Goal: Task Accomplishment & Management: Manage account settings

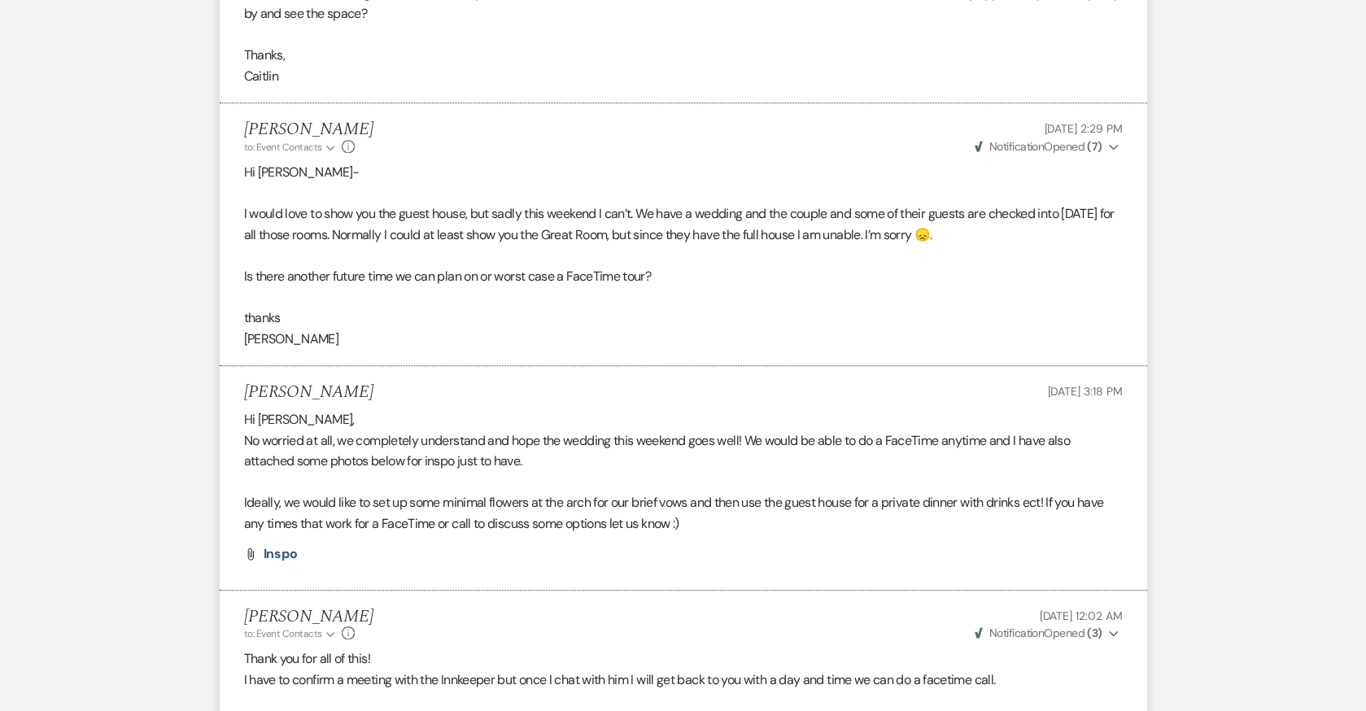
scroll to position [1920, 0]
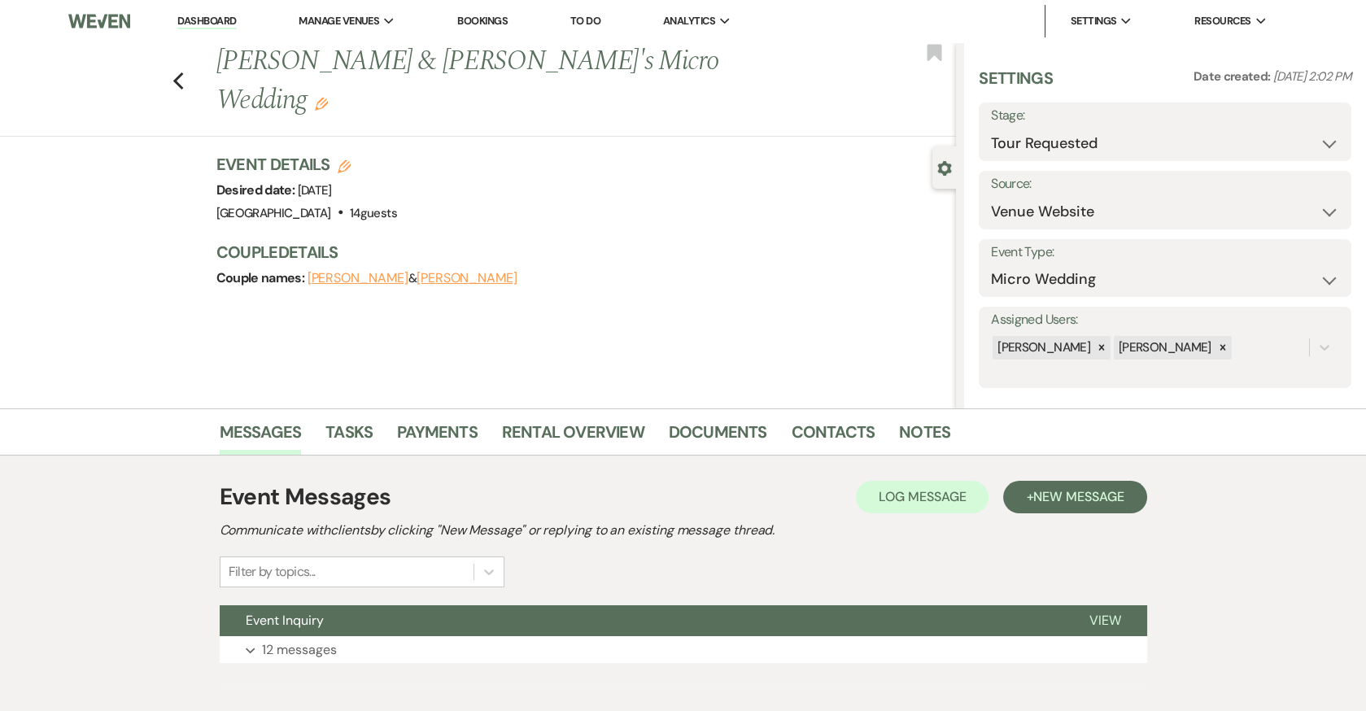
scroll to position [80, 0]
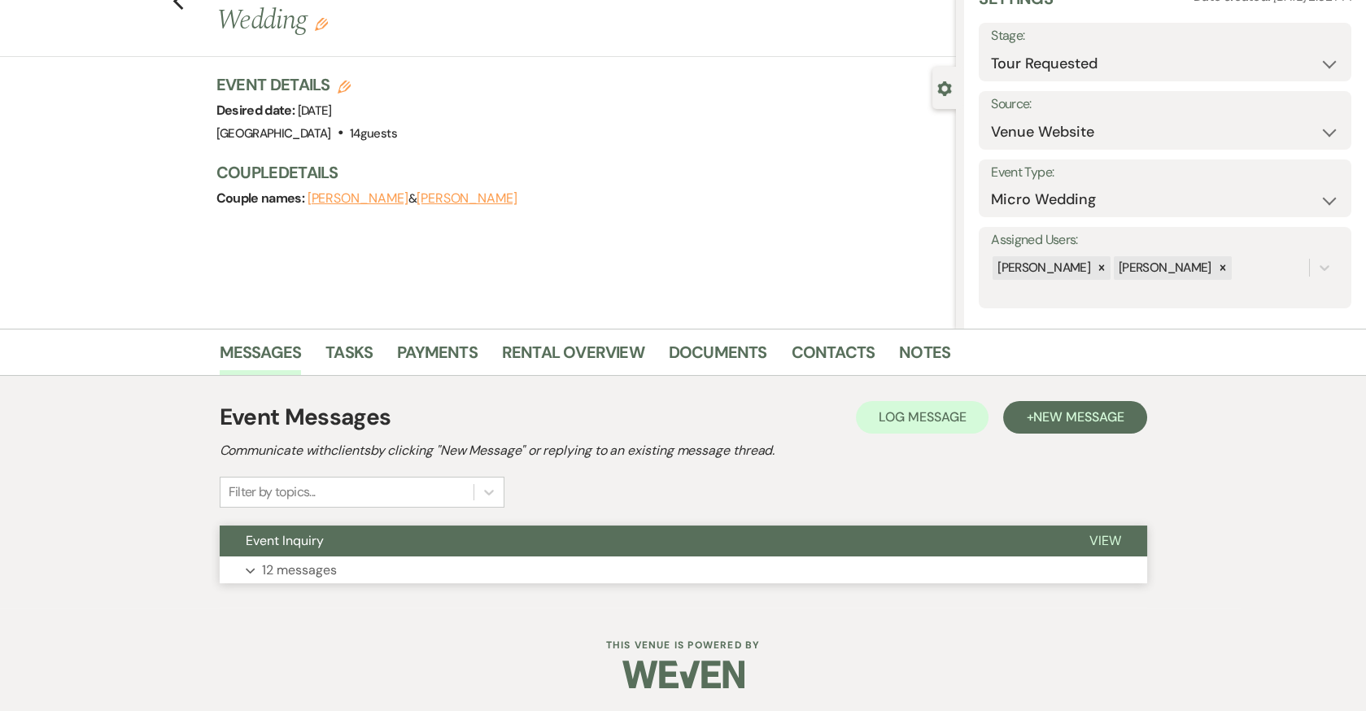
click at [491, 572] on button "Expand 12 messages" at bounding box center [683, 570] width 927 height 28
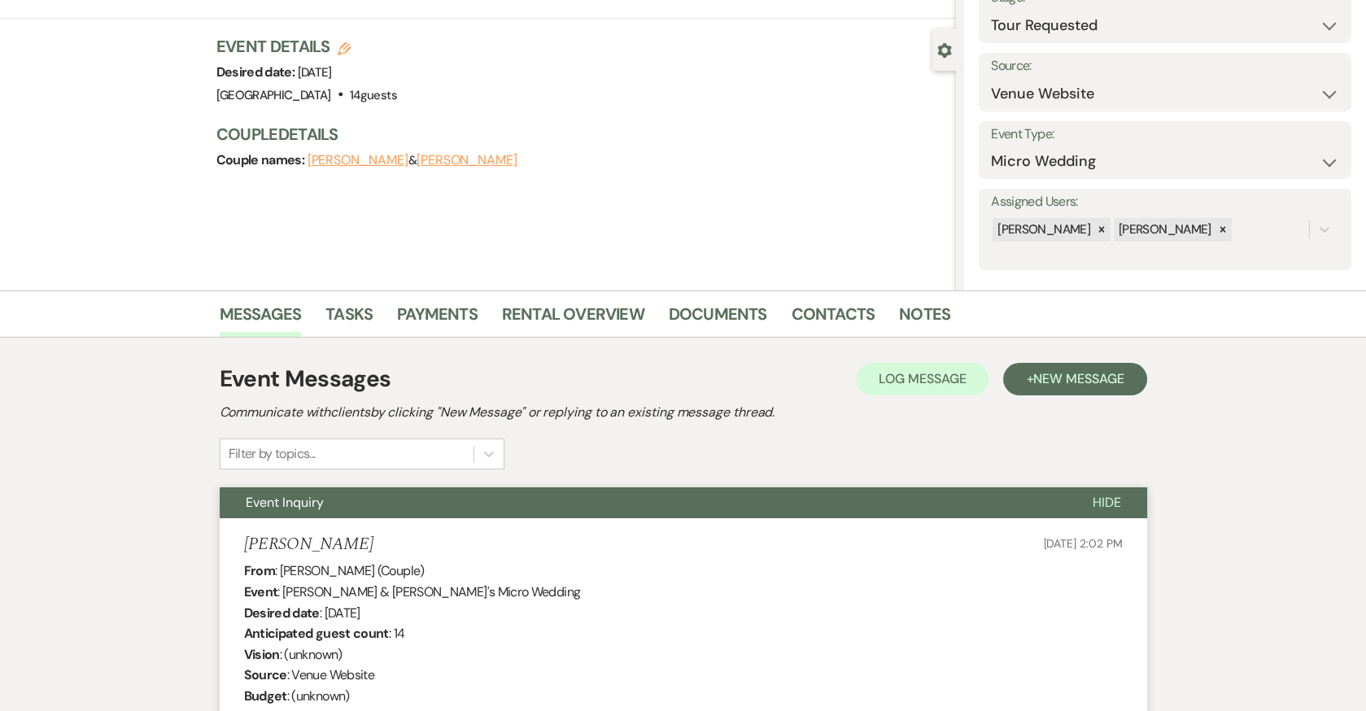
scroll to position [0, 0]
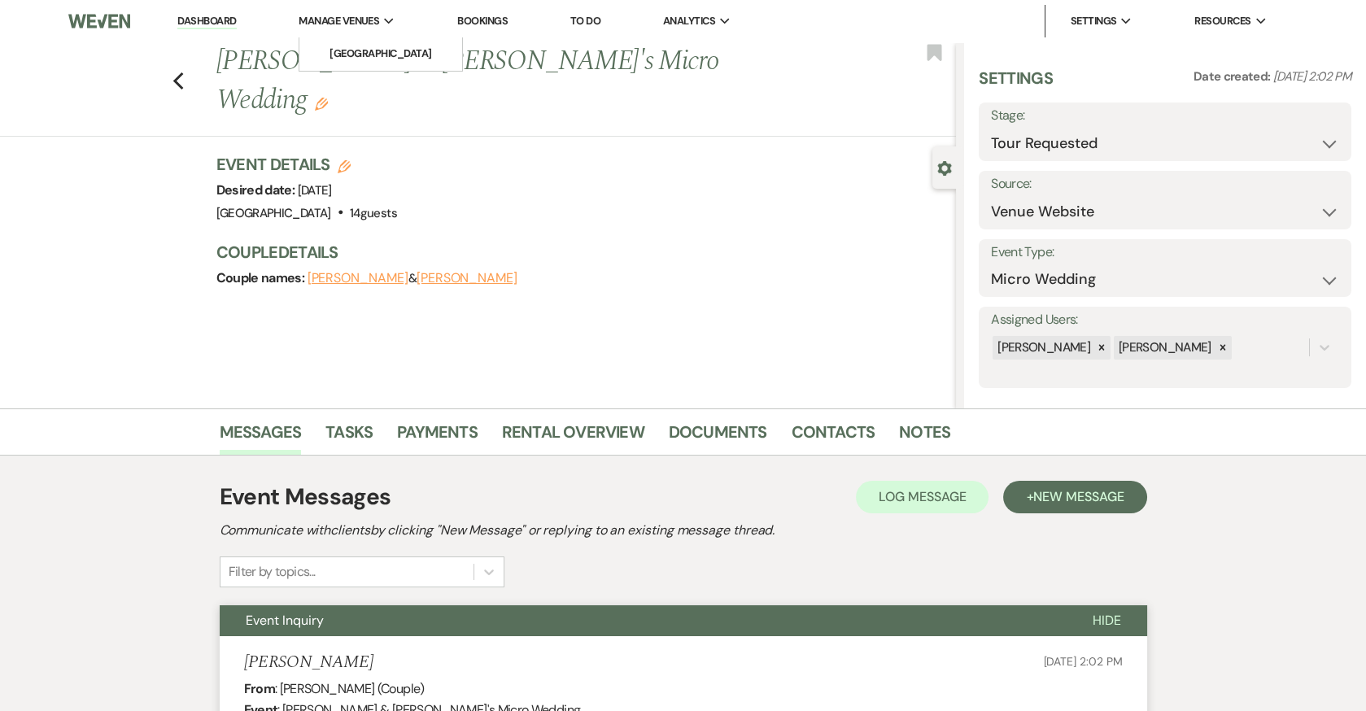
click at [351, 15] on span "Manage Venues" at bounding box center [339, 21] width 81 height 16
click at [364, 54] on li "[GEOGRAPHIC_DATA]" at bounding box center [381, 54] width 146 height 16
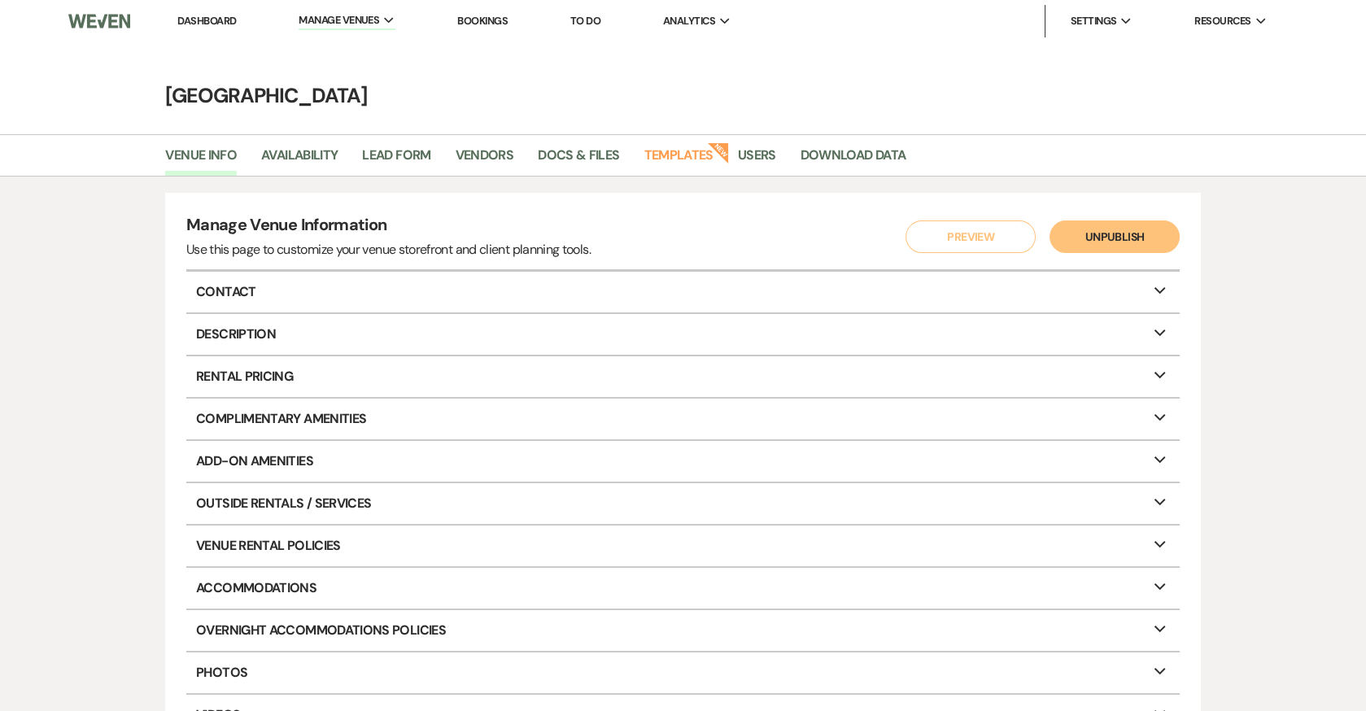
click at [213, 17] on link "Dashboard" at bounding box center [206, 21] width 59 height 14
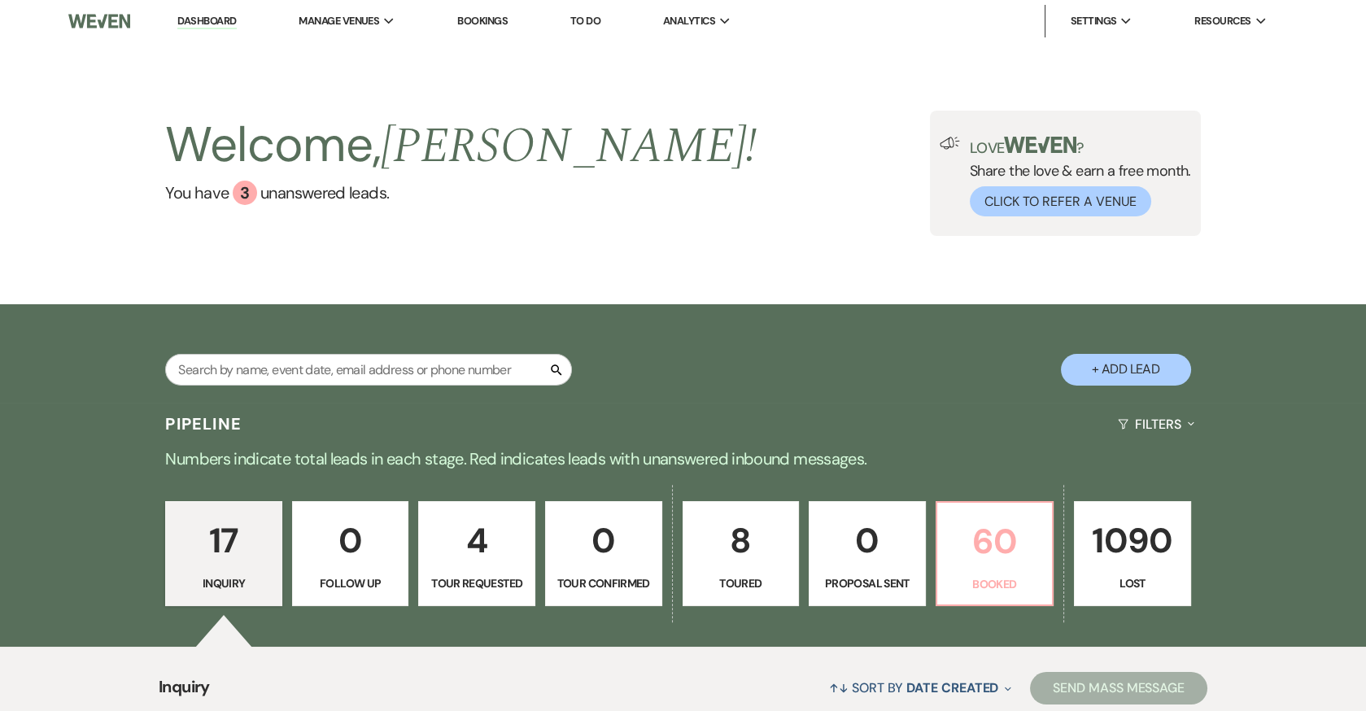
click at [1008, 567] on p "60" at bounding box center [995, 541] width 96 height 55
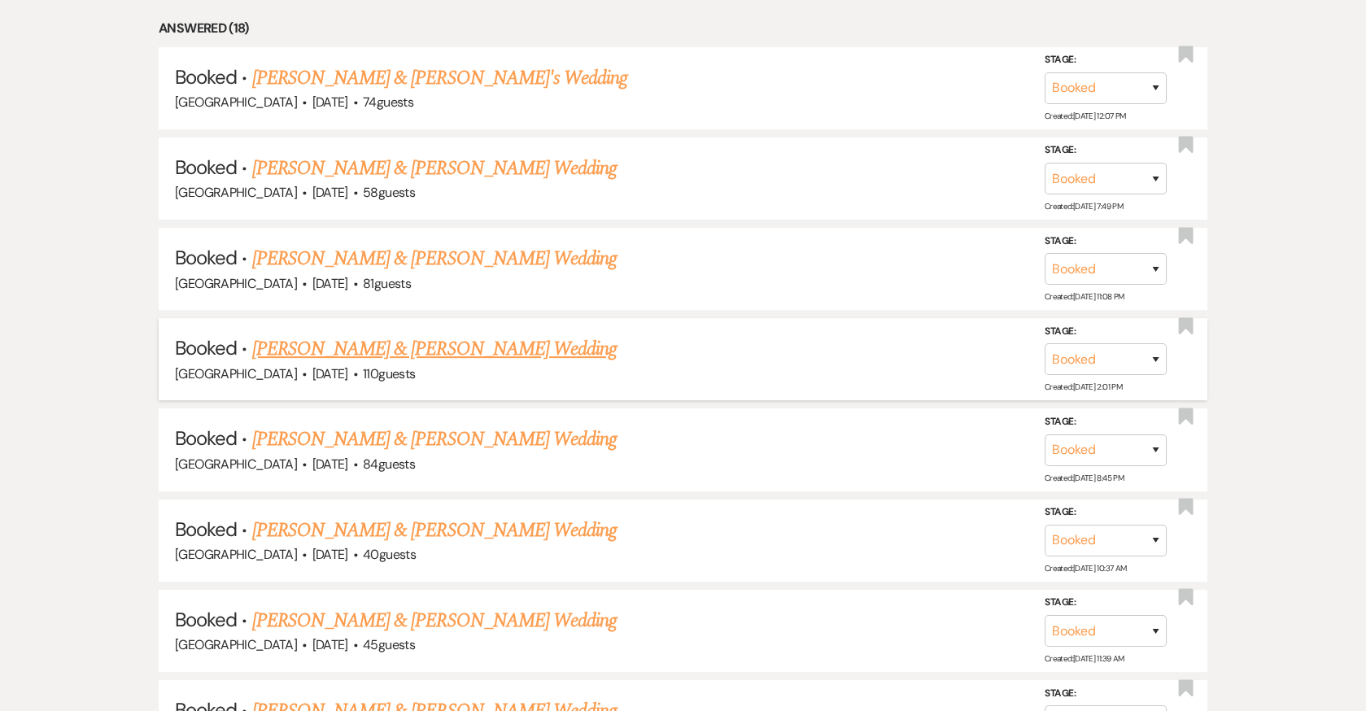
scroll to position [1034, 0]
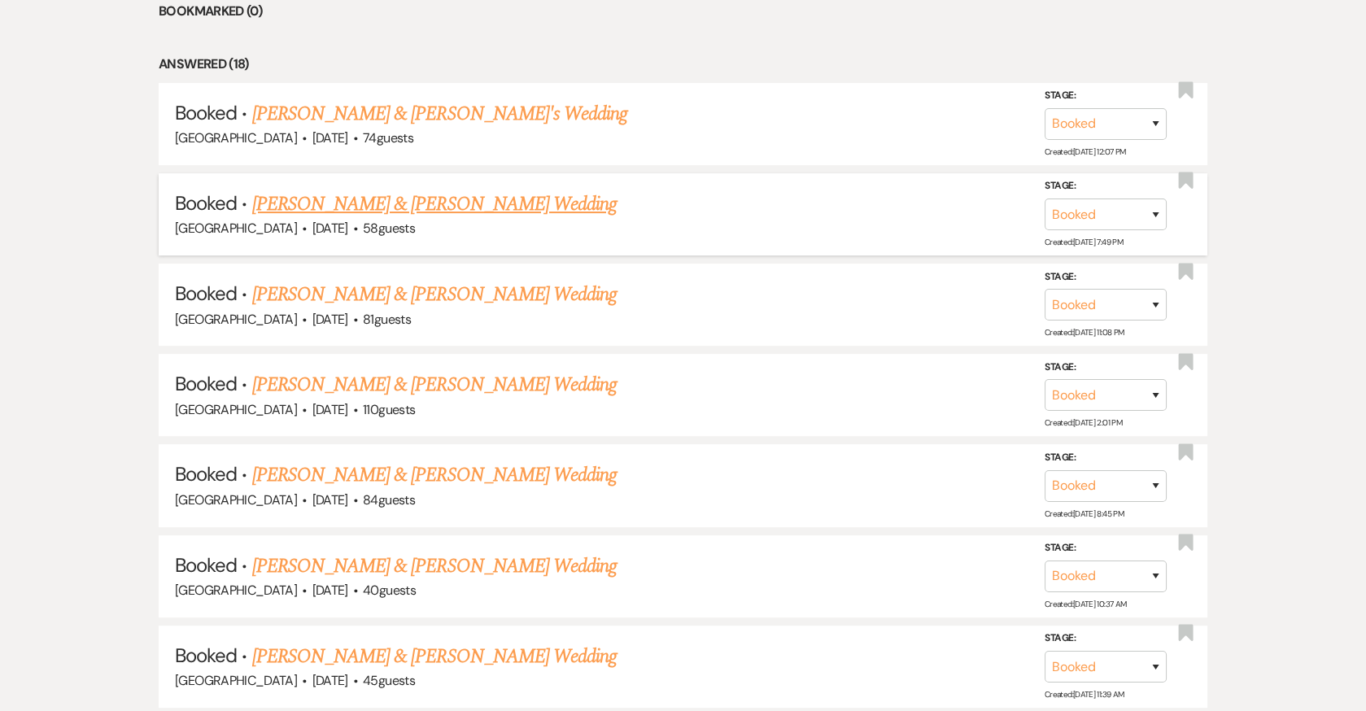
click at [412, 202] on link "[PERSON_NAME] & [PERSON_NAME] Wedding" at bounding box center [434, 204] width 364 height 29
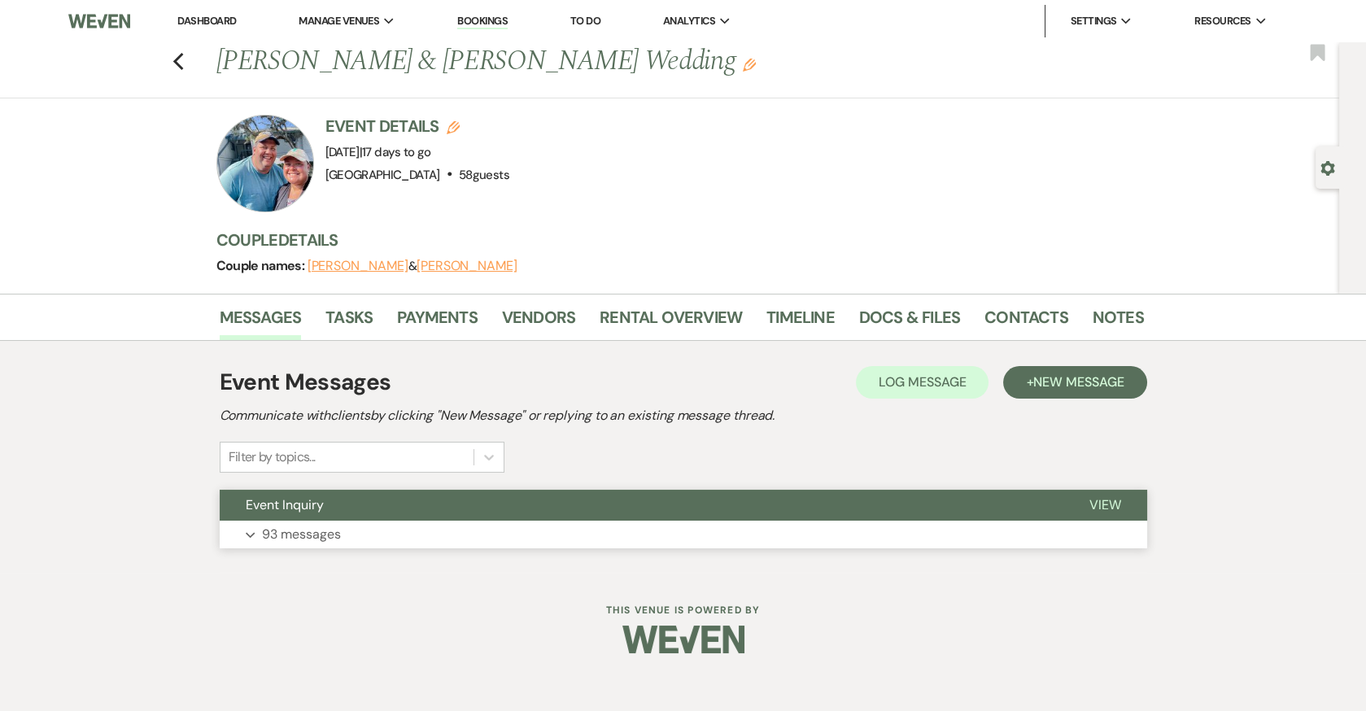
click at [295, 526] on p "93 messages" at bounding box center [301, 534] width 79 height 21
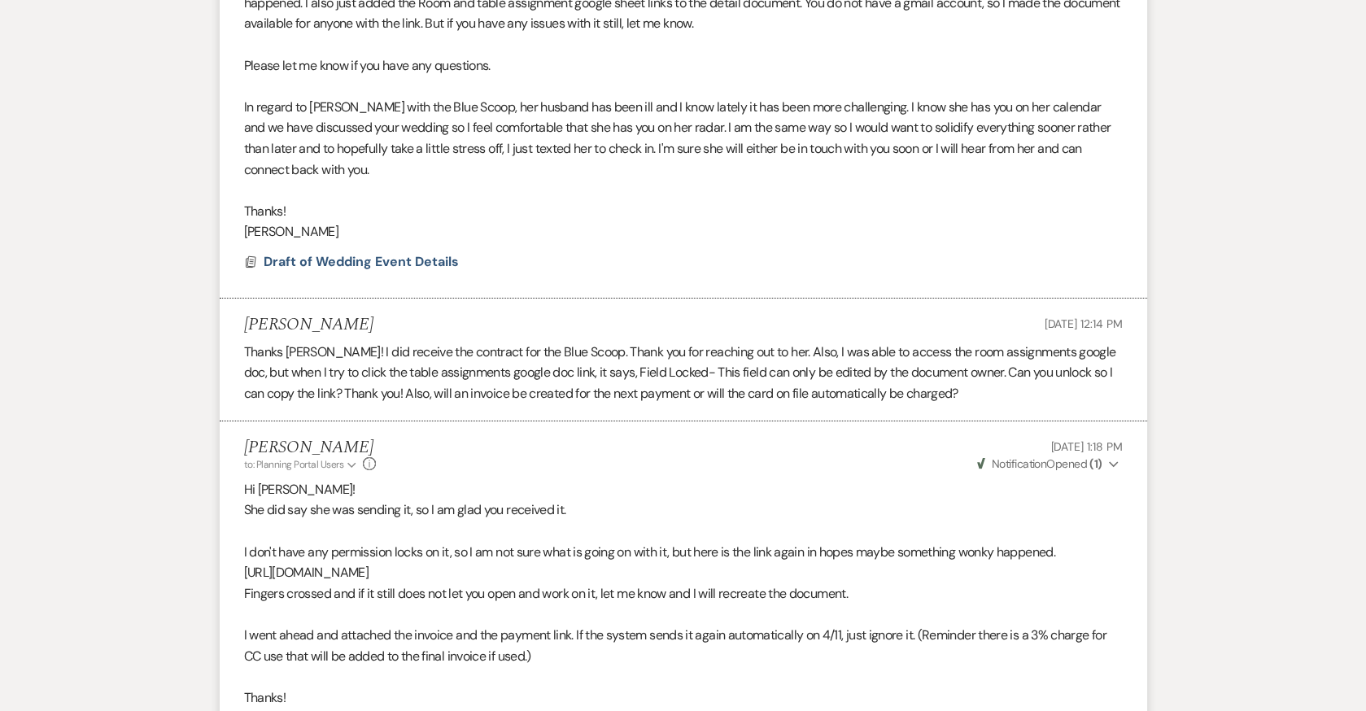
scroll to position [11019, 0]
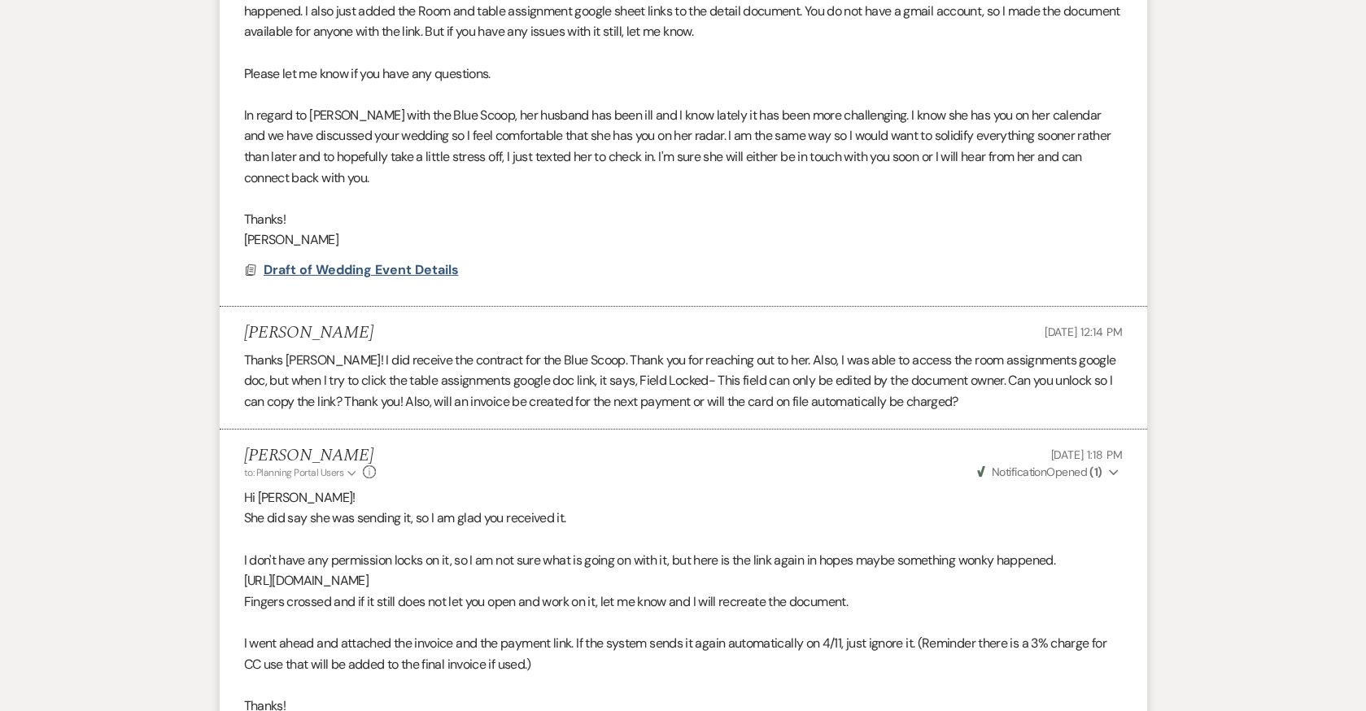
click at [426, 261] on span "Draft of Wedding Event Details" at bounding box center [361, 269] width 195 height 17
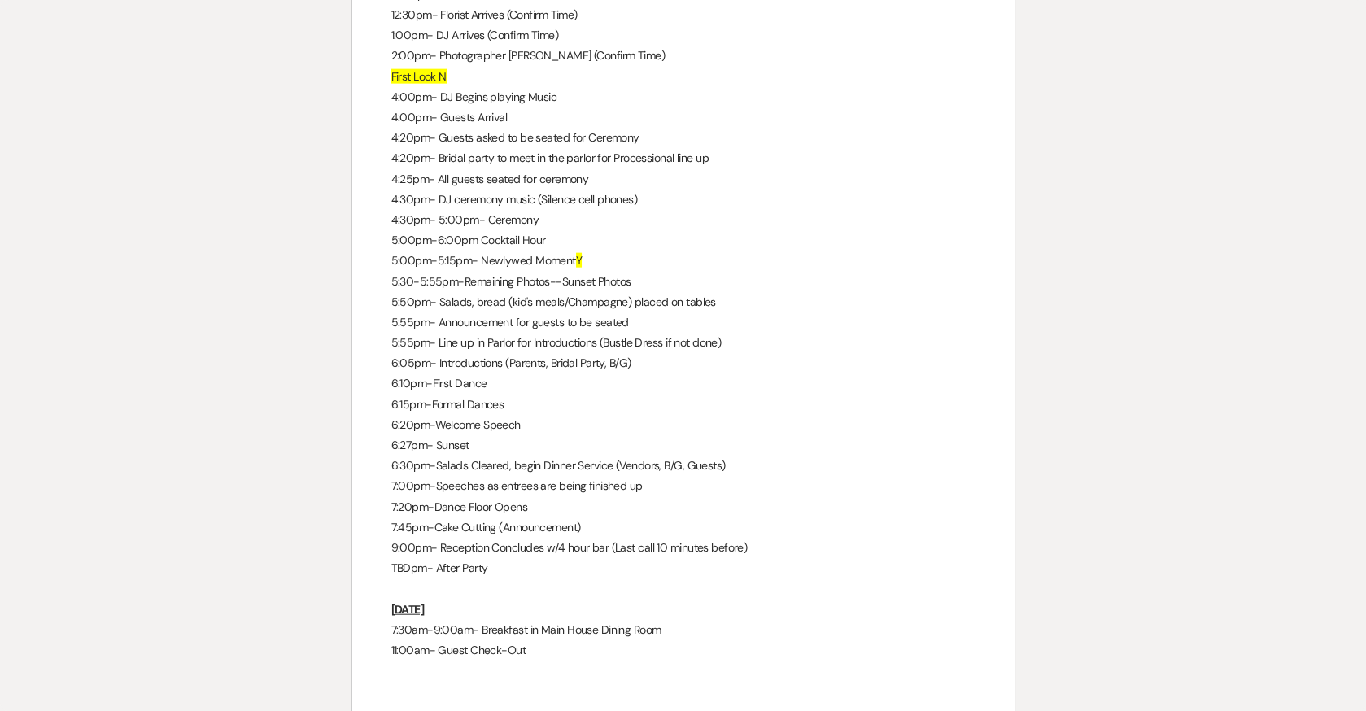
scroll to position [7771, 0]
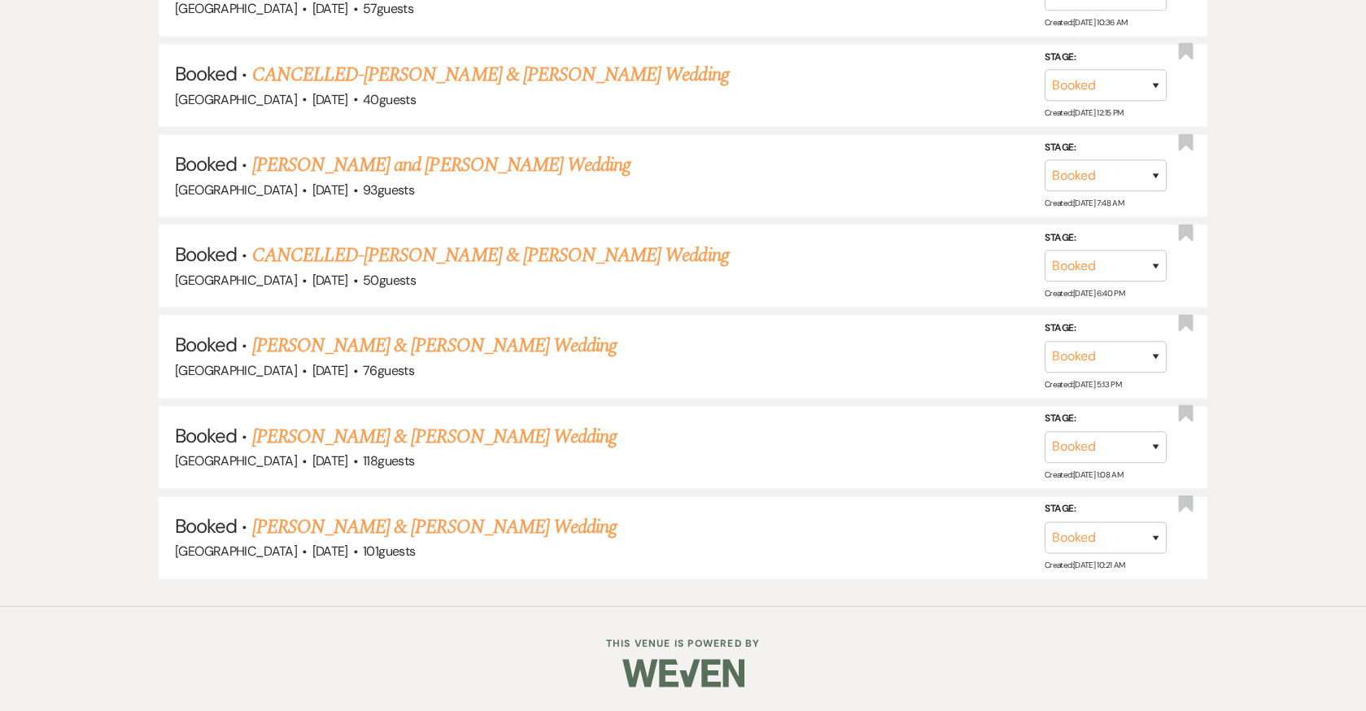
scroll to position [1034, 0]
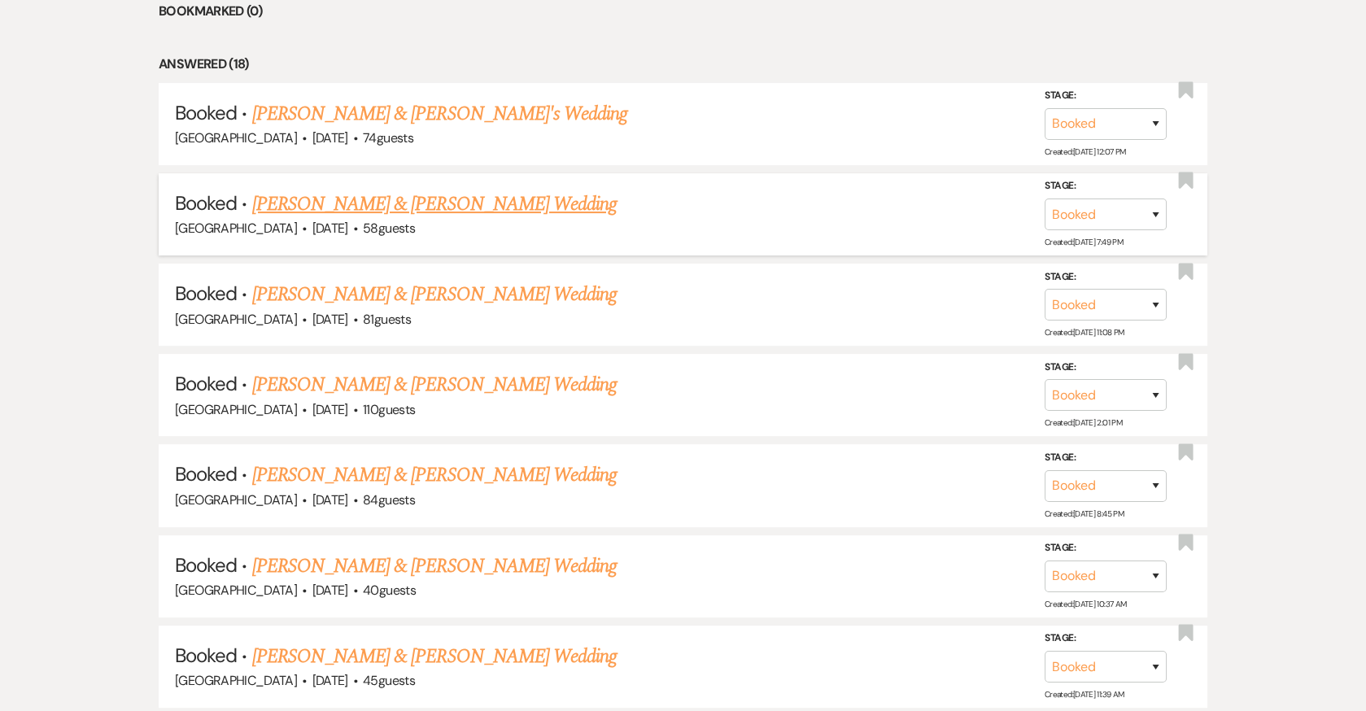
click at [520, 197] on link "[PERSON_NAME] & [PERSON_NAME] Wedding" at bounding box center [434, 204] width 364 height 29
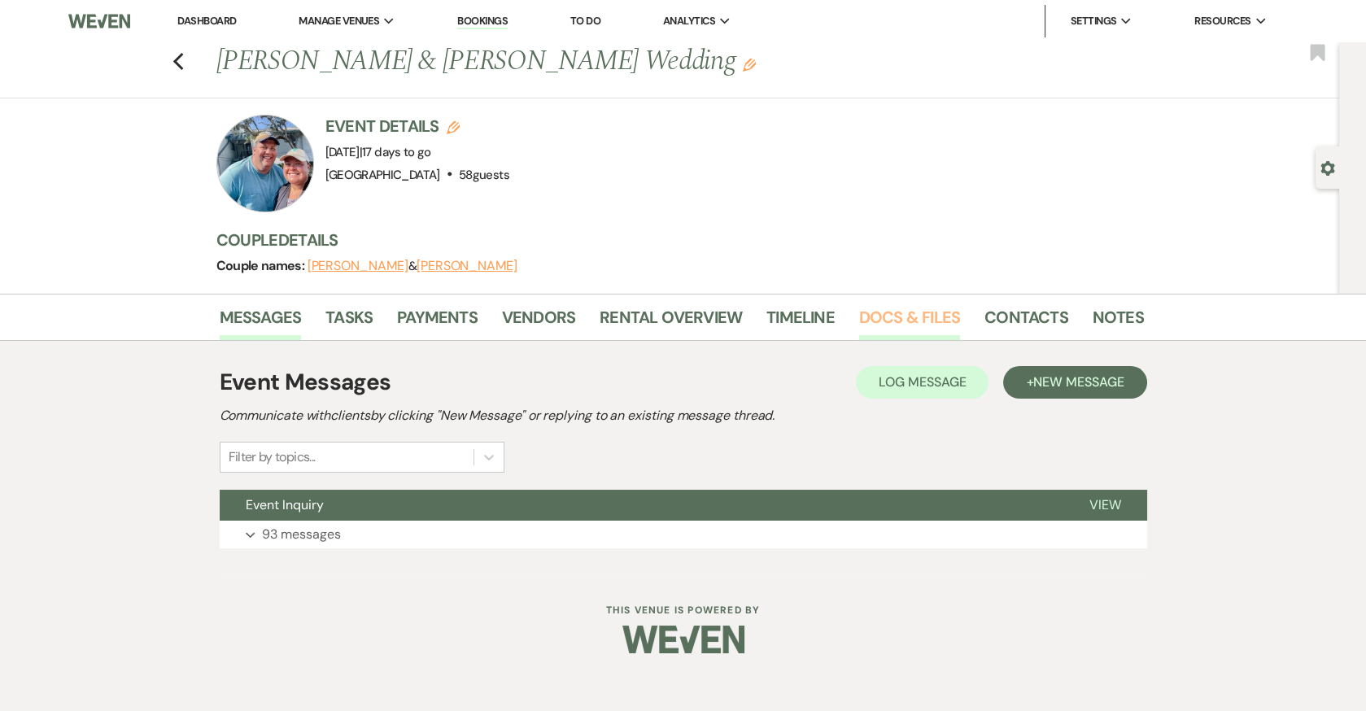
click at [904, 316] on link "Docs & Files" at bounding box center [909, 322] width 101 height 36
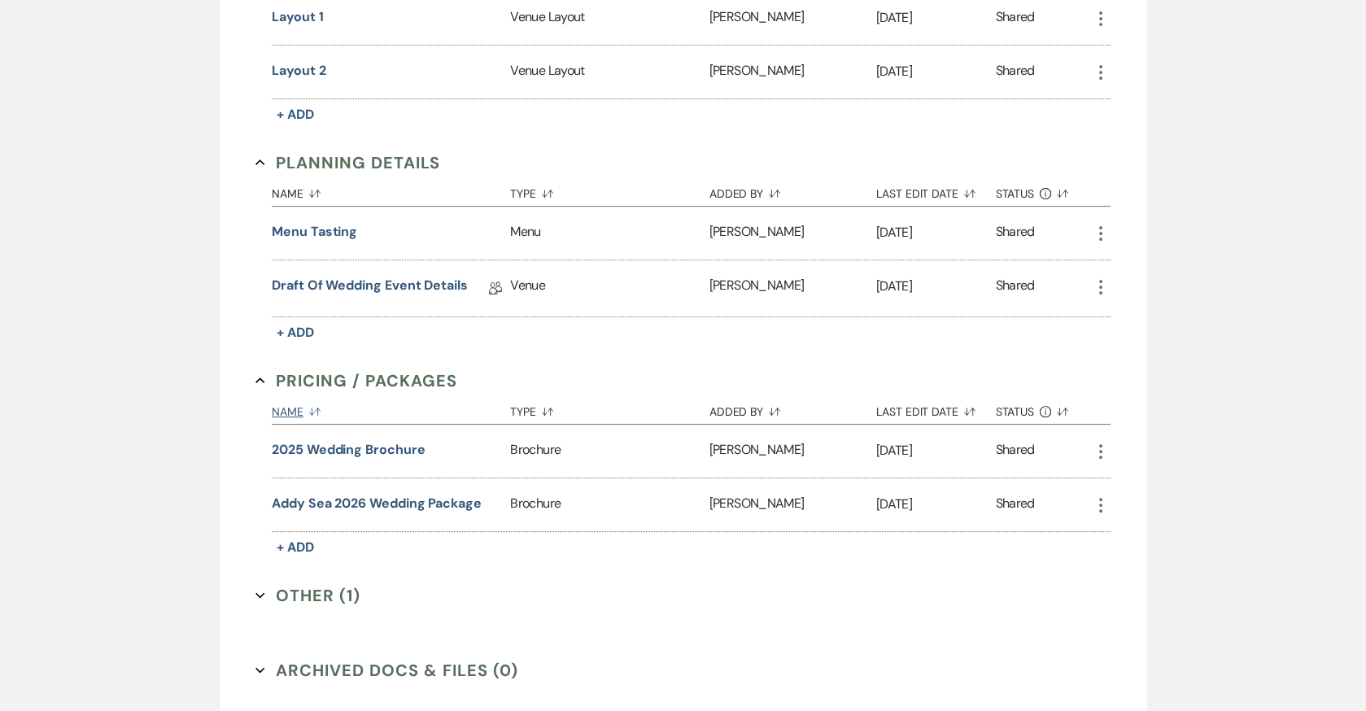
scroll to position [1324, 0]
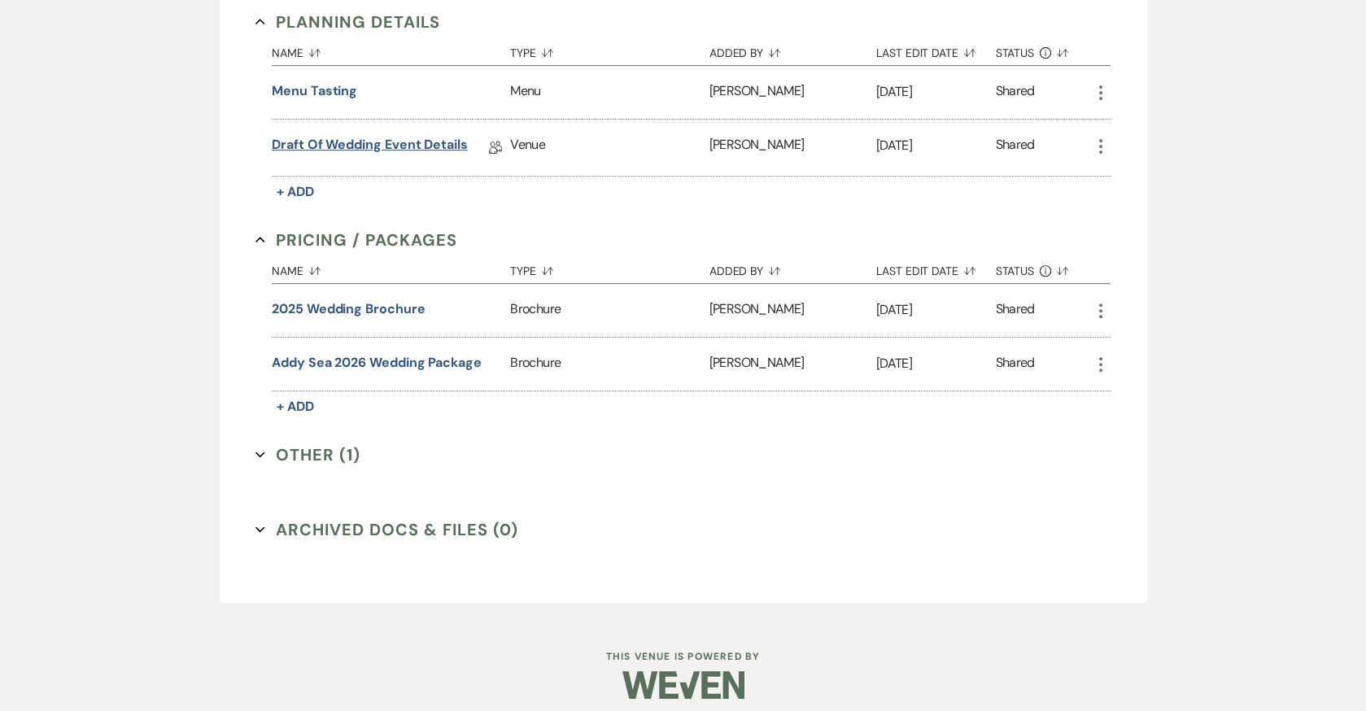
click at [377, 141] on link "Draft of Wedding Event Details" at bounding box center [370, 147] width 196 height 25
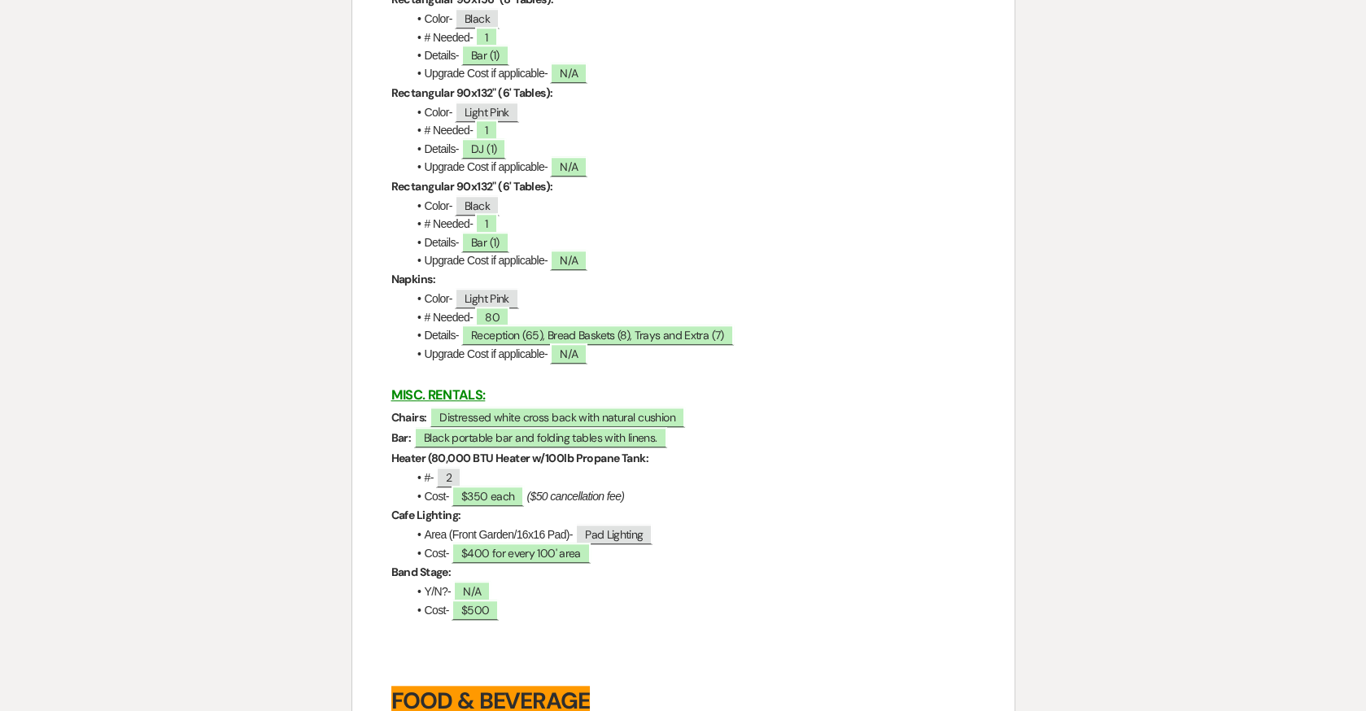
scroll to position [3127, 0]
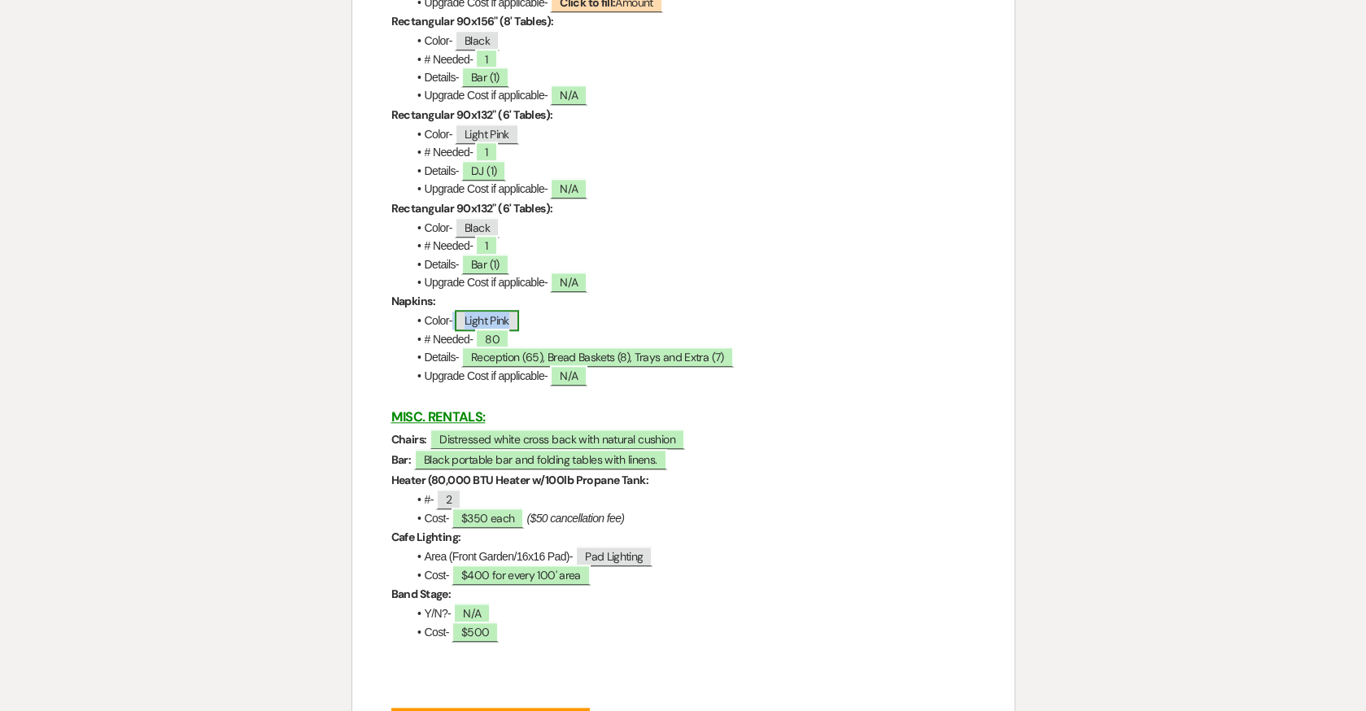
click at [467, 318] on span "Light Pink" at bounding box center [487, 320] width 64 height 21
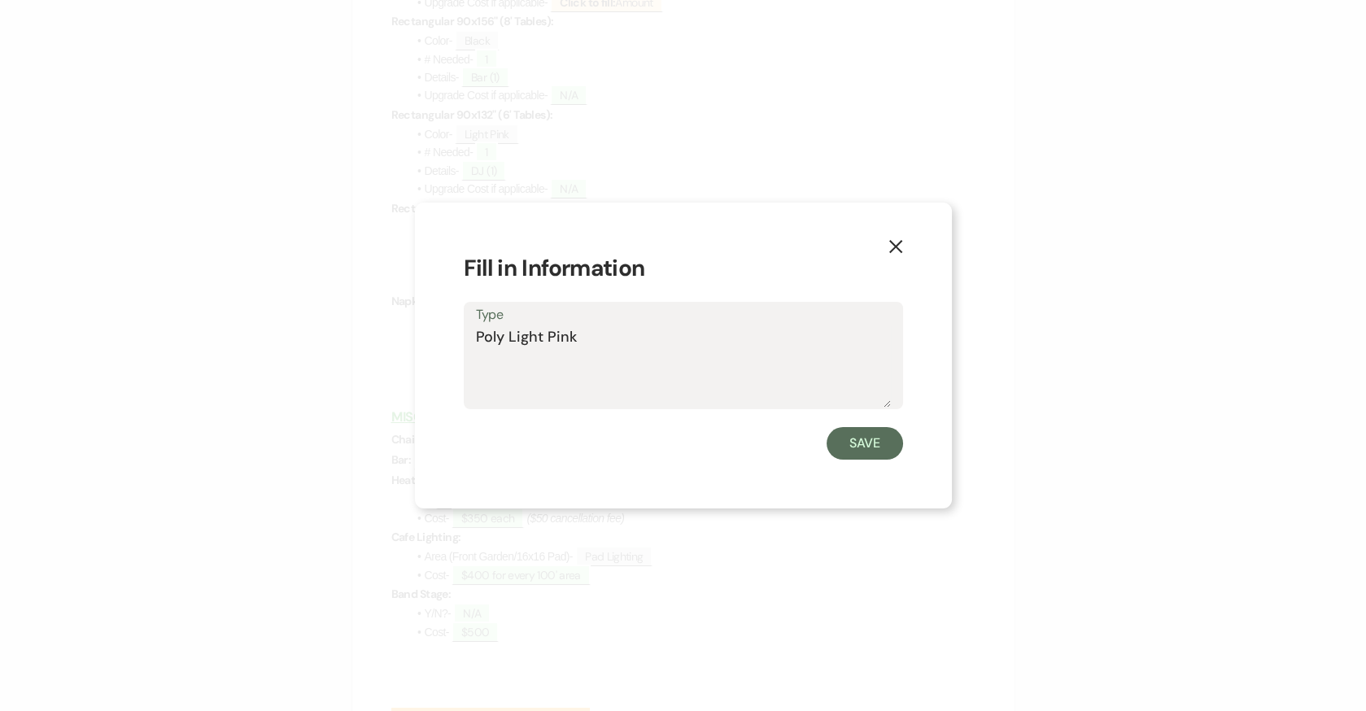
click at [473, 336] on div "Type Poly Light Pink" at bounding box center [683, 356] width 439 height 108
click at [477, 335] on textarea "Poly Light Pink" at bounding box center [683, 366] width 415 height 81
click at [573, 334] on textarea "Standard Poly Light Pink" at bounding box center [683, 366] width 415 height 81
type textarea "Standard Poly- Light Pink"
click at [868, 453] on button "Save" at bounding box center [865, 443] width 76 height 33
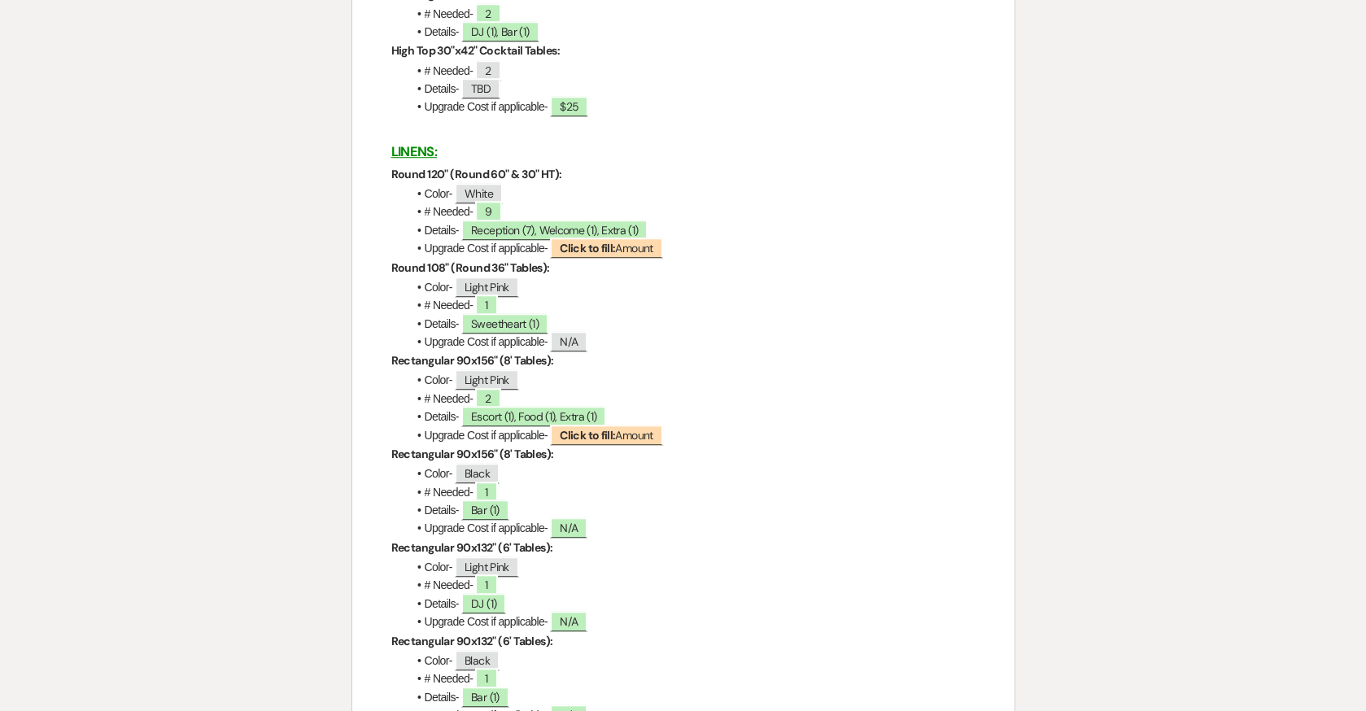
scroll to position [2651, 0]
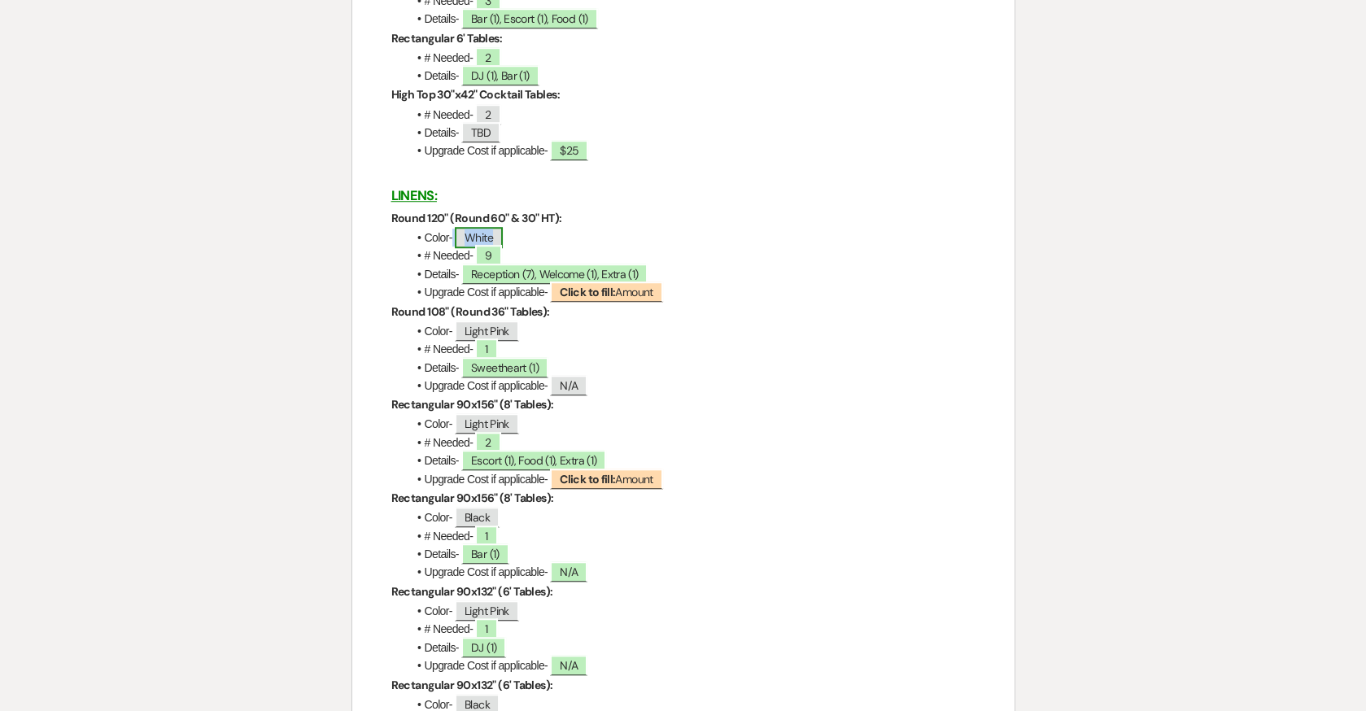
click at [464, 236] on span "White" at bounding box center [479, 237] width 48 height 21
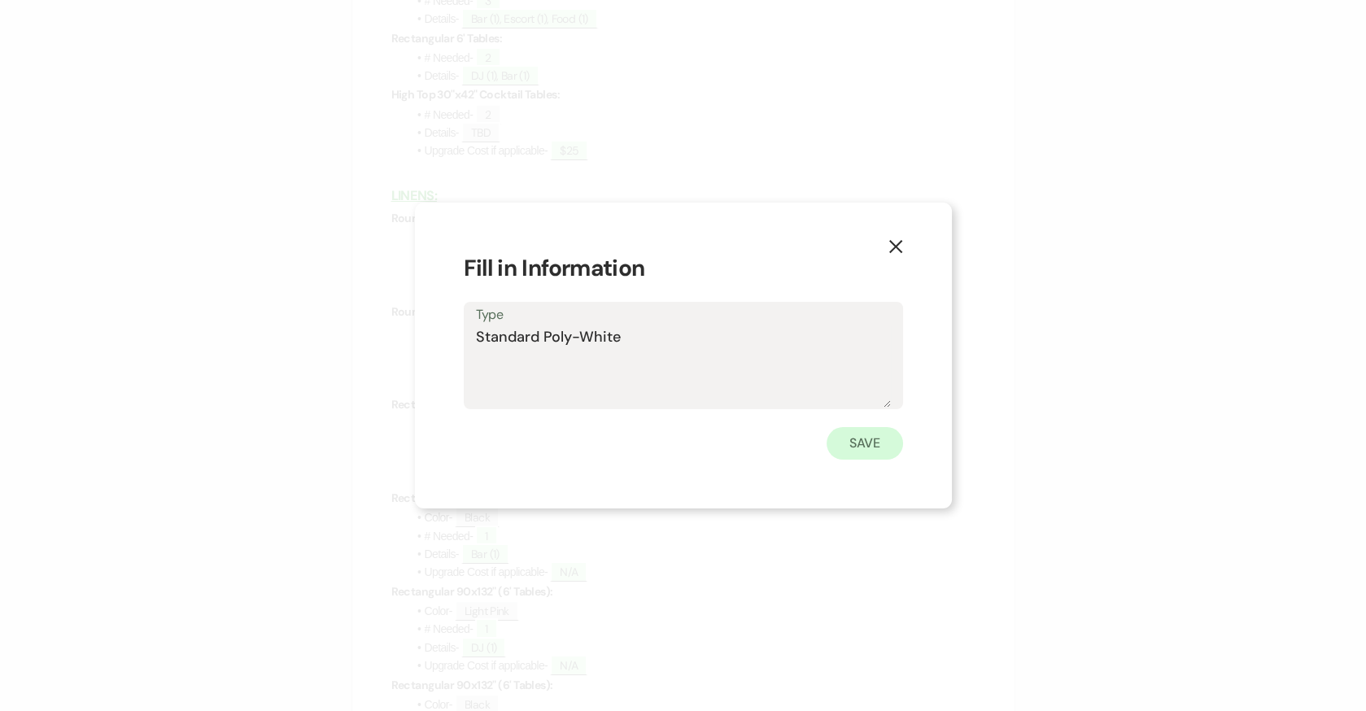
type textarea "Standard Poly-White"
click at [876, 452] on button "Save" at bounding box center [865, 443] width 76 height 33
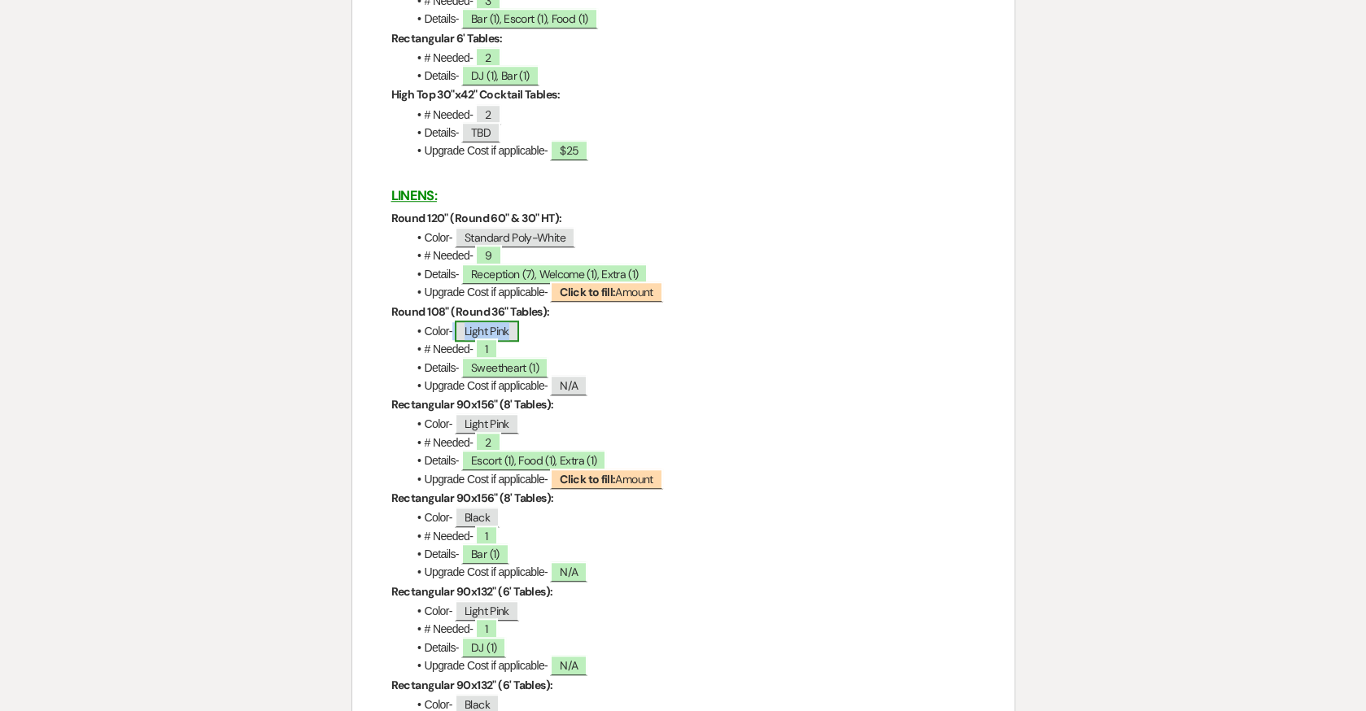
click at [504, 332] on span "Light Pink" at bounding box center [487, 331] width 64 height 21
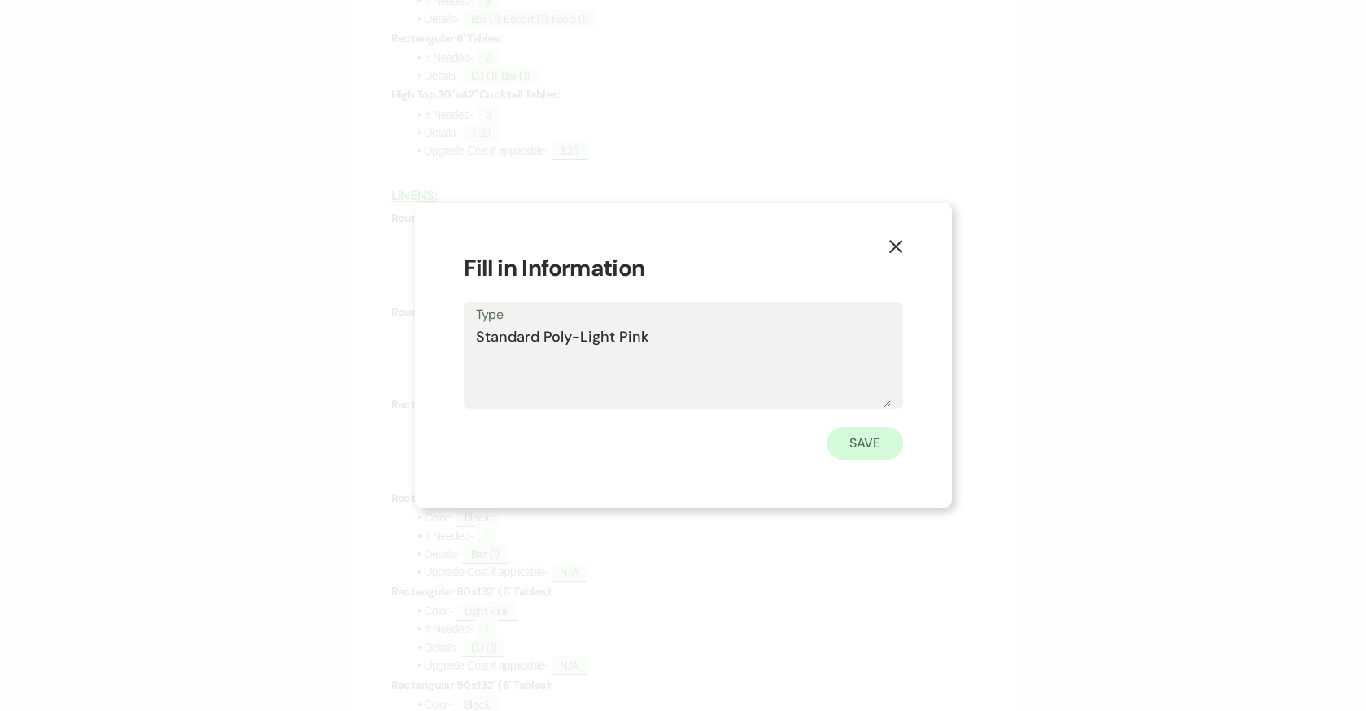
type textarea "Standard Poly-Light Pink"
click at [870, 450] on button "Save" at bounding box center [865, 443] width 76 height 33
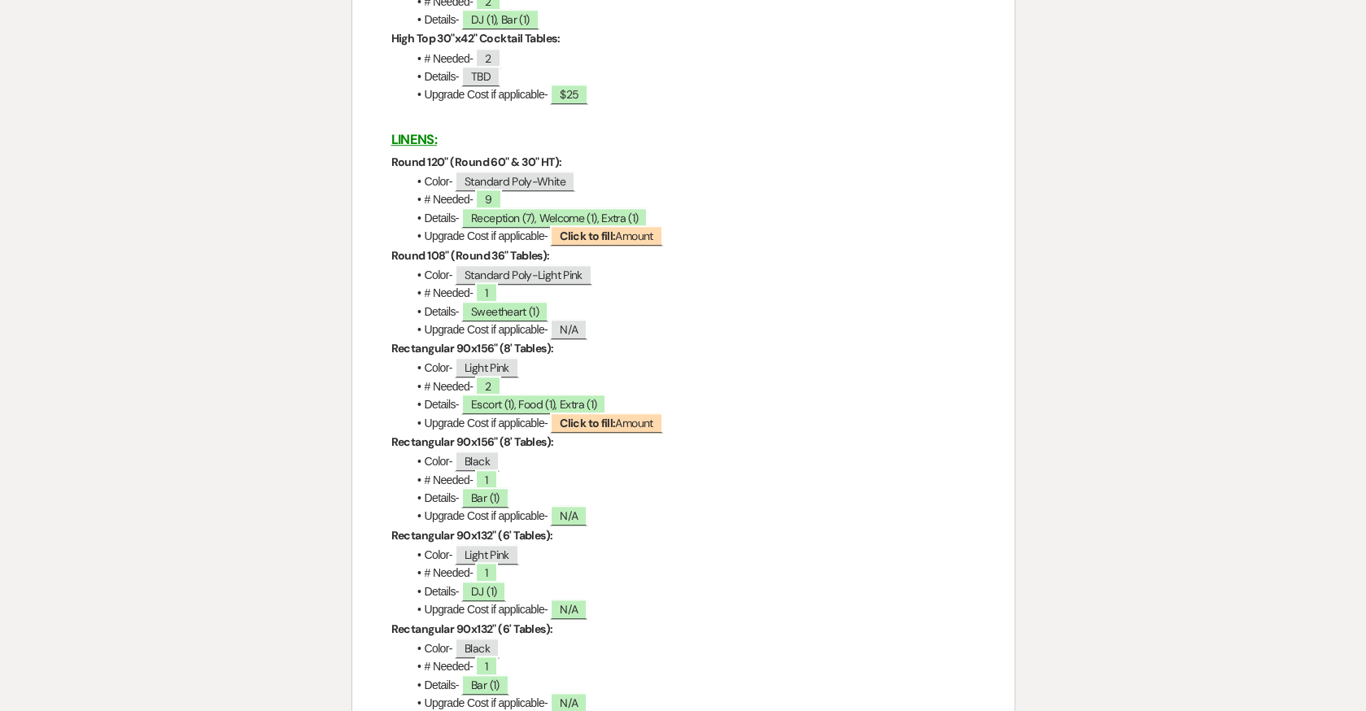
scroll to position [2719, 0]
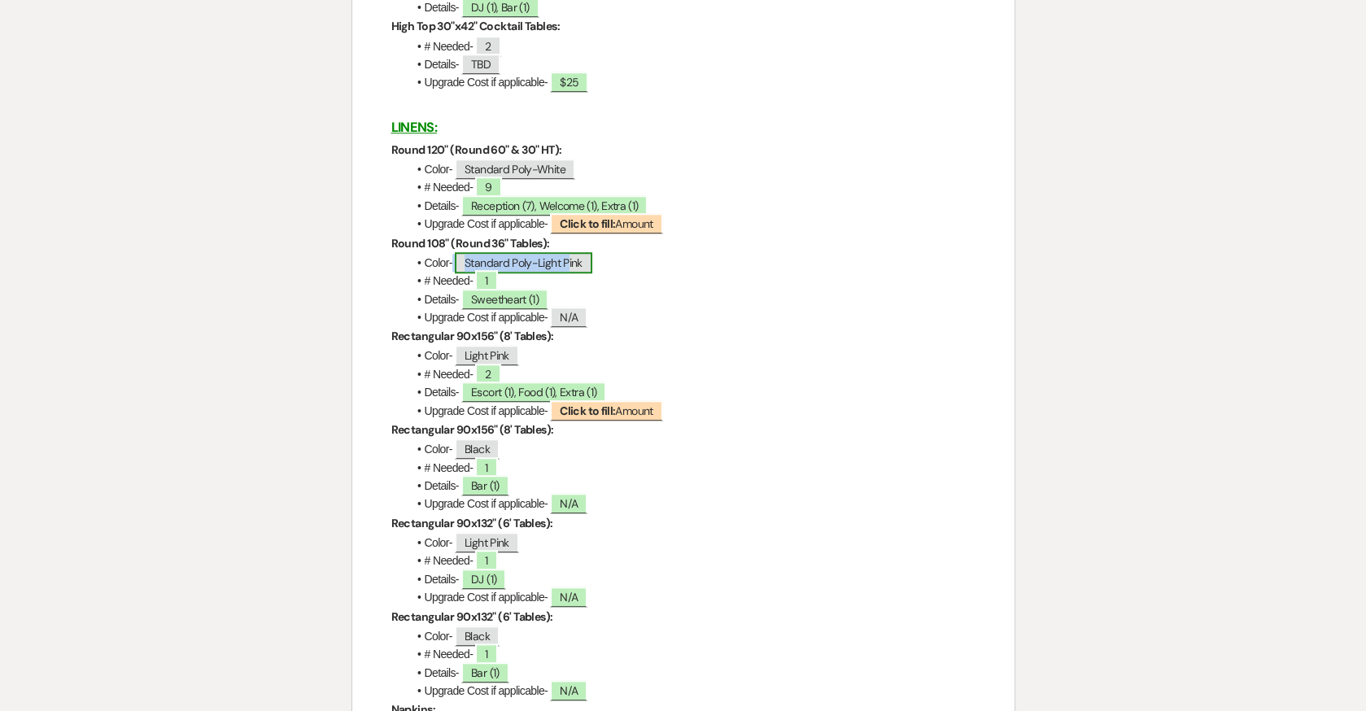
click at [516, 268] on span "Standard Poly-Light Pink" at bounding box center [523, 262] width 137 height 21
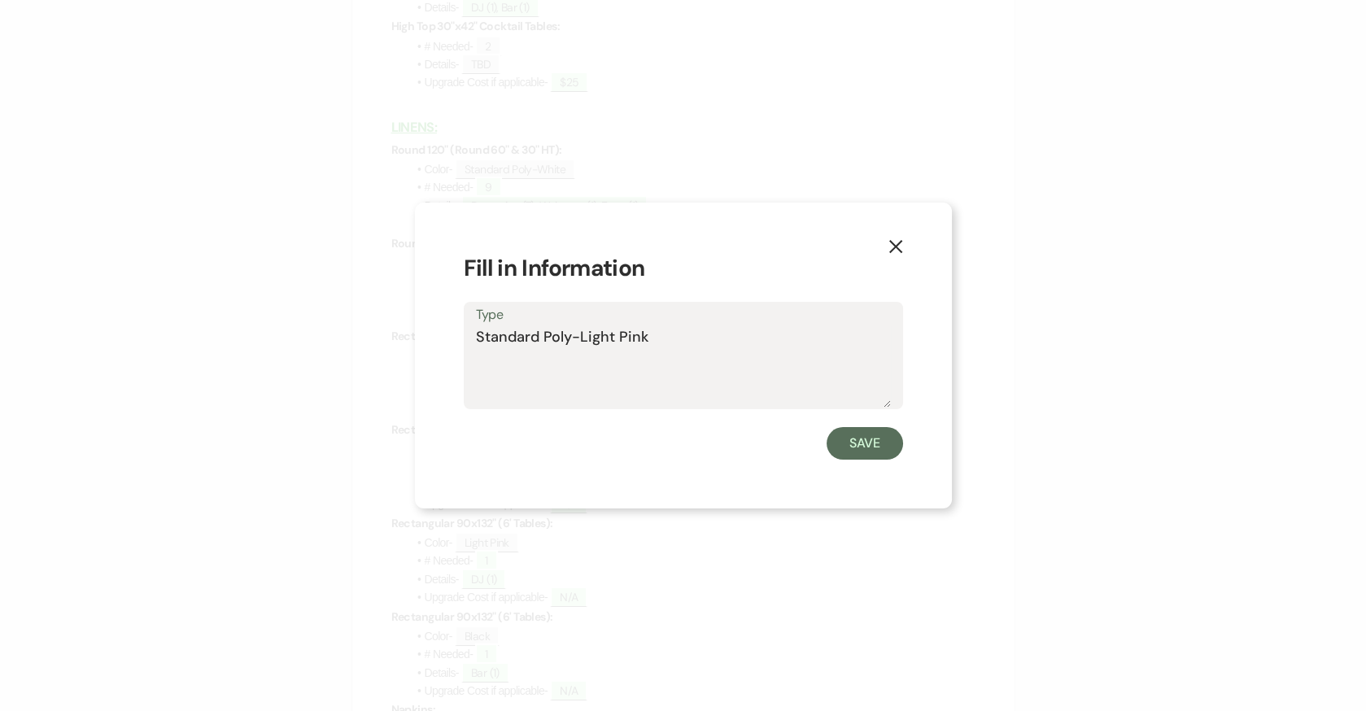
drag, startPoint x: 687, startPoint y: 347, endPoint x: 444, endPoint y: 330, distance: 243.8
click at [444, 330] on div "X Fill in Information Type Standard Poly-Light Pink Save" at bounding box center [683, 356] width 537 height 307
click at [864, 437] on button "Save" at bounding box center [865, 443] width 76 height 33
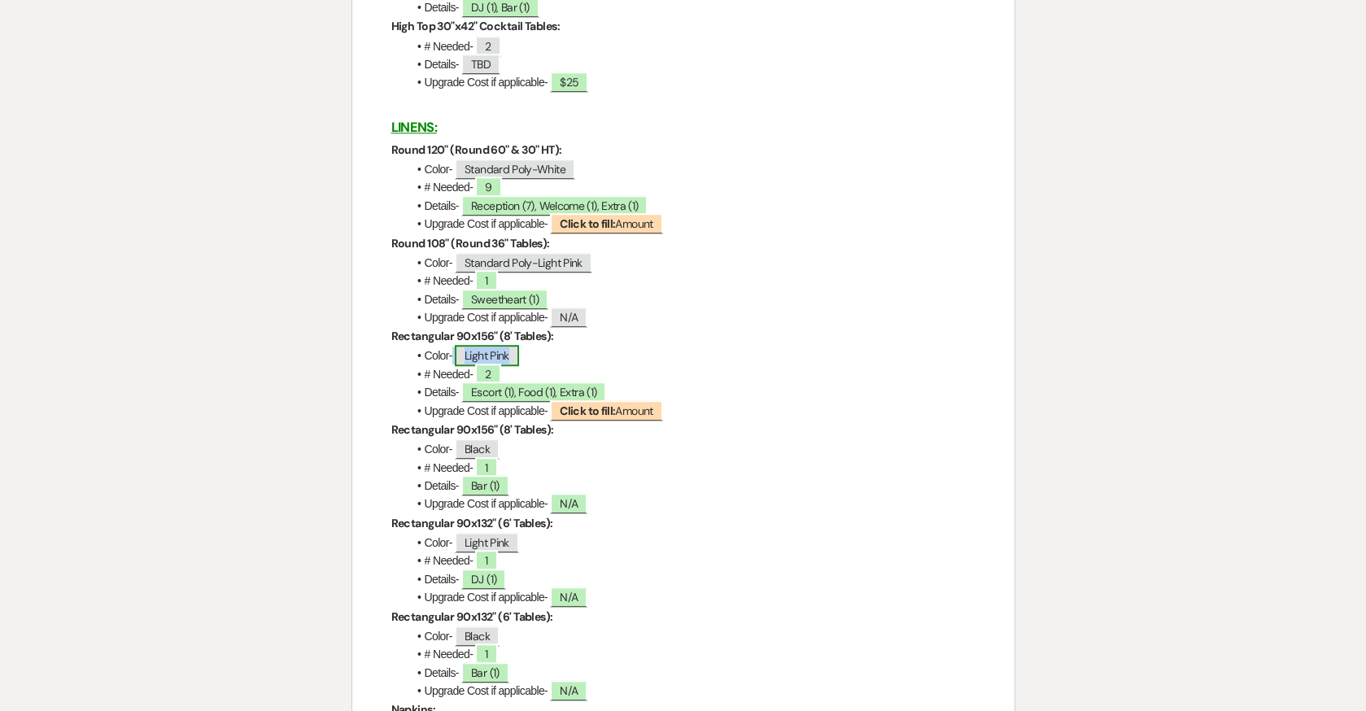
click at [482, 356] on span "Light Pink" at bounding box center [487, 355] width 64 height 21
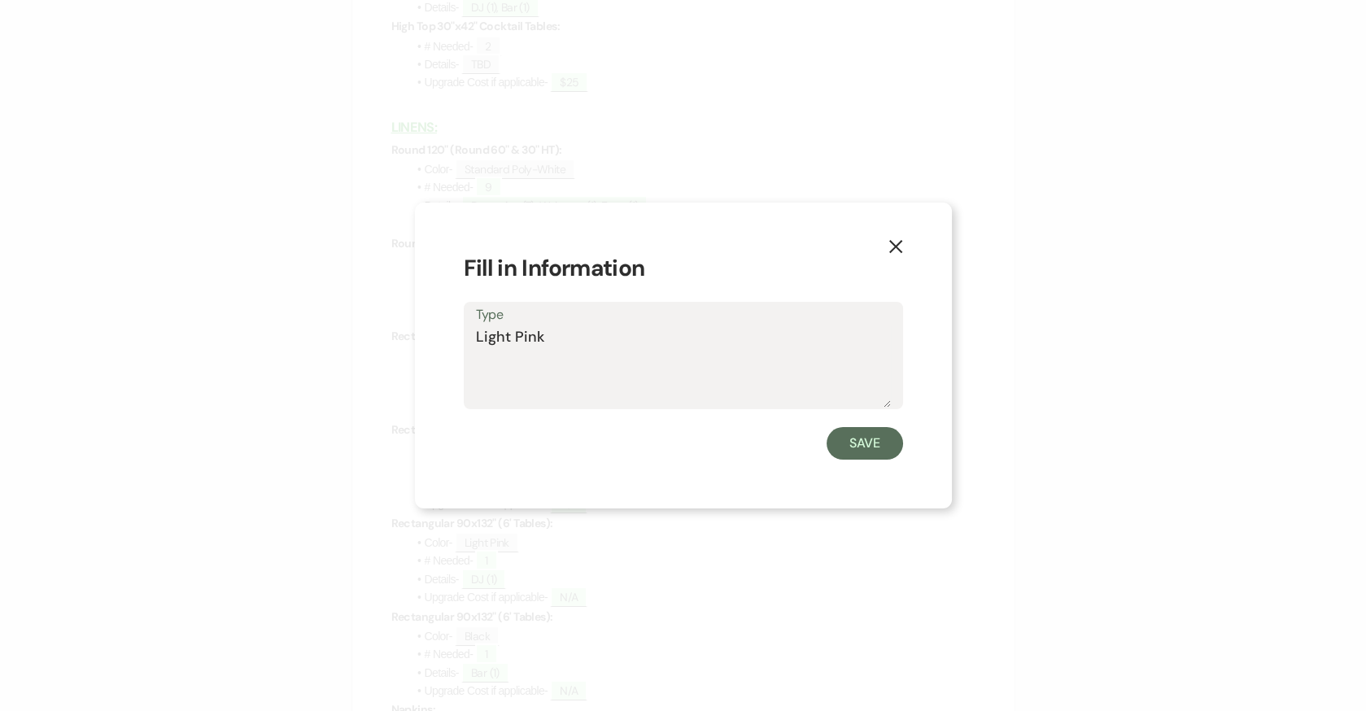
drag, startPoint x: 591, startPoint y: 343, endPoint x: 417, endPoint y: 343, distance: 173.3
click at [417, 343] on div "X Fill in Information Type Light Pink Save" at bounding box center [683, 356] width 537 height 307
type textarea "Standard Poly-Light Pink"
click at [897, 432] on button "Save" at bounding box center [865, 443] width 76 height 33
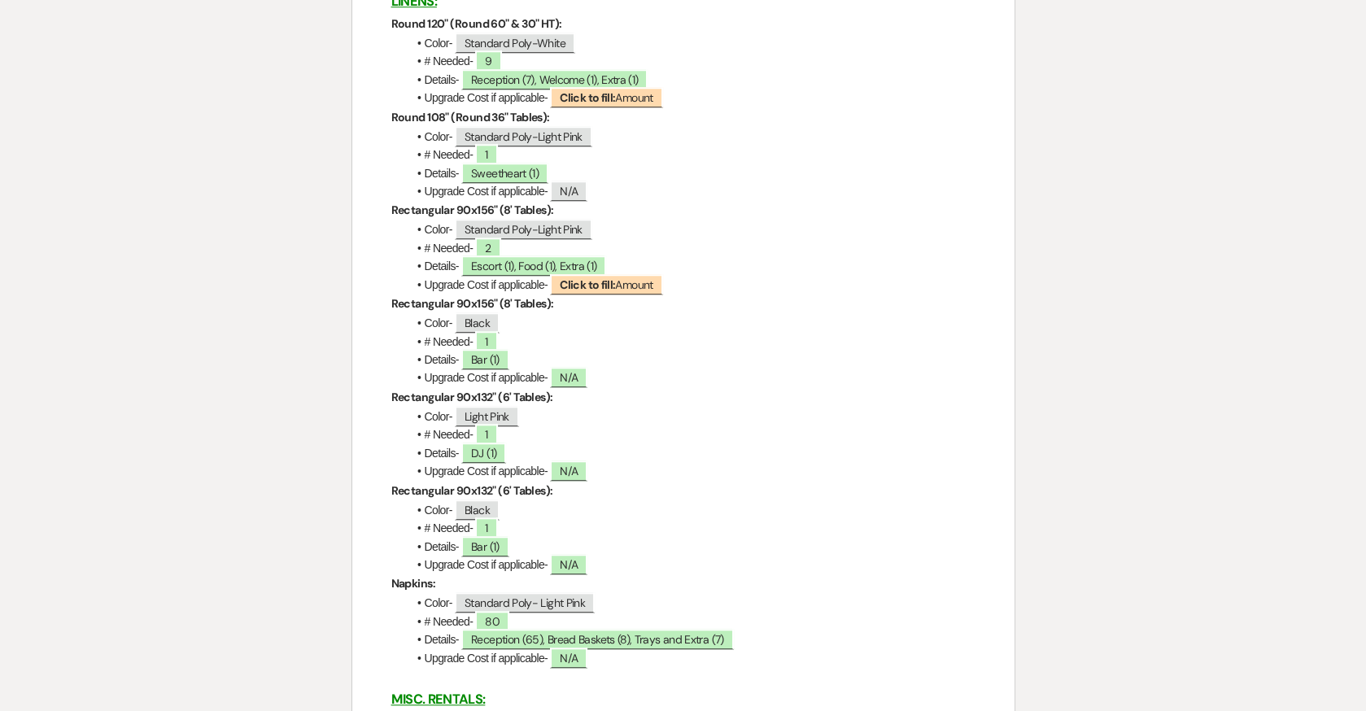
scroll to position [2852, 0]
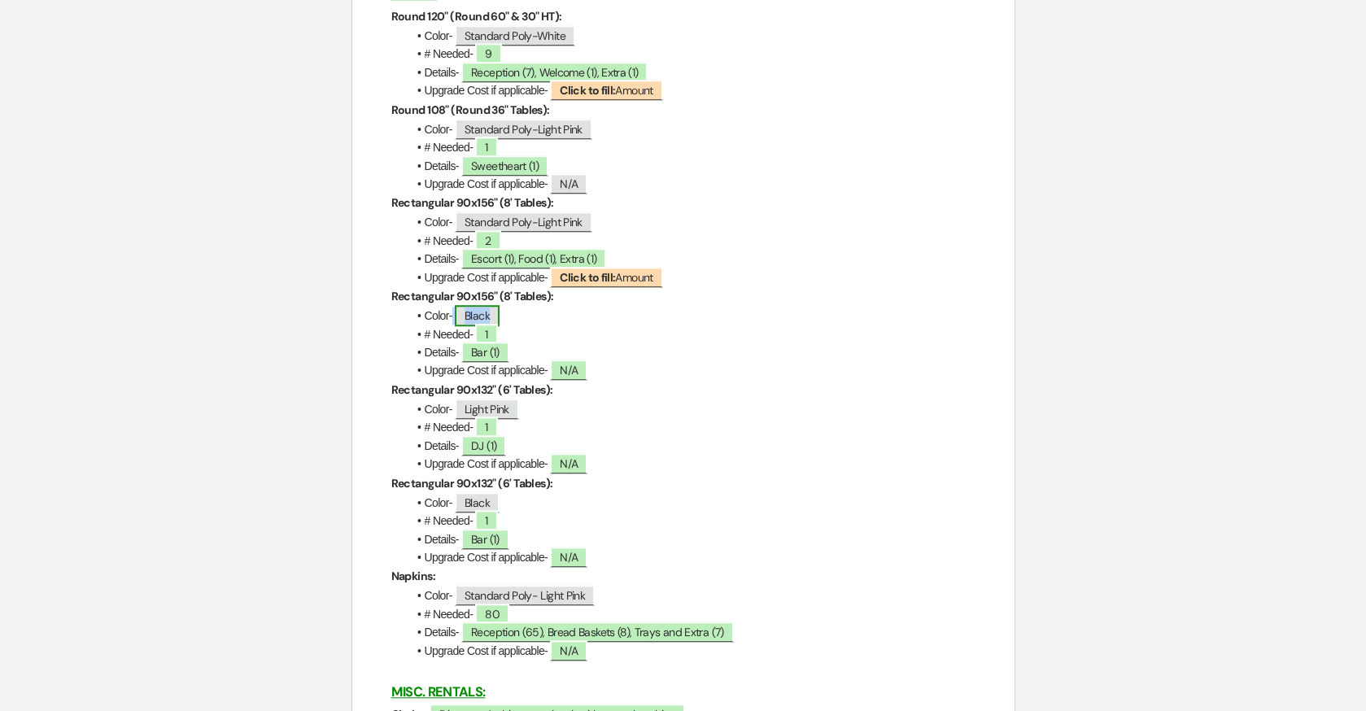
click at [465, 313] on span "Black" at bounding box center [477, 315] width 45 height 21
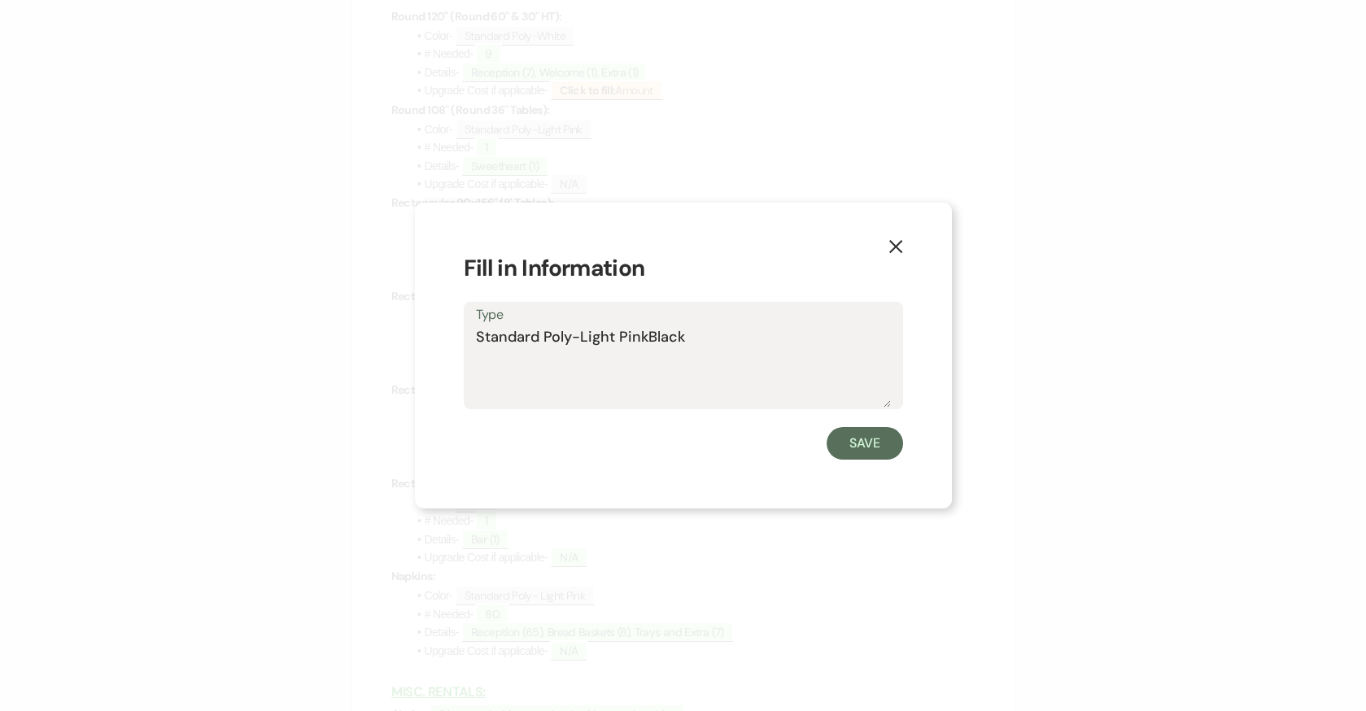
drag, startPoint x: 645, startPoint y: 344, endPoint x: 580, endPoint y: 333, distance: 66.1
click at [580, 333] on textarea "Standard Poly-Light PinkBlack" at bounding box center [683, 366] width 415 height 81
type textarea "Standard Poly-Black"
click at [885, 456] on button "Save" at bounding box center [865, 443] width 76 height 33
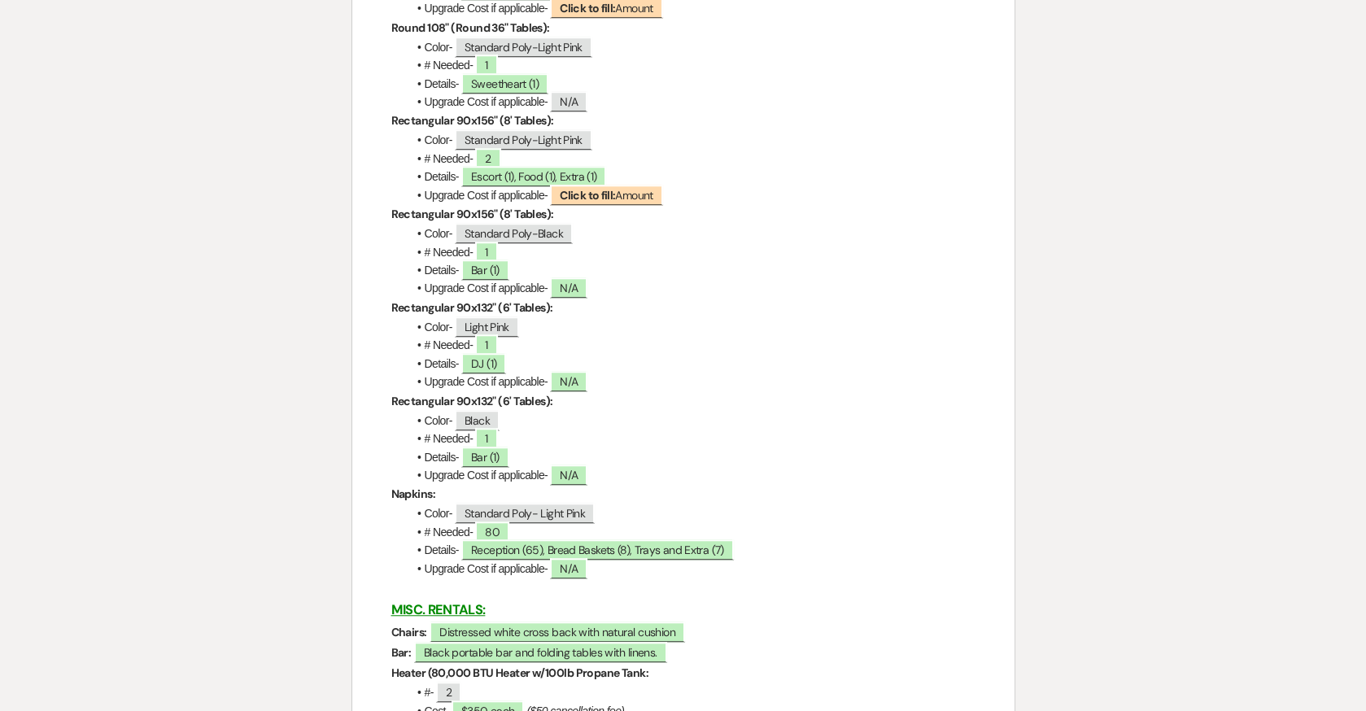
scroll to position [2938, 0]
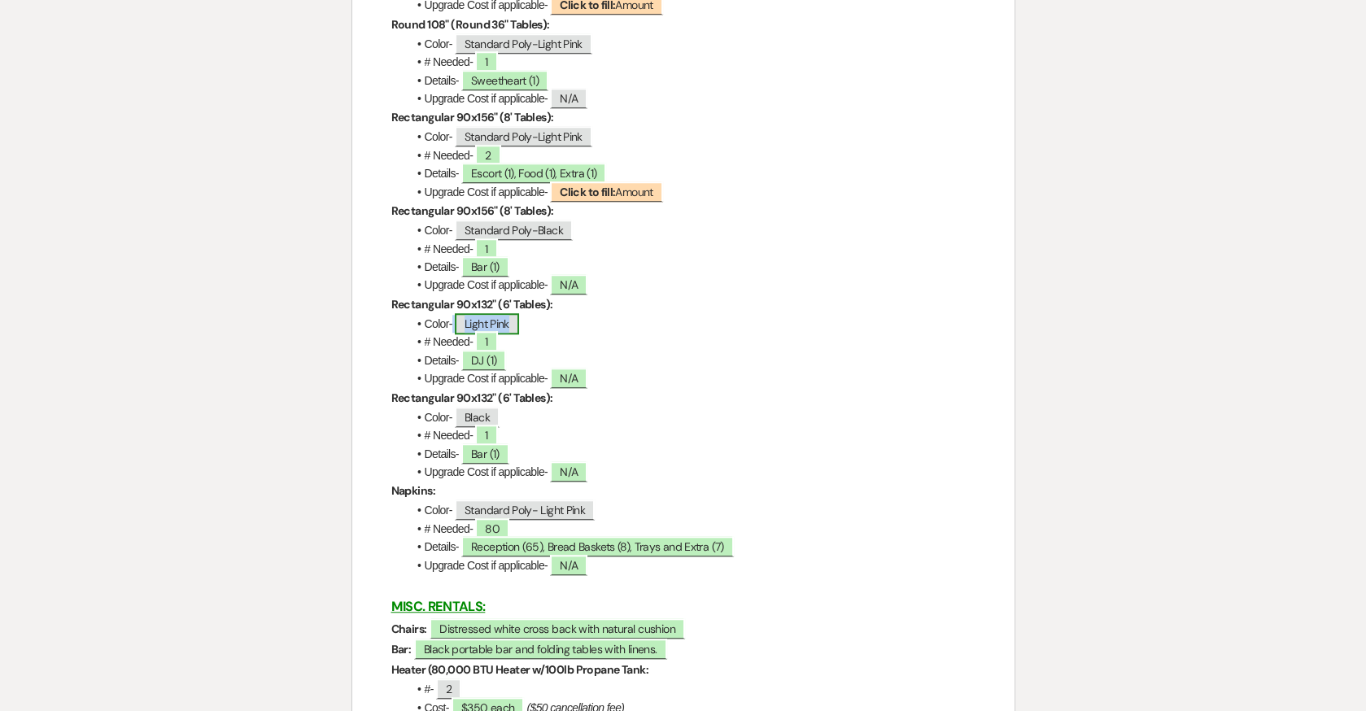
click at [503, 325] on span "Light Pink" at bounding box center [487, 323] width 64 height 21
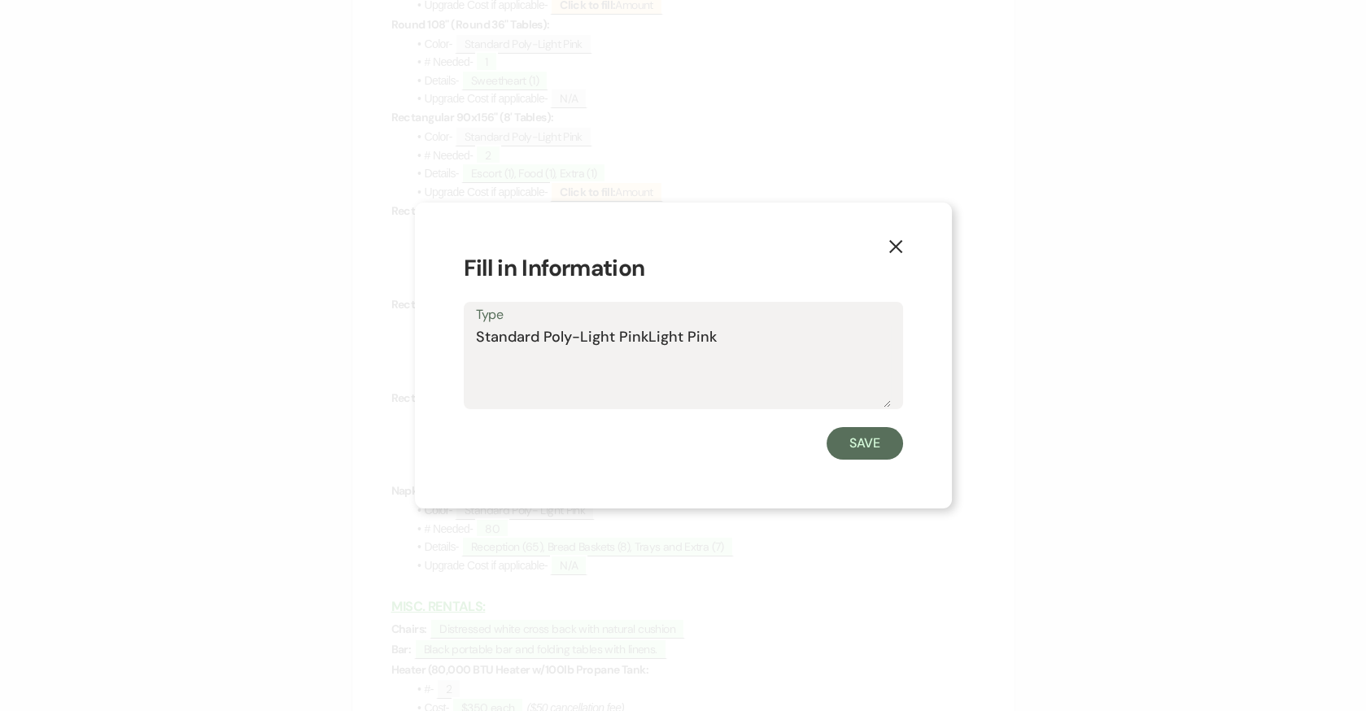
drag, startPoint x: 718, startPoint y: 347, endPoint x: 645, endPoint y: 341, distance: 73.5
click at [645, 342] on textarea "Standard Poly-Light PinkLight Pink" at bounding box center [683, 366] width 415 height 81
type textarea "Standard Poly-Light Pink"
click at [867, 439] on button "Save" at bounding box center [865, 443] width 76 height 33
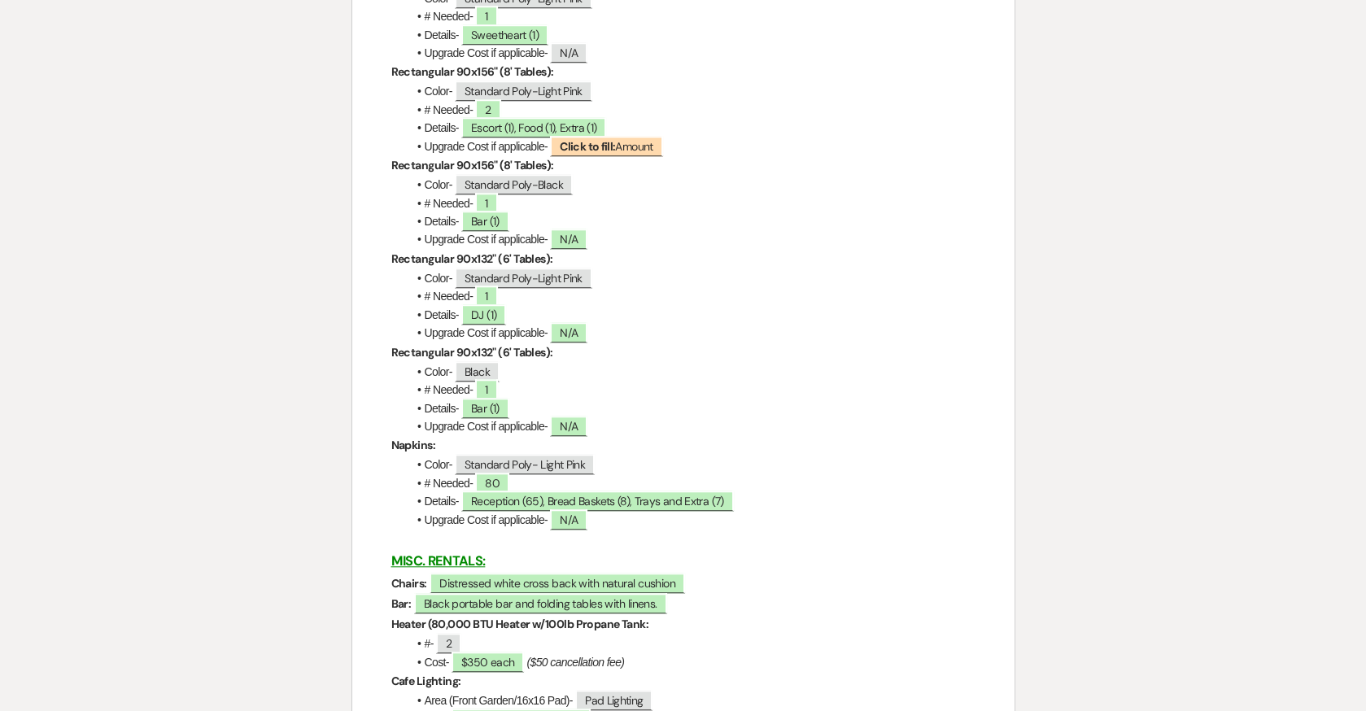
scroll to position [2986, 0]
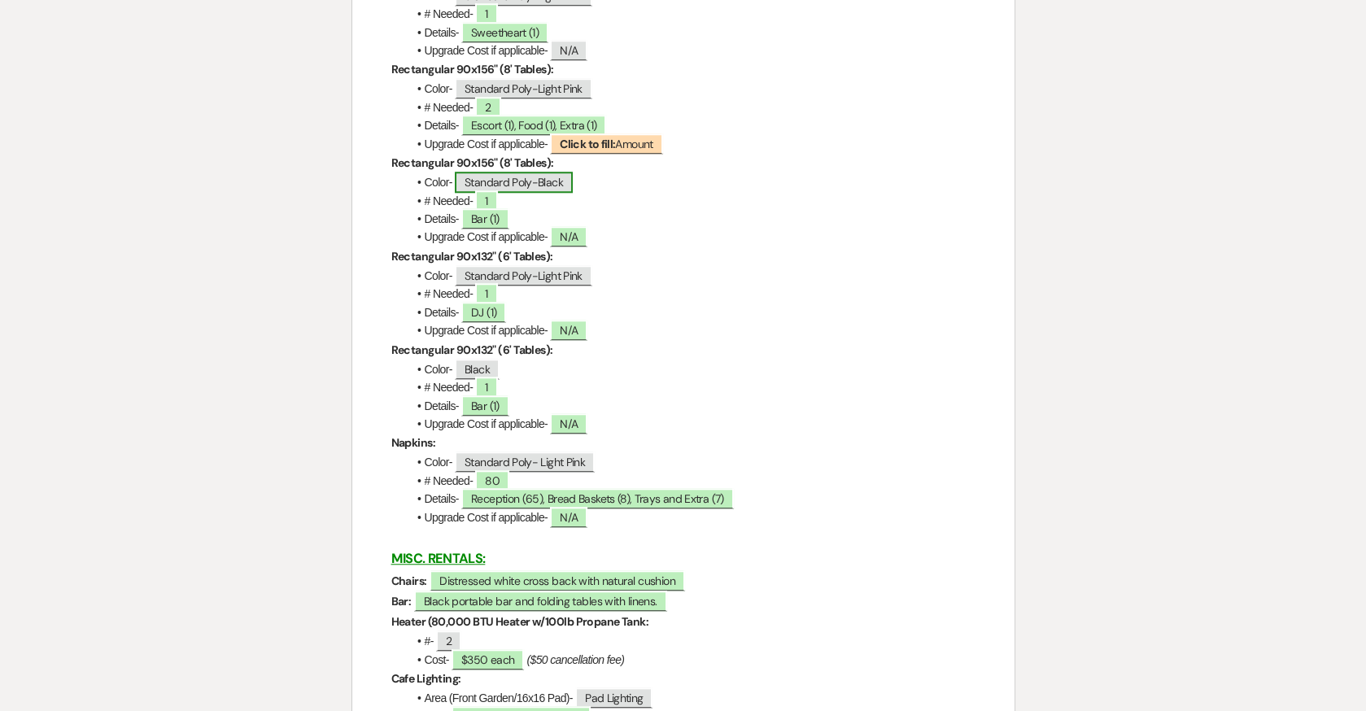
click at [526, 186] on span "Standard Poly-Black" at bounding box center [514, 182] width 118 height 21
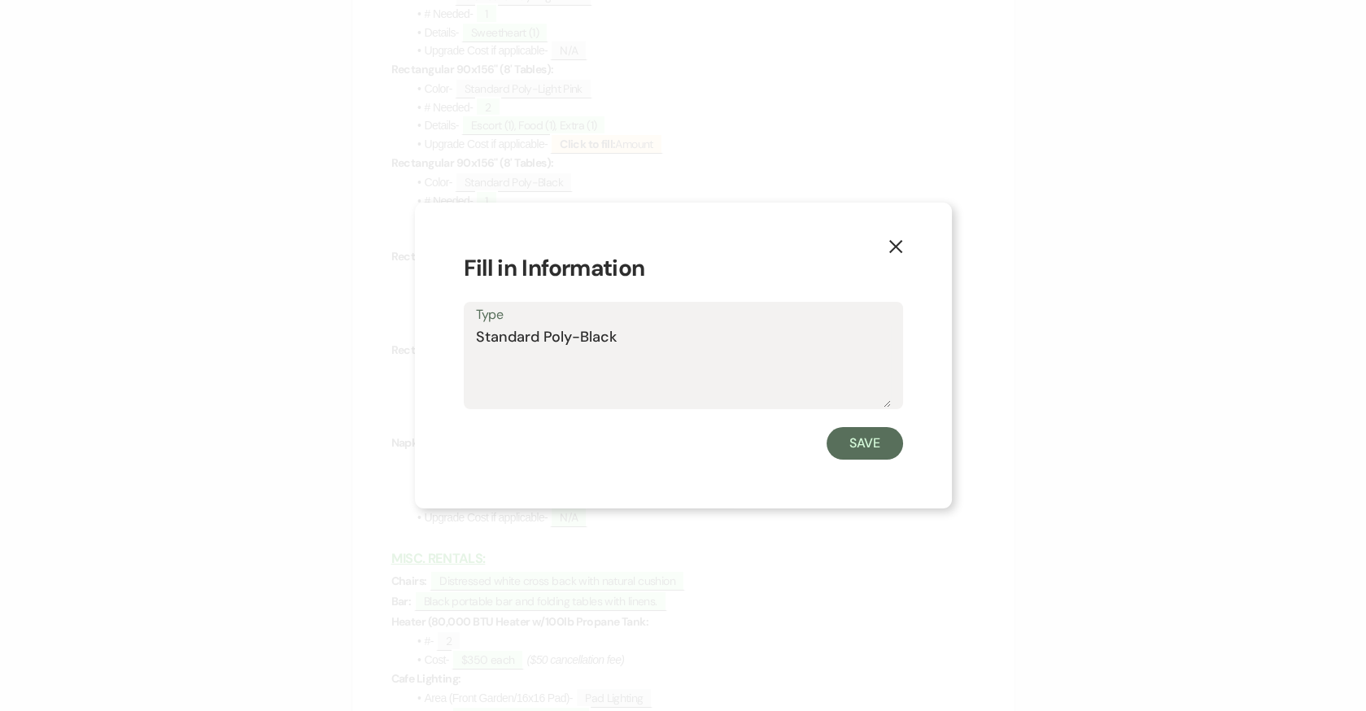
drag, startPoint x: 648, startPoint y: 340, endPoint x: 422, endPoint y: 333, distance: 225.5
click at [422, 333] on div "X Fill in Information Type Standard Poly-Black Save" at bounding box center [683, 356] width 537 height 307
click at [881, 433] on button "Save" at bounding box center [865, 443] width 76 height 33
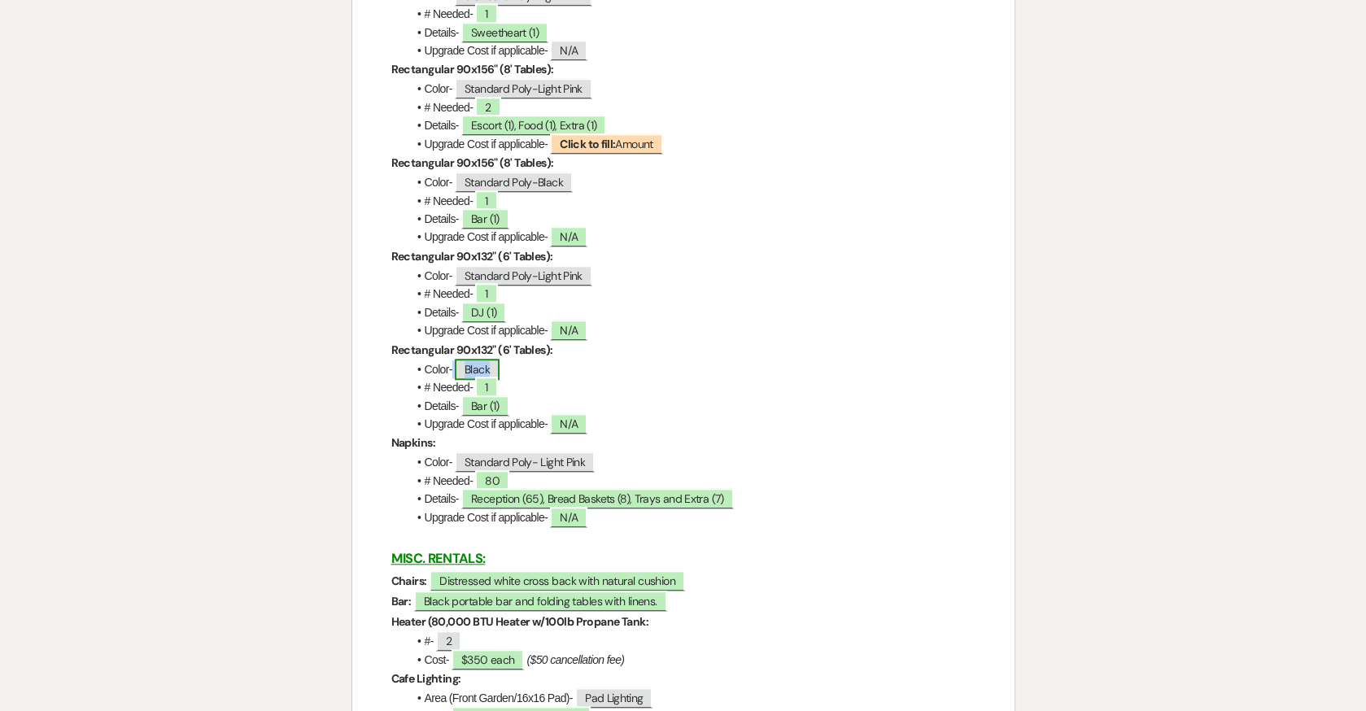
click at [480, 364] on span "Black" at bounding box center [477, 369] width 45 height 21
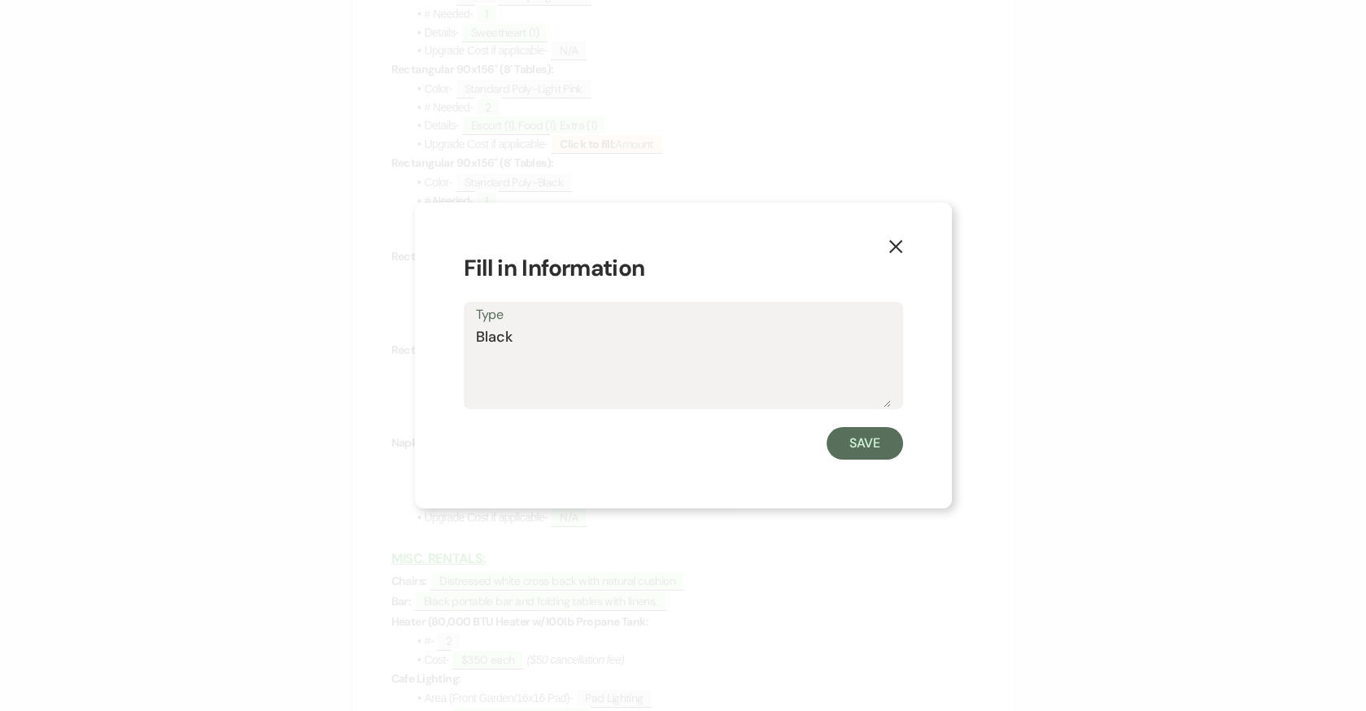
drag, startPoint x: 537, startPoint y: 334, endPoint x: 392, endPoint y: 334, distance: 144.8
click at [392, 334] on div "X Fill in Information Type Black Save" at bounding box center [683, 355] width 1366 height 711
type textarea "Standard Poly-Black"
click at [859, 434] on button "Save" at bounding box center [865, 443] width 76 height 33
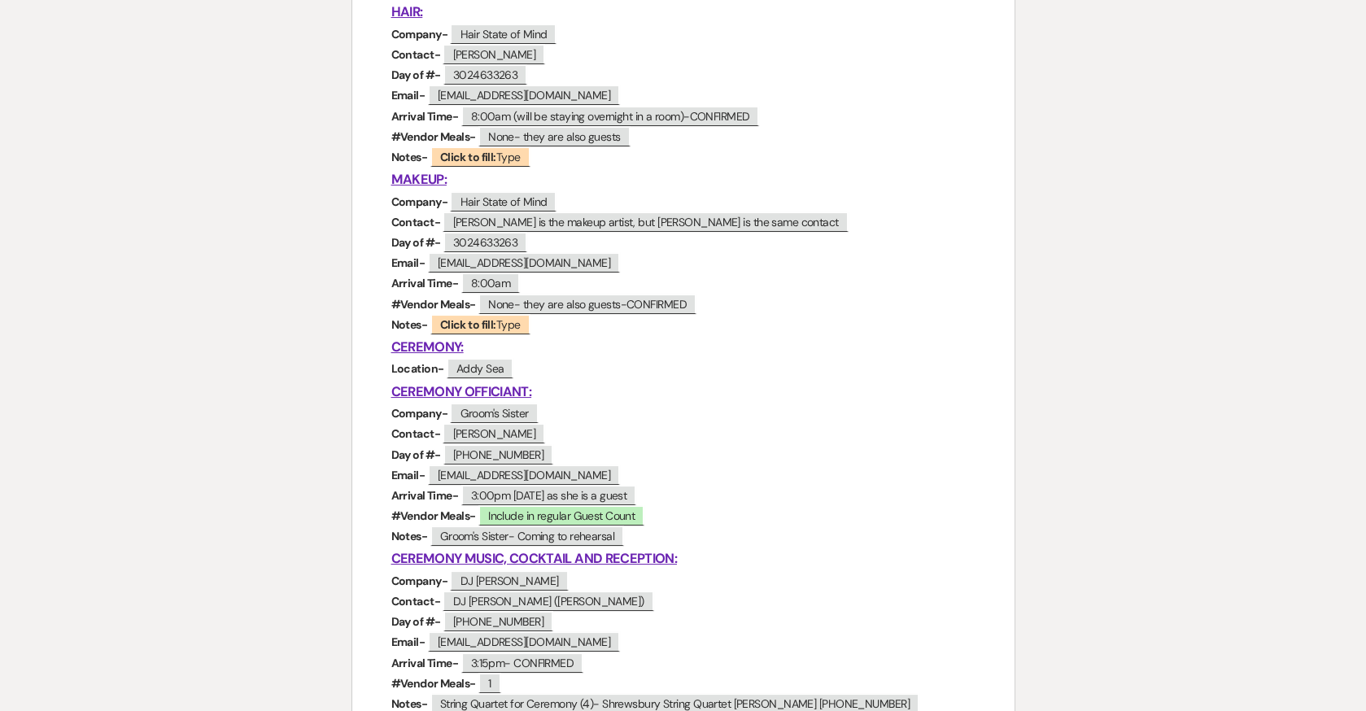
scroll to position [498, 0]
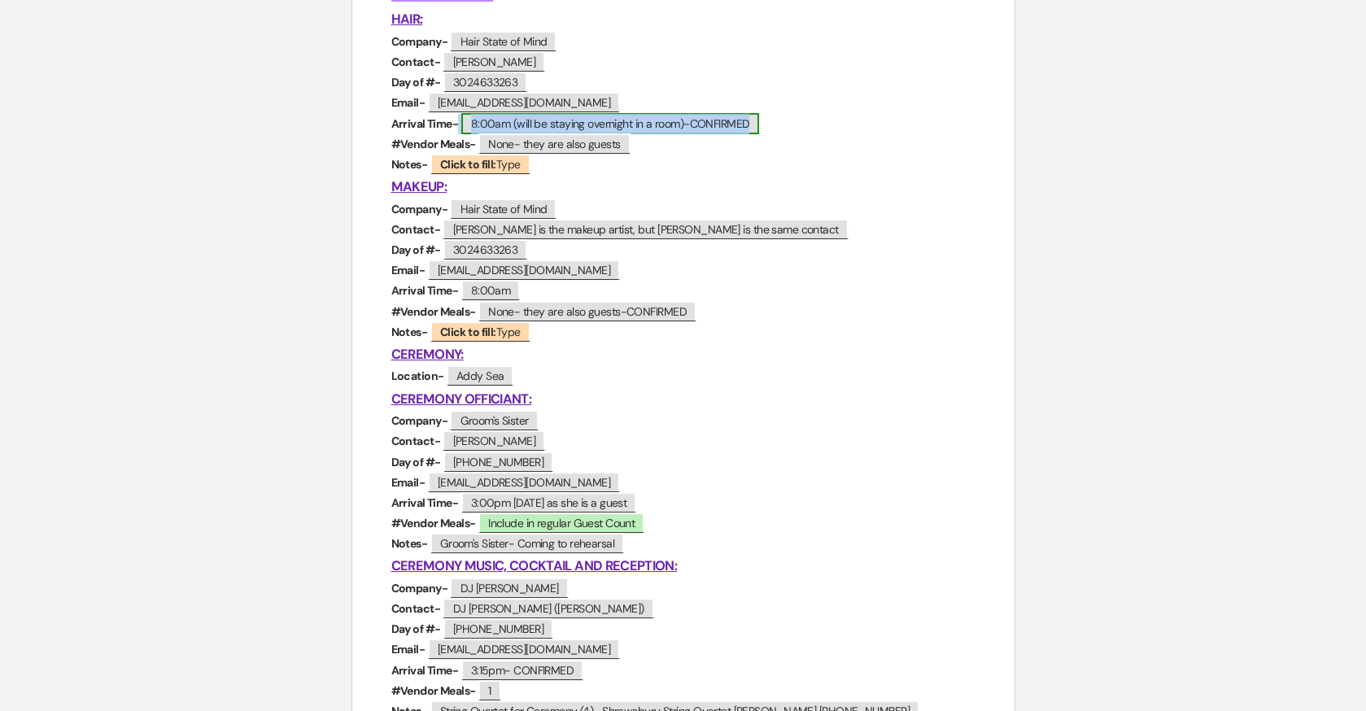
click at [674, 123] on span "8:00am (will be staying overnight in a room)-CONFIRMED" at bounding box center [610, 123] width 299 height 21
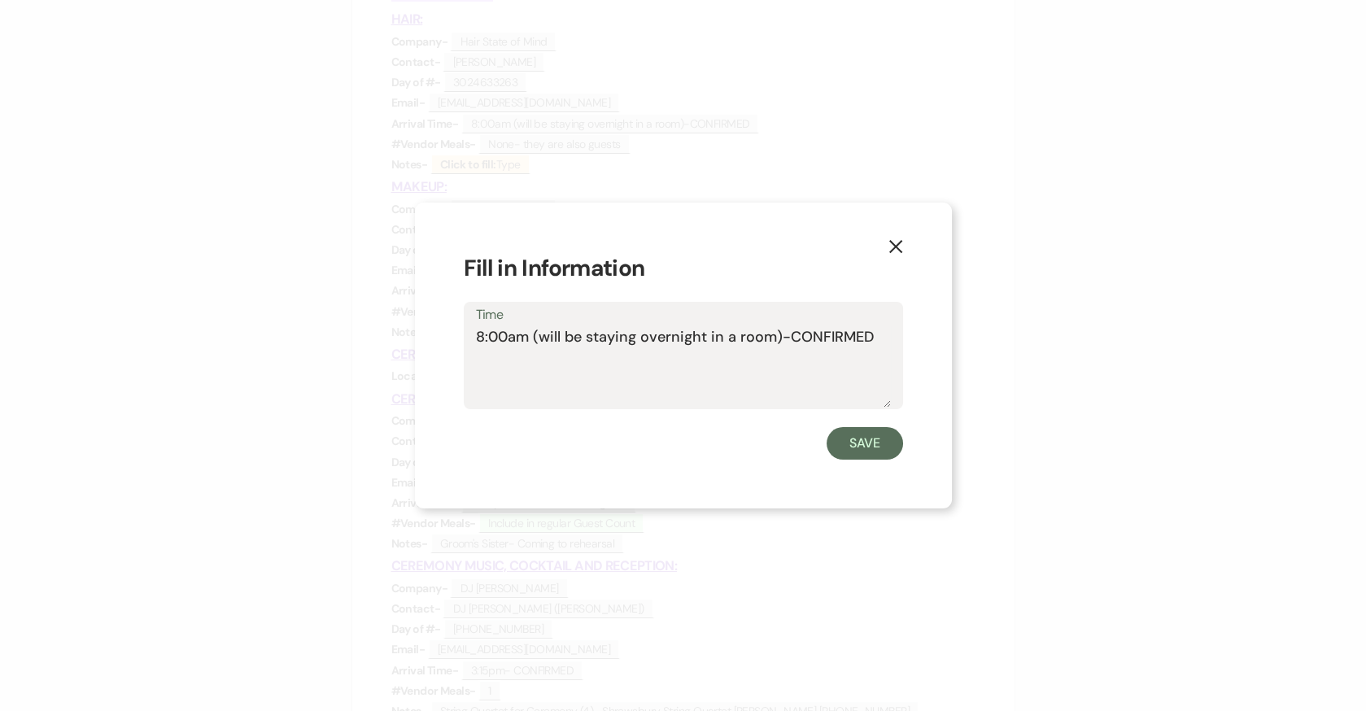
drag, startPoint x: 778, startPoint y: 335, endPoint x: 530, endPoint y: 328, distance: 248.2
click at [530, 328] on textarea "8:00am (will be staying overnight in a room)-CONFIRMED" at bounding box center [683, 366] width 415 height 81
type textarea "8:00am-CONFIRMED"
click at [861, 434] on button "Save" at bounding box center [865, 443] width 76 height 33
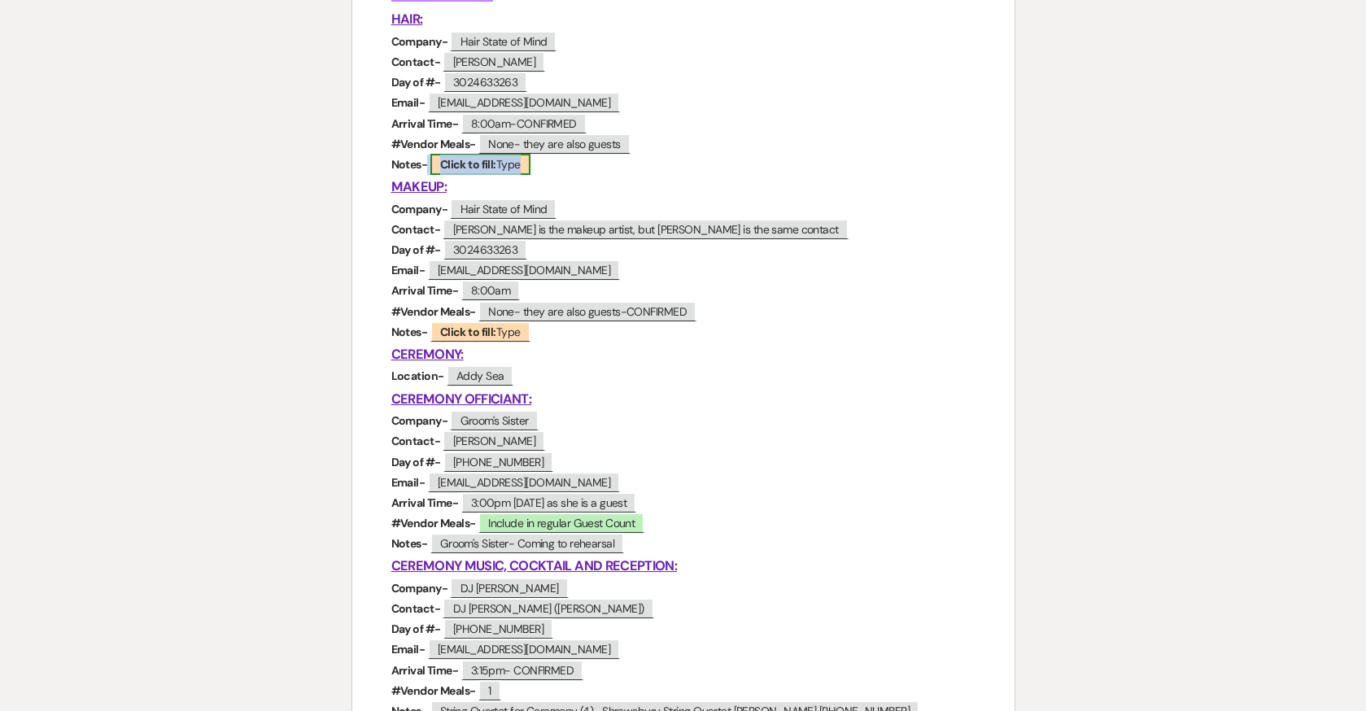
click at [464, 164] on b "Click to fill:" at bounding box center [468, 164] width 56 height 15
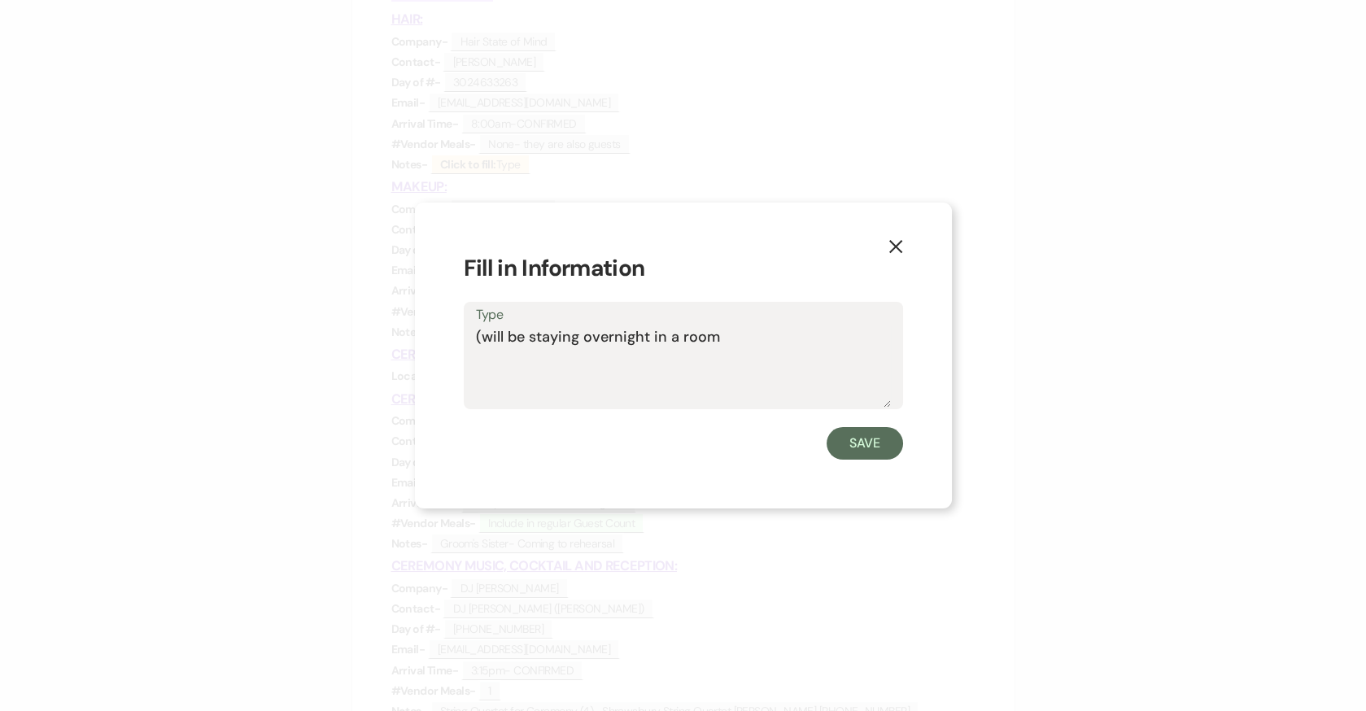
click at [487, 331] on textarea "(will be staying overnight in a room" at bounding box center [683, 366] width 415 height 81
type textarea "will be staying overnight in a room"
click at [862, 456] on button "Save" at bounding box center [865, 443] width 76 height 33
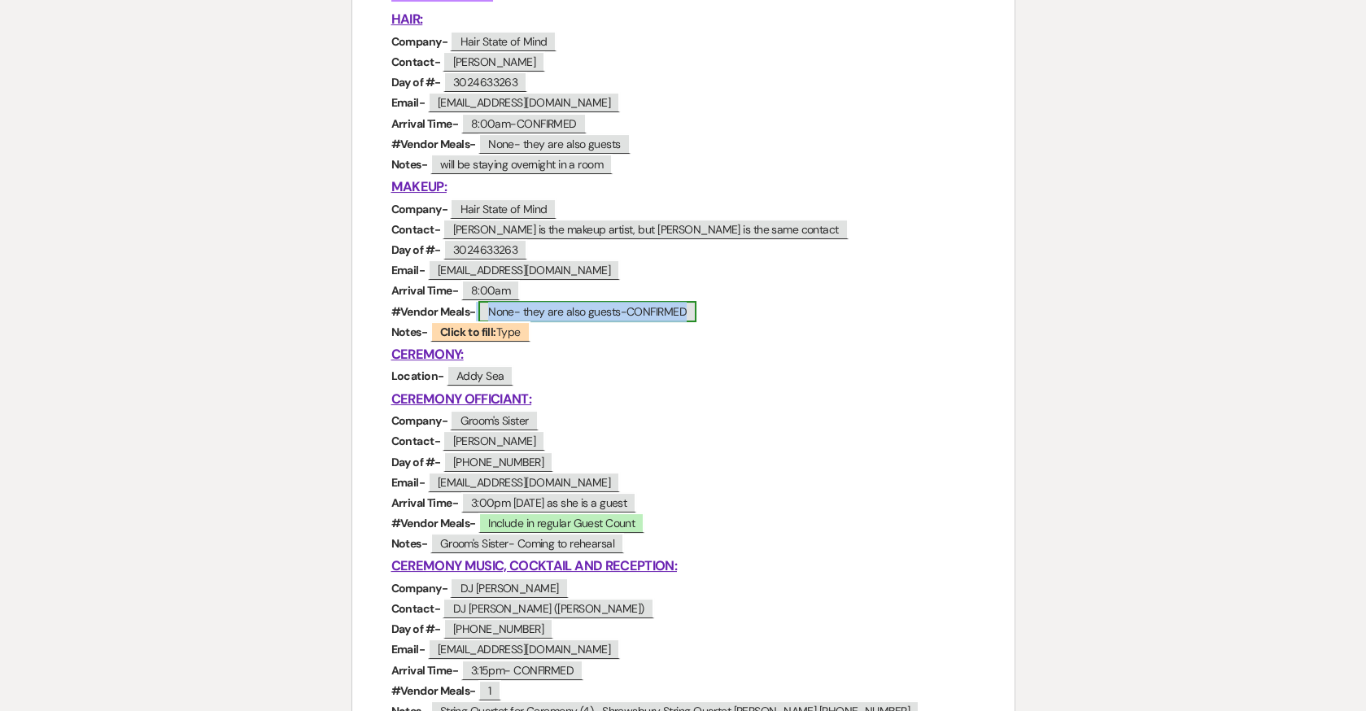
click at [619, 316] on span "None- they are also guests-CONFIRMED" at bounding box center [587, 311] width 218 height 21
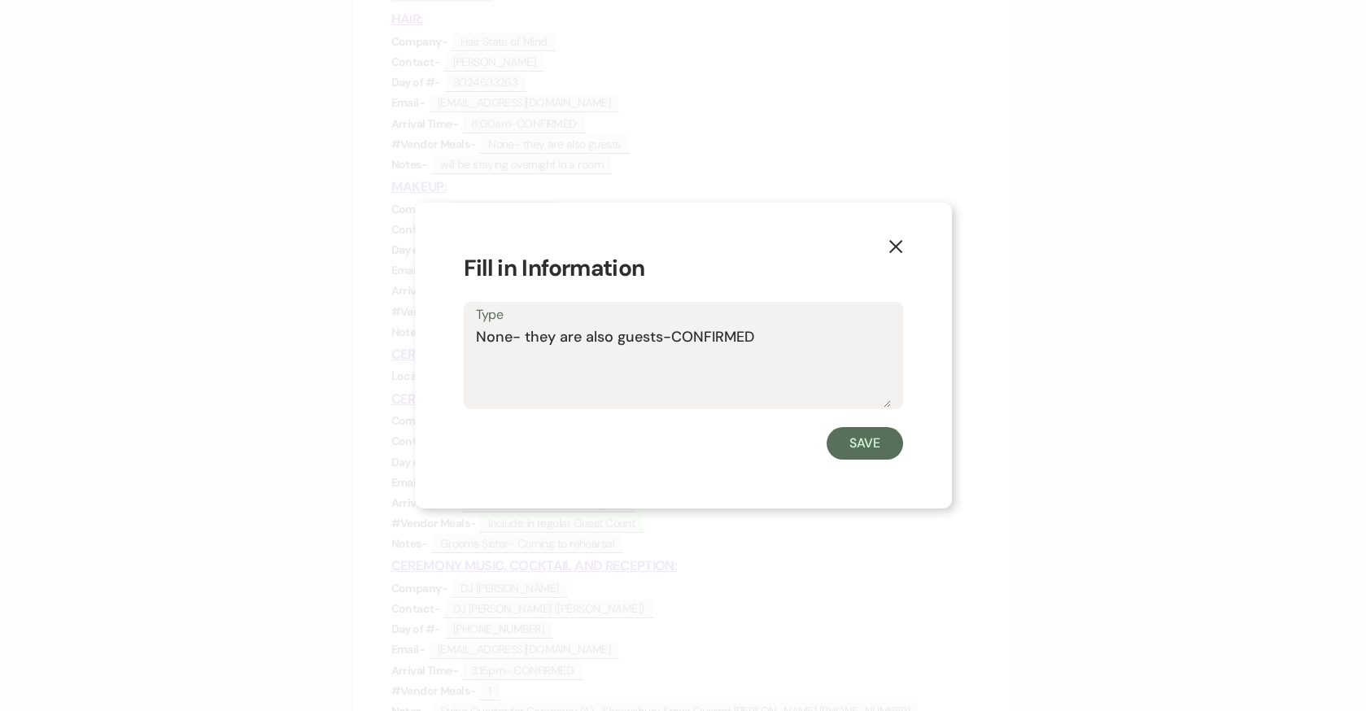
drag, startPoint x: 670, startPoint y: 337, endPoint x: 517, endPoint y: 329, distance: 152.3
click at [517, 329] on textarea "None- they are also guests-CONFIRMED" at bounding box center [683, 366] width 415 height 81
type textarea "None-CONFIRMED"
click at [880, 435] on button "Save" at bounding box center [865, 443] width 76 height 33
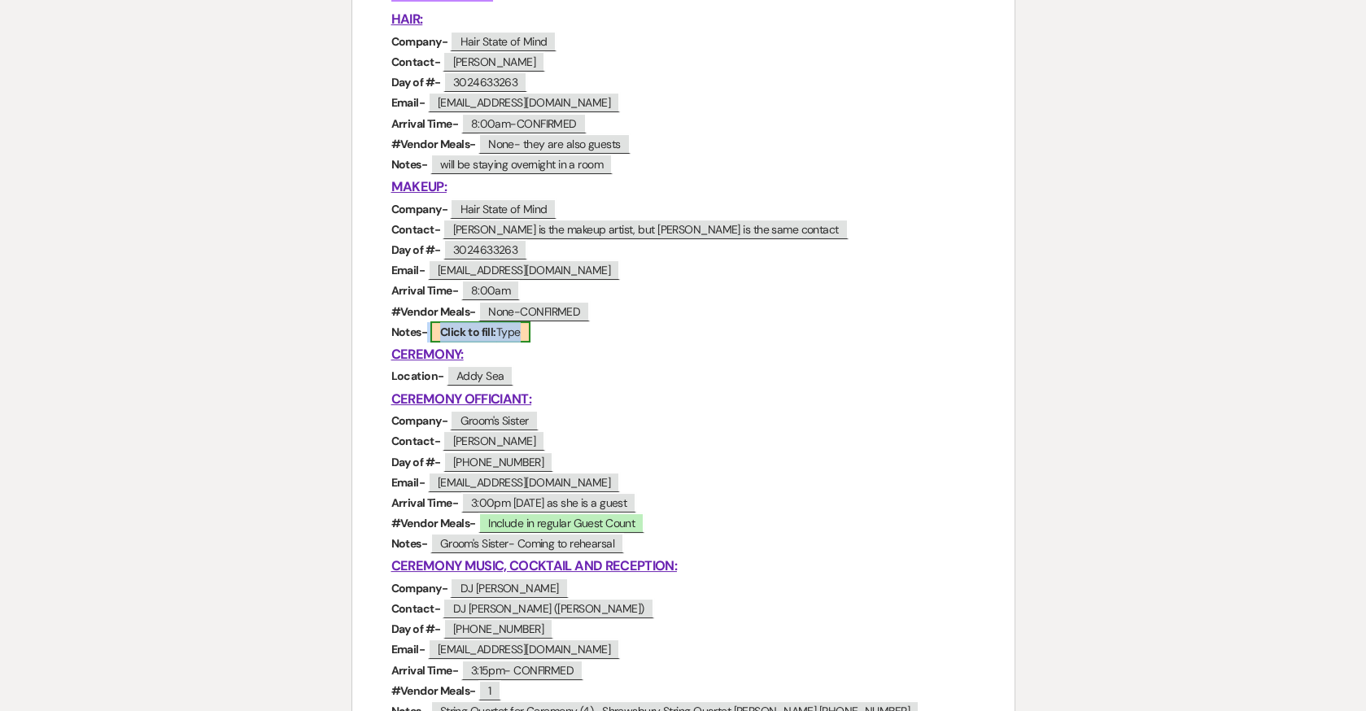
click at [482, 329] on b "Click to fill:" at bounding box center [468, 332] width 56 height 15
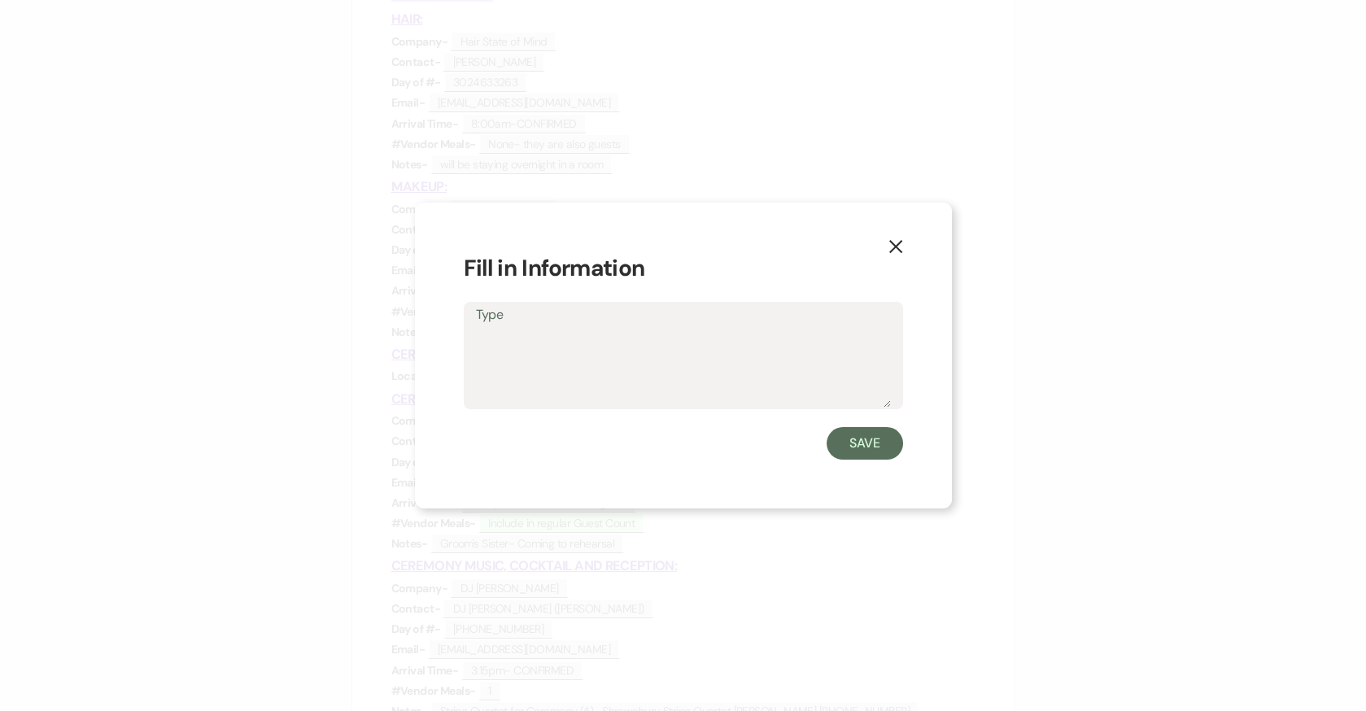
click at [535, 349] on textarea "Type" at bounding box center [683, 366] width 415 height 81
type textarea "they are also guests"
click at [880, 439] on button "Save" at bounding box center [865, 443] width 76 height 33
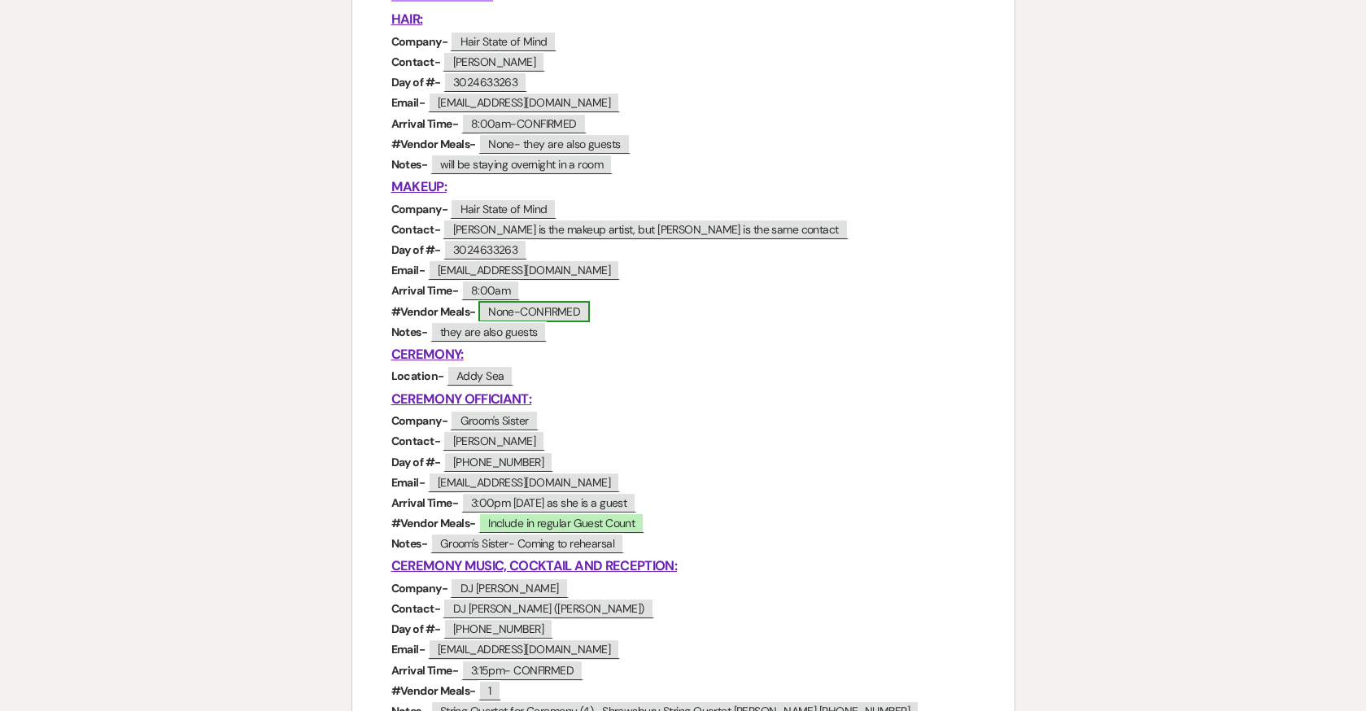
click at [534, 312] on span "None-CONFIRMED" at bounding box center [533, 311] width 111 height 21
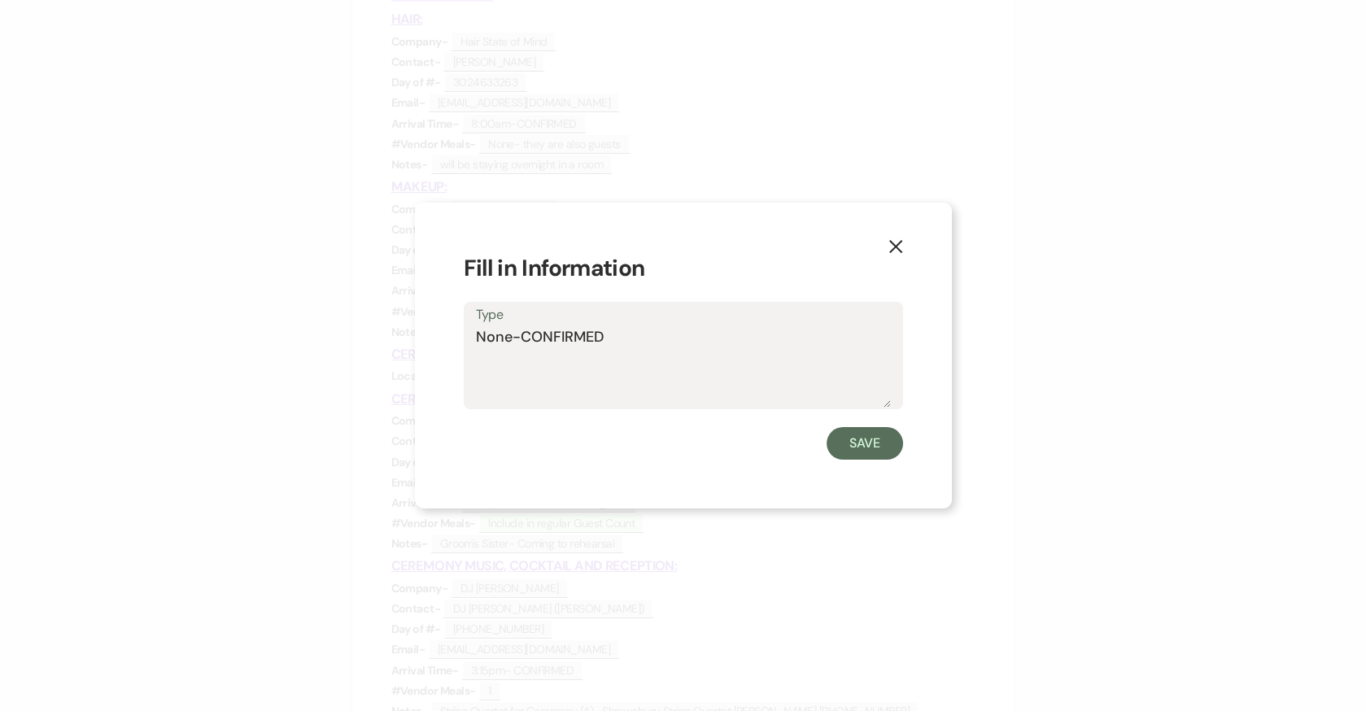
drag, startPoint x: 638, startPoint y: 333, endPoint x: 508, endPoint y: 331, distance: 129.4
click at [508, 331] on textarea "None-CONFIRMED" at bounding box center [683, 366] width 415 height 81
type textarea "None"
click at [855, 450] on button "Save" at bounding box center [865, 443] width 76 height 33
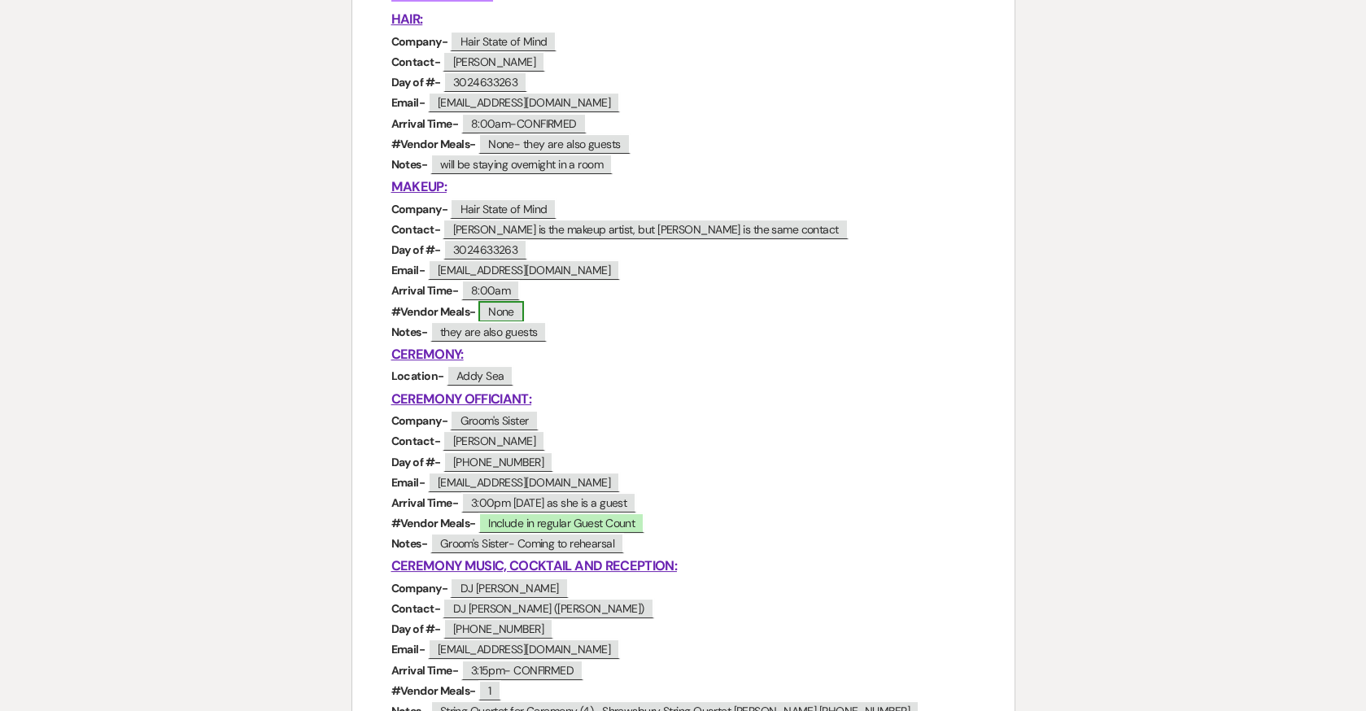
click at [510, 310] on span "None" at bounding box center [501, 311] width 46 height 21
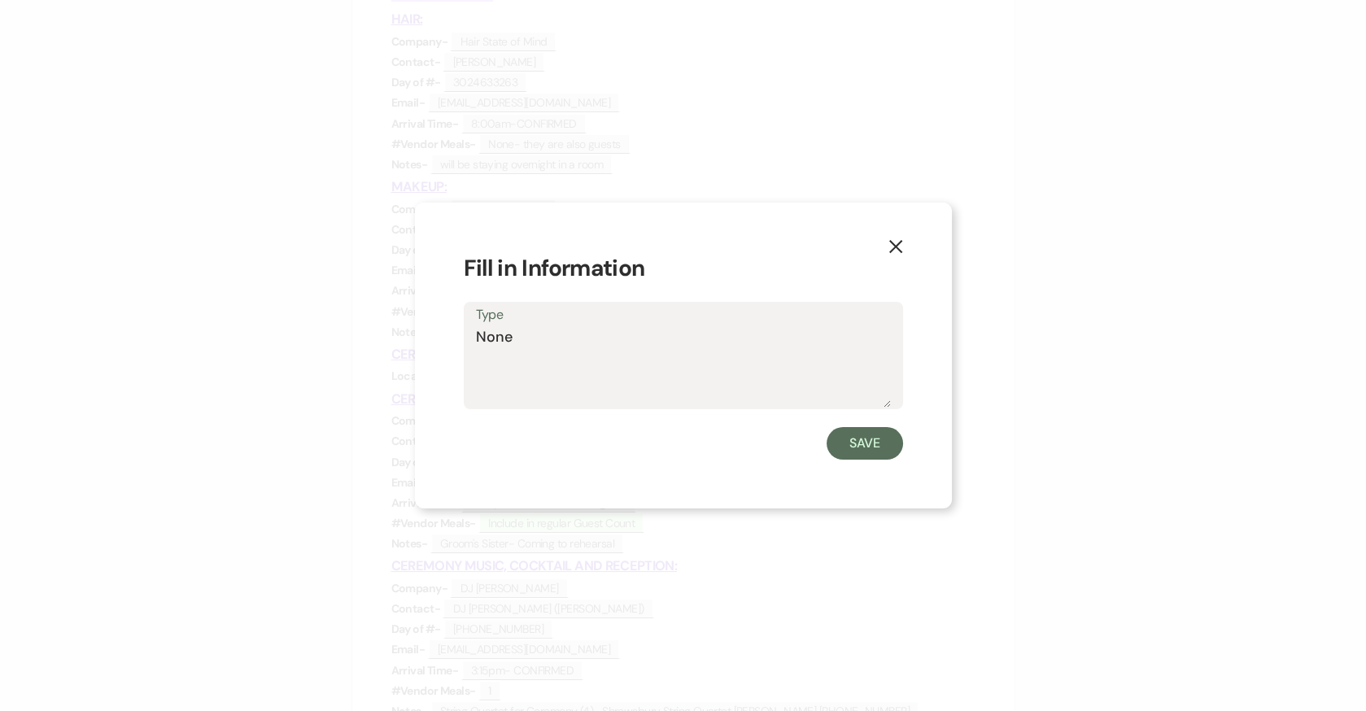
click at [890, 250] on icon "X" at bounding box center [895, 246] width 15 height 15
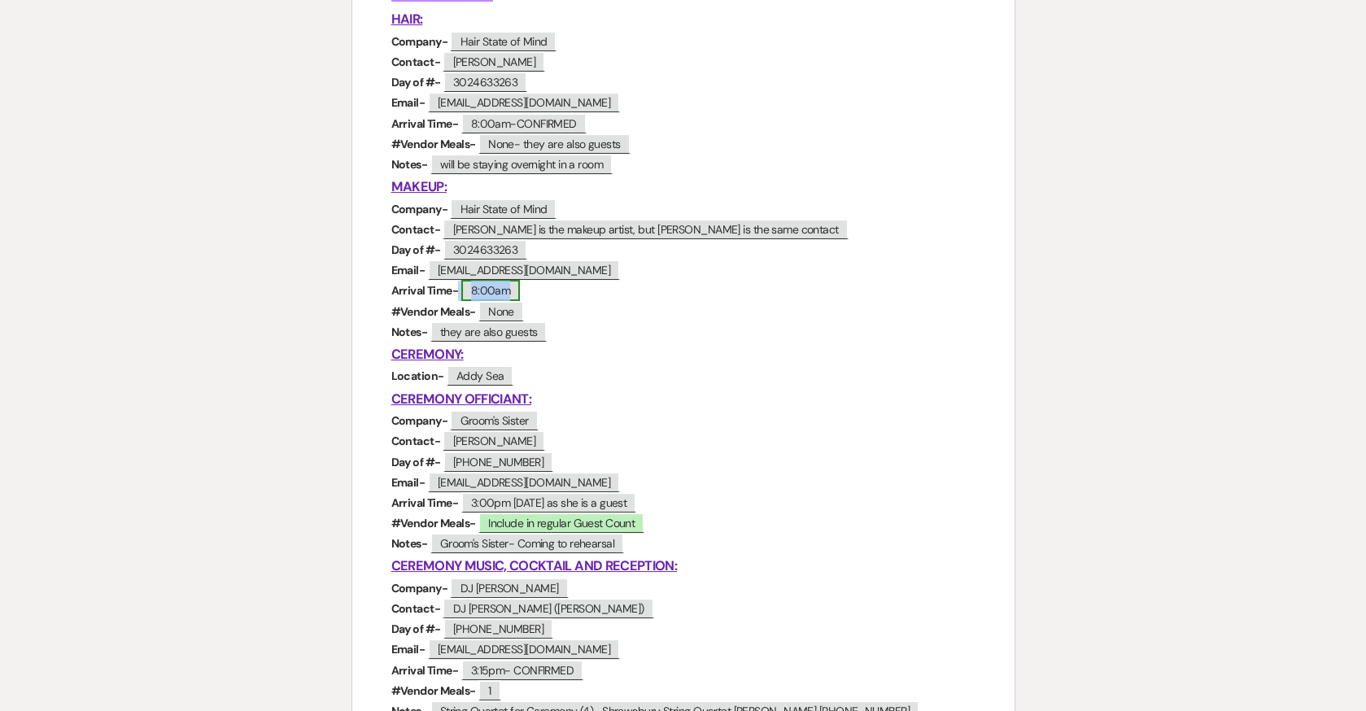
click at [508, 291] on span "8:00am" at bounding box center [490, 290] width 59 height 21
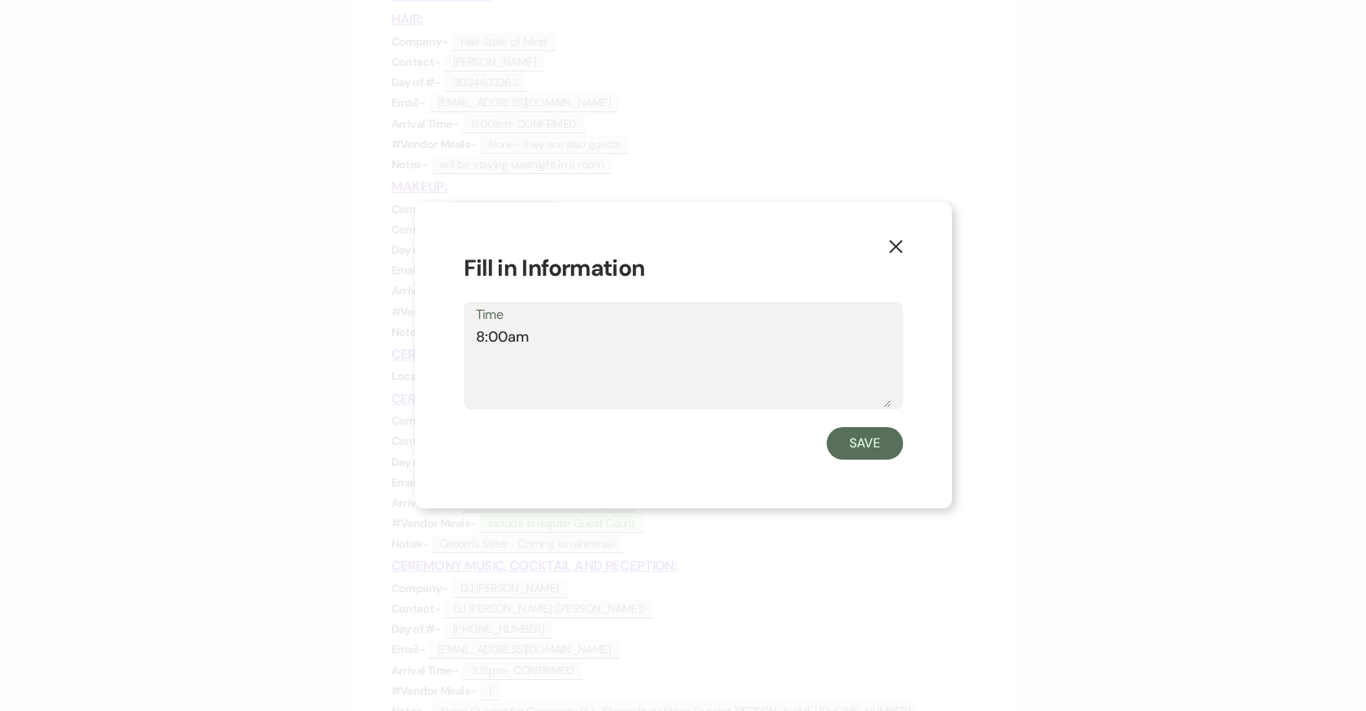
click at [549, 334] on textarea "8:00am" at bounding box center [683, 366] width 415 height 81
type textarea "8:00am-CONFIRMED"
click at [850, 425] on form "Fill in Information Time 8:00am-CONFIRMED Save" at bounding box center [683, 355] width 439 height 209
click at [854, 438] on button "Save" at bounding box center [865, 443] width 76 height 33
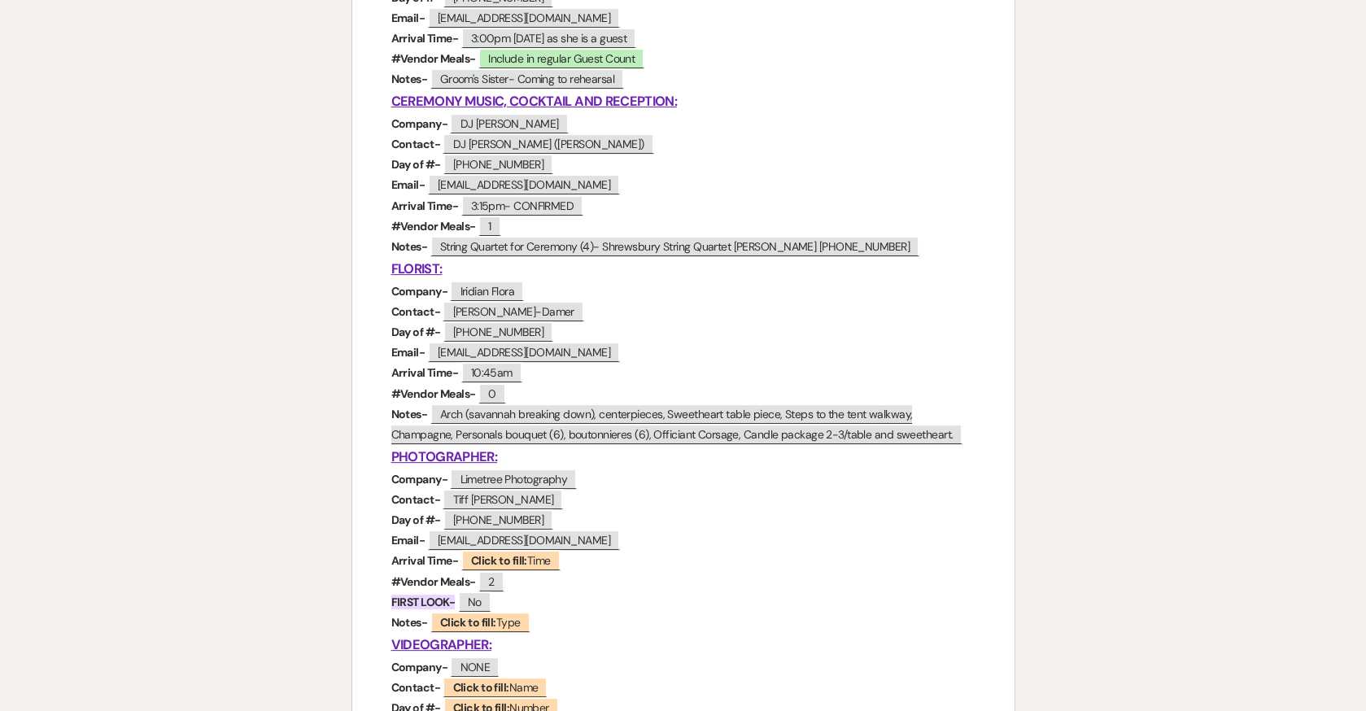
scroll to position [963, 0]
click at [498, 225] on span "1" at bounding box center [489, 225] width 22 height 21
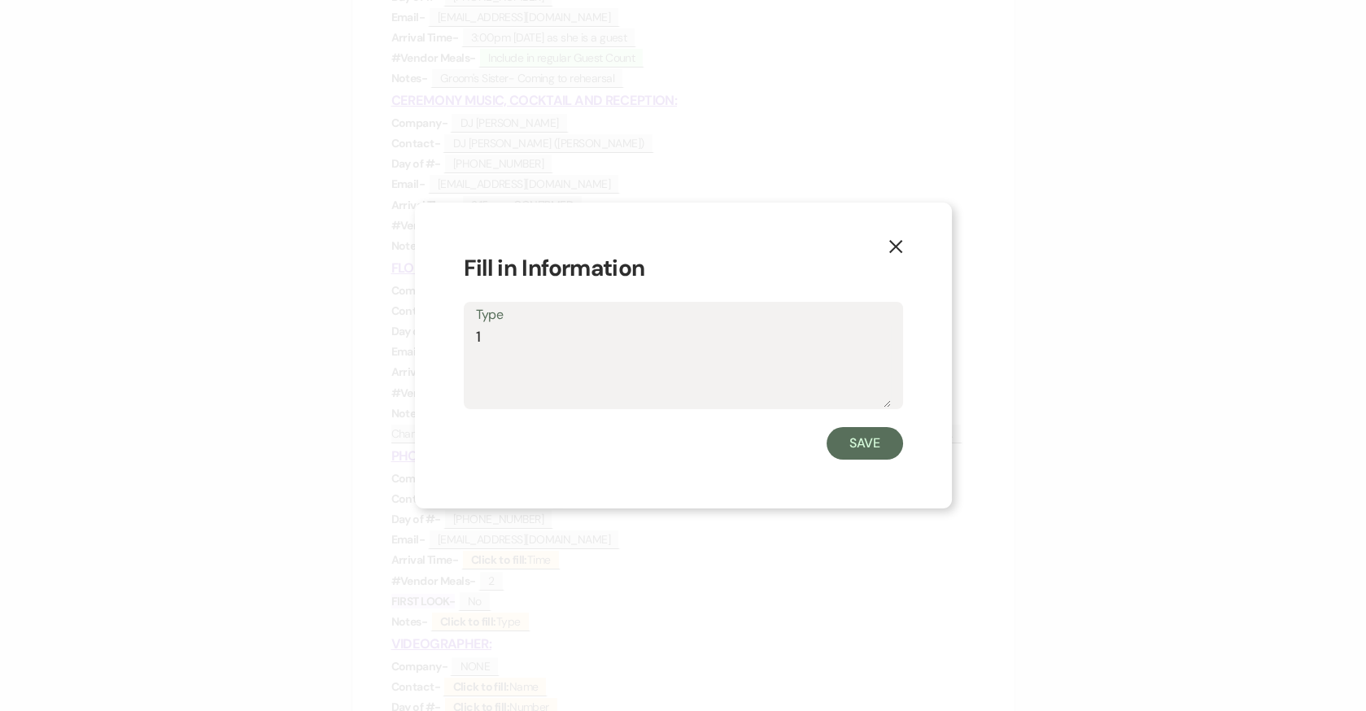
click at [552, 338] on textarea "1" at bounding box center [683, 366] width 415 height 81
type textarea "1-"
click at [880, 455] on button "Save" at bounding box center [865, 443] width 76 height 33
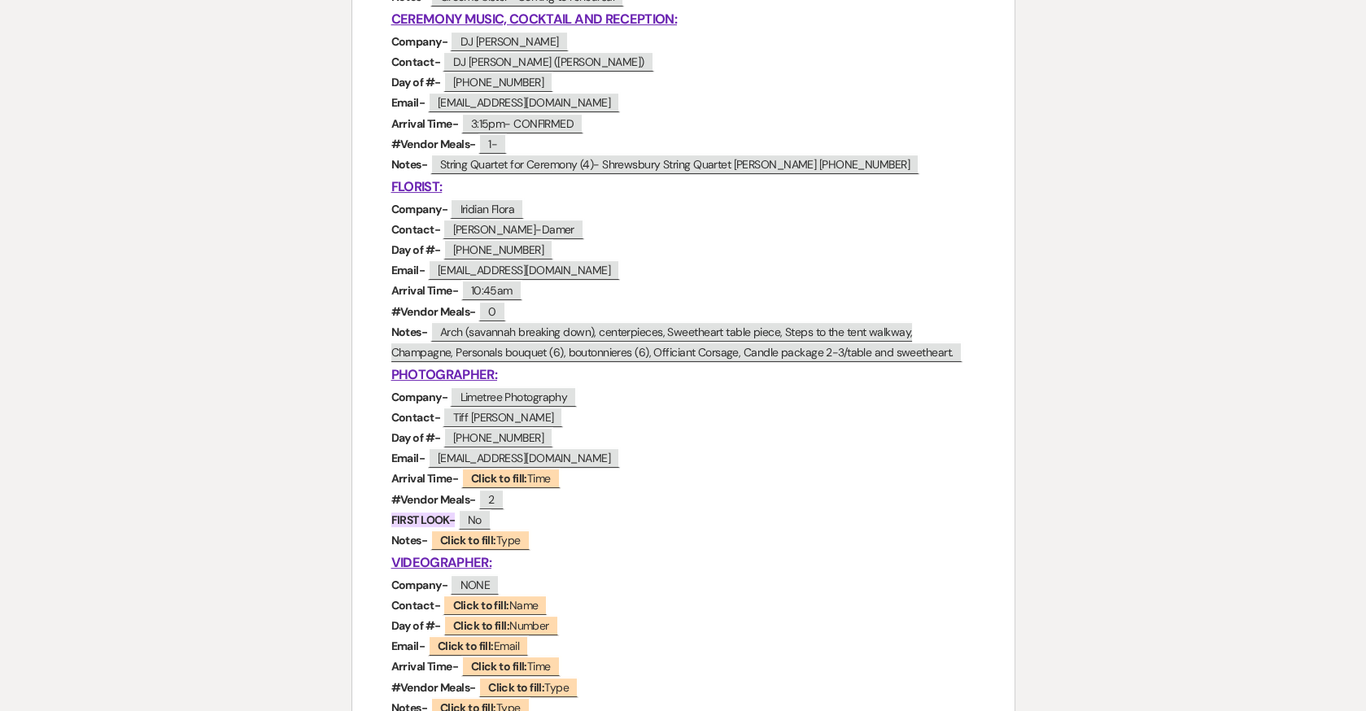
scroll to position [1055, 0]
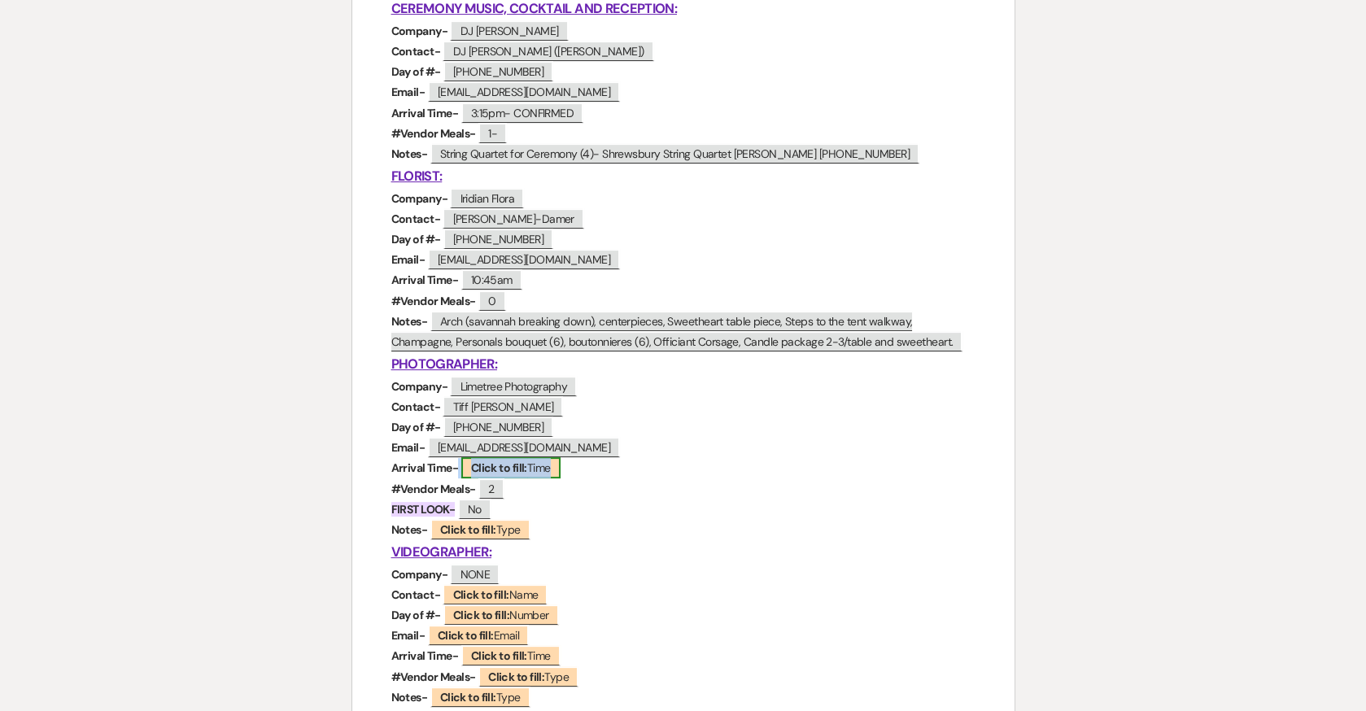
click at [521, 470] on b "Click to fill:" at bounding box center [499, 467] width 56 height 15
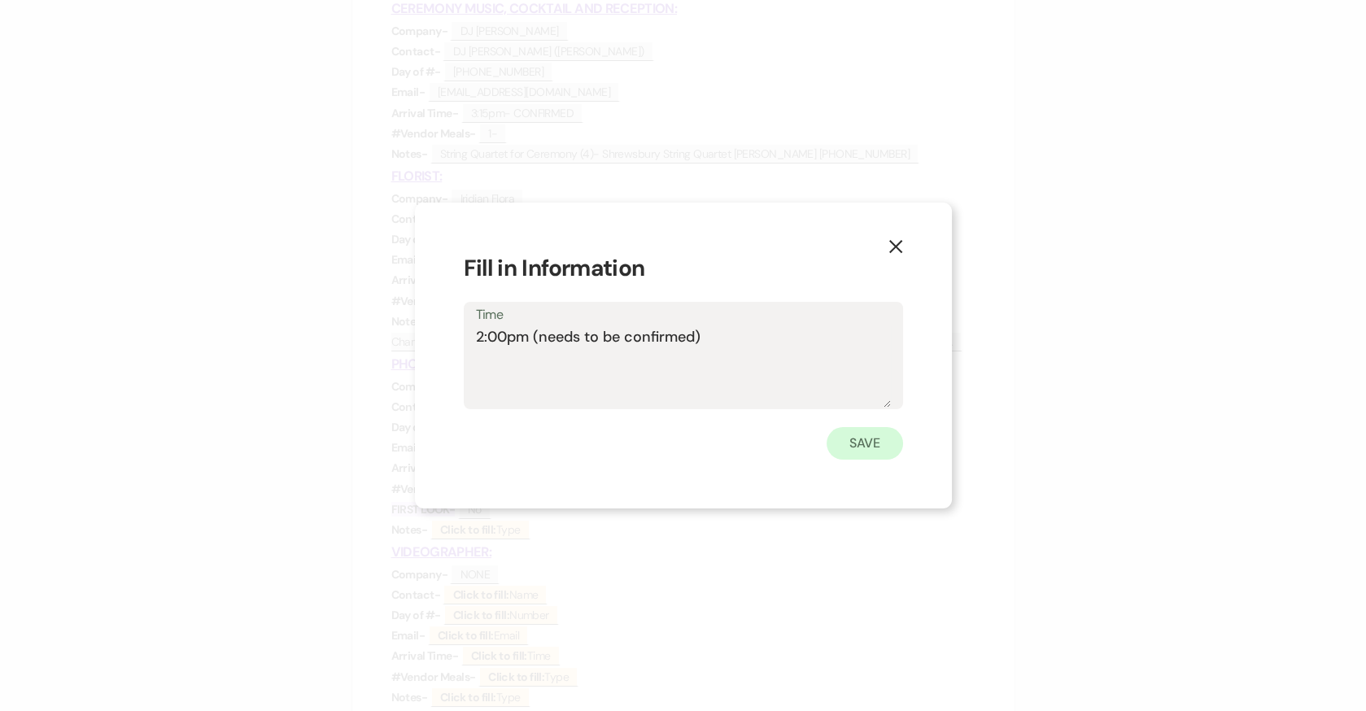
type textarea "2:00pm (needs to be confirmed)"
click at [857, 449] on button "Save" at bounding box center [865, 443] width 76 height 33
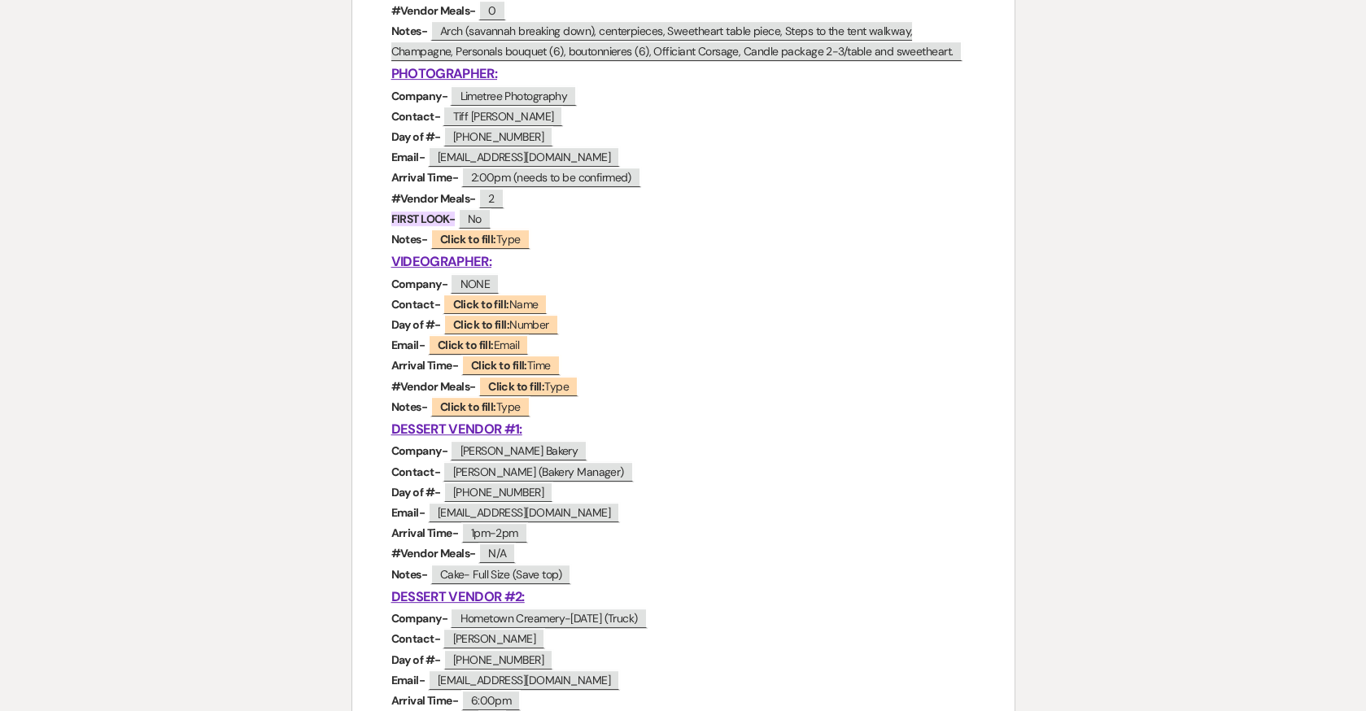
scroll to position [1365, 0]
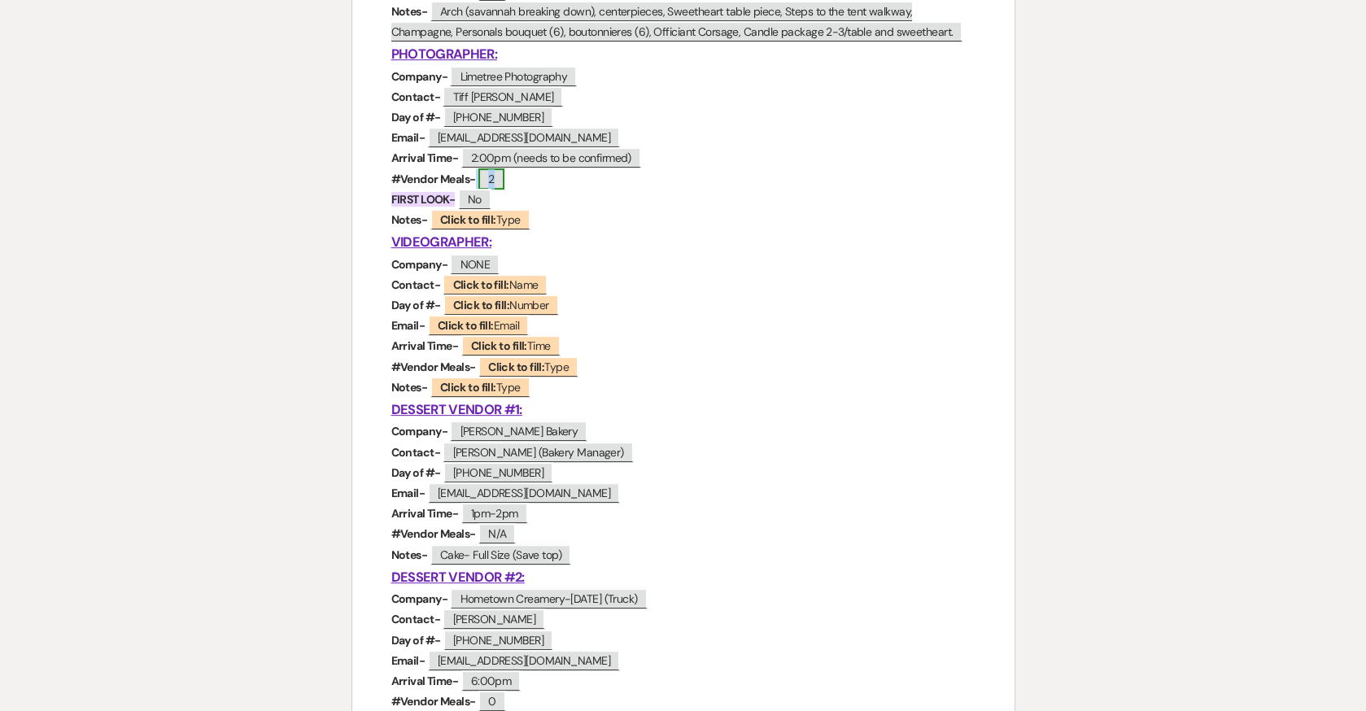
click at [499, 181] on span "2" at bounding box center [490, 178] width 25 height 21
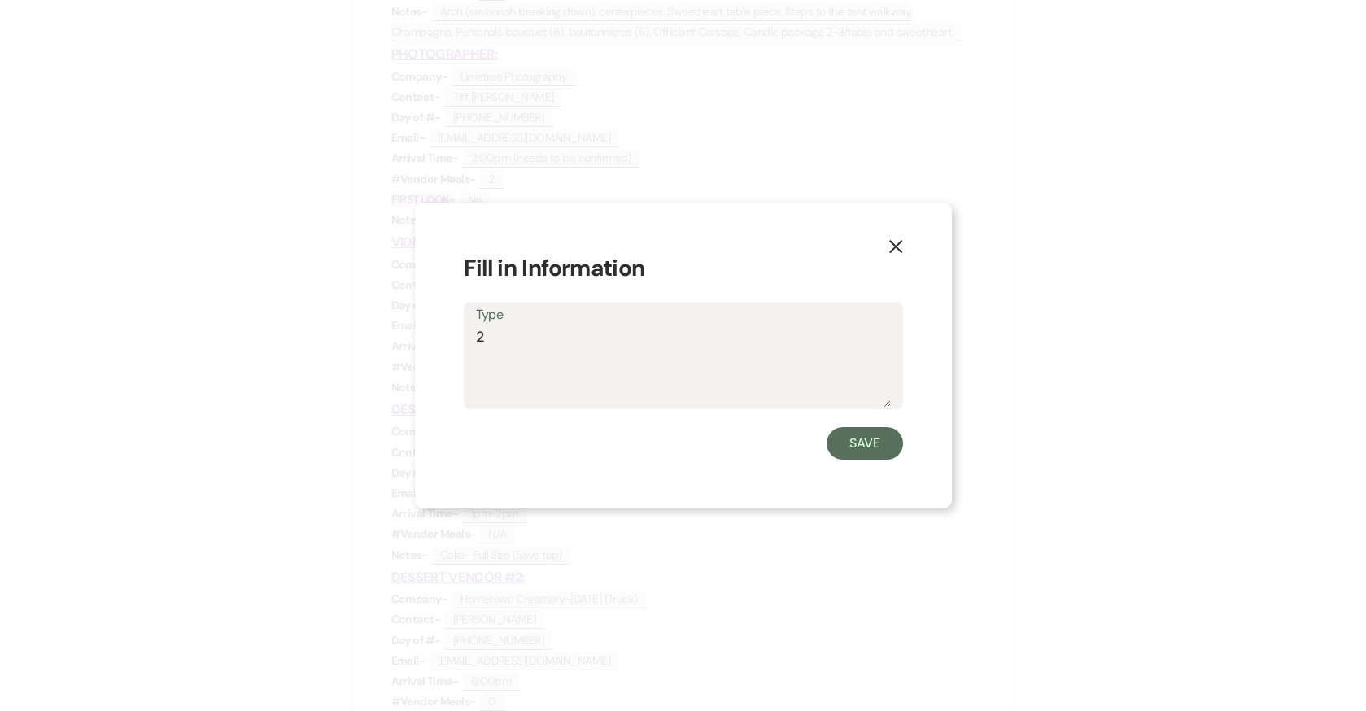
click at [555, 344] on textarea "2" at bounding box center [683, 366] width 415 height 81
type textarea "2- Both Chicken"
click at [849, 440] on button "Save" at bounding box center [865, 443] width 76 height 33
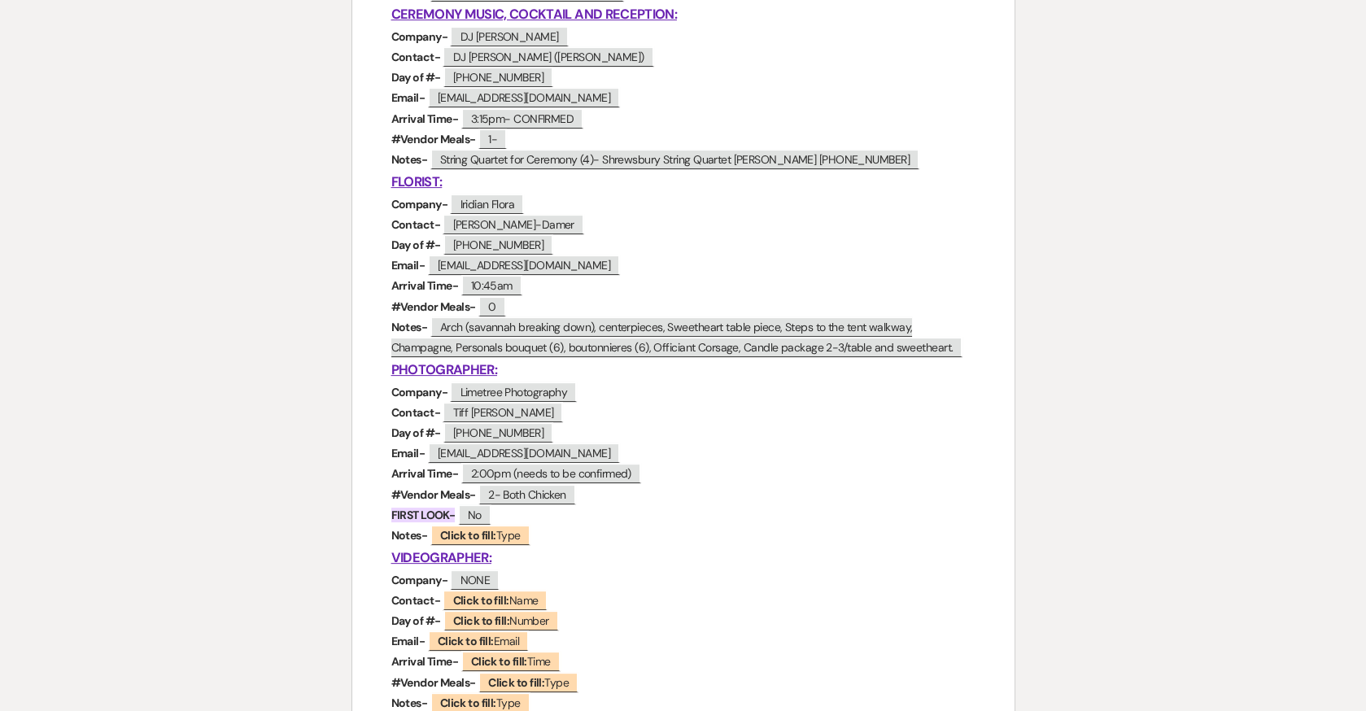
scroll to position [1041, 0]
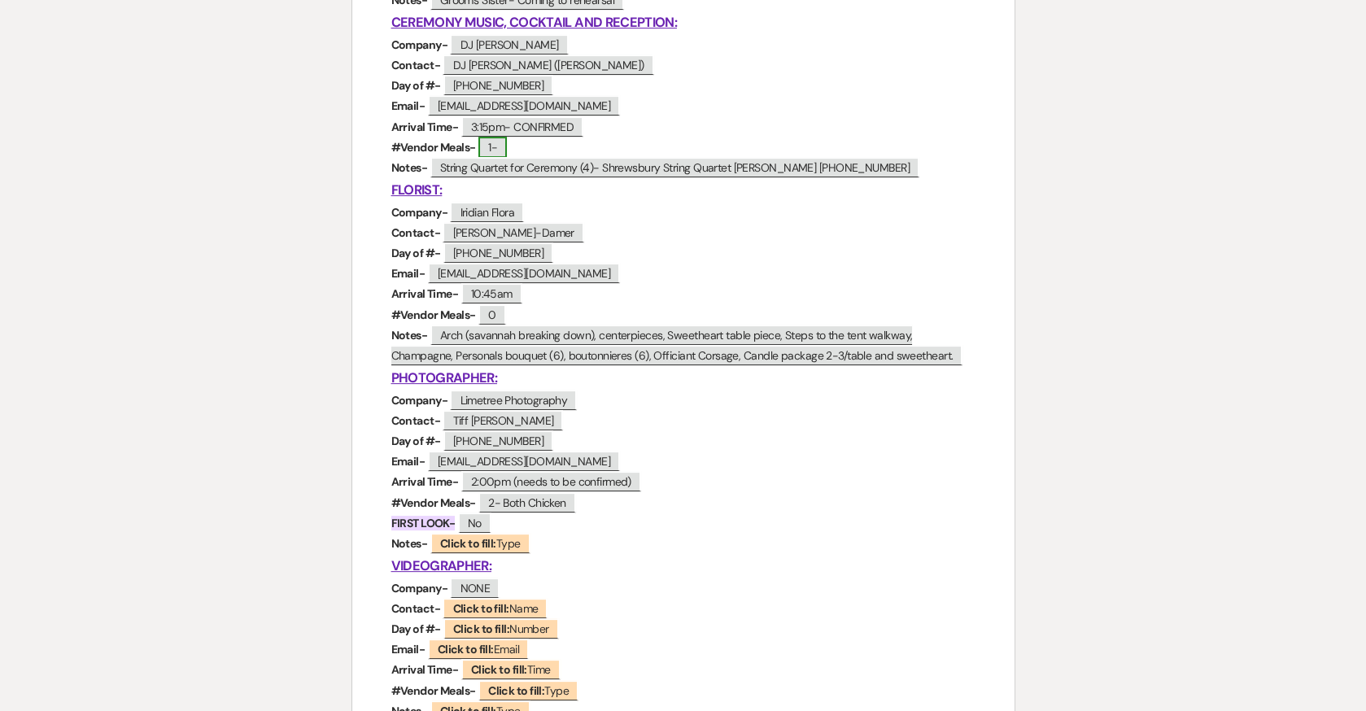
click at [500, 142] on span "1-" at bounding box center [492, 147] width 28 height 21
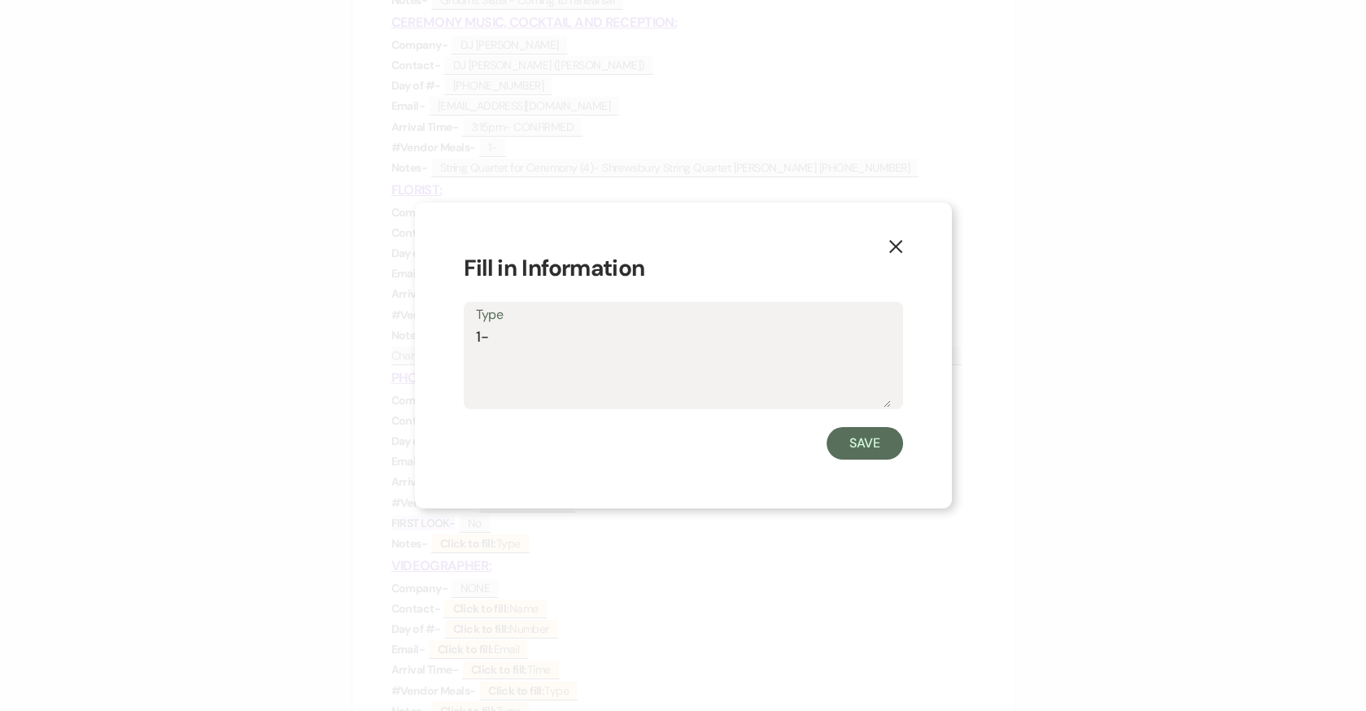
click at [560, 338] on textarea "1-" at bounding box center [683, 366] width 415 height 81
type textarea "1- Crabcake"
click at [867, 439] on button "Save" at bounding box center [865, 443] width 76 height 33
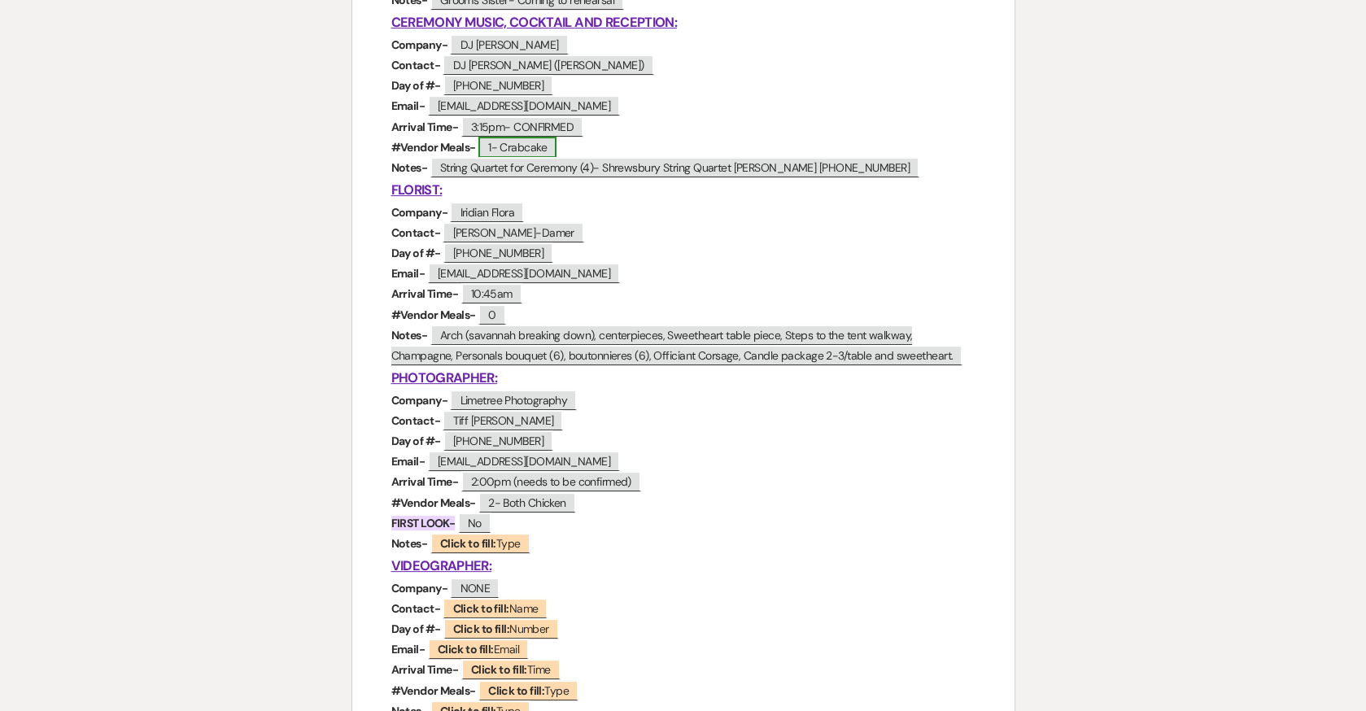
click at [543, 142] on span "1- Crabcake" at bounding box center [517, 147] width 78 height 21
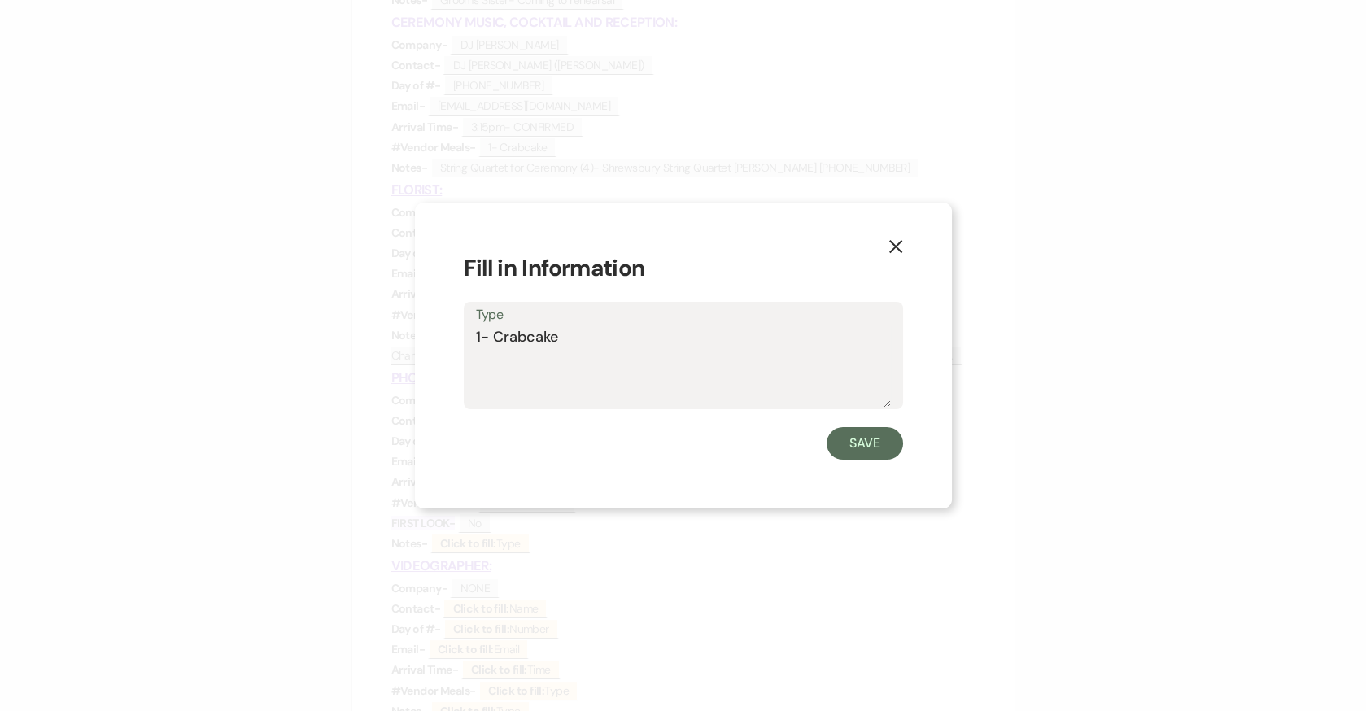
click at [552, 332] on textarea "1- Crabcake" at bounding box center [683, 366] width 415 height 81
click at [572, 334] on textarea "1- Crabcake" at bounding box center [683, 366] width 415 height 81
type textarea "1- Crabcakes"
click at [883, 444] on button "Save" at bounding box center [865, 443] width 76 height 33
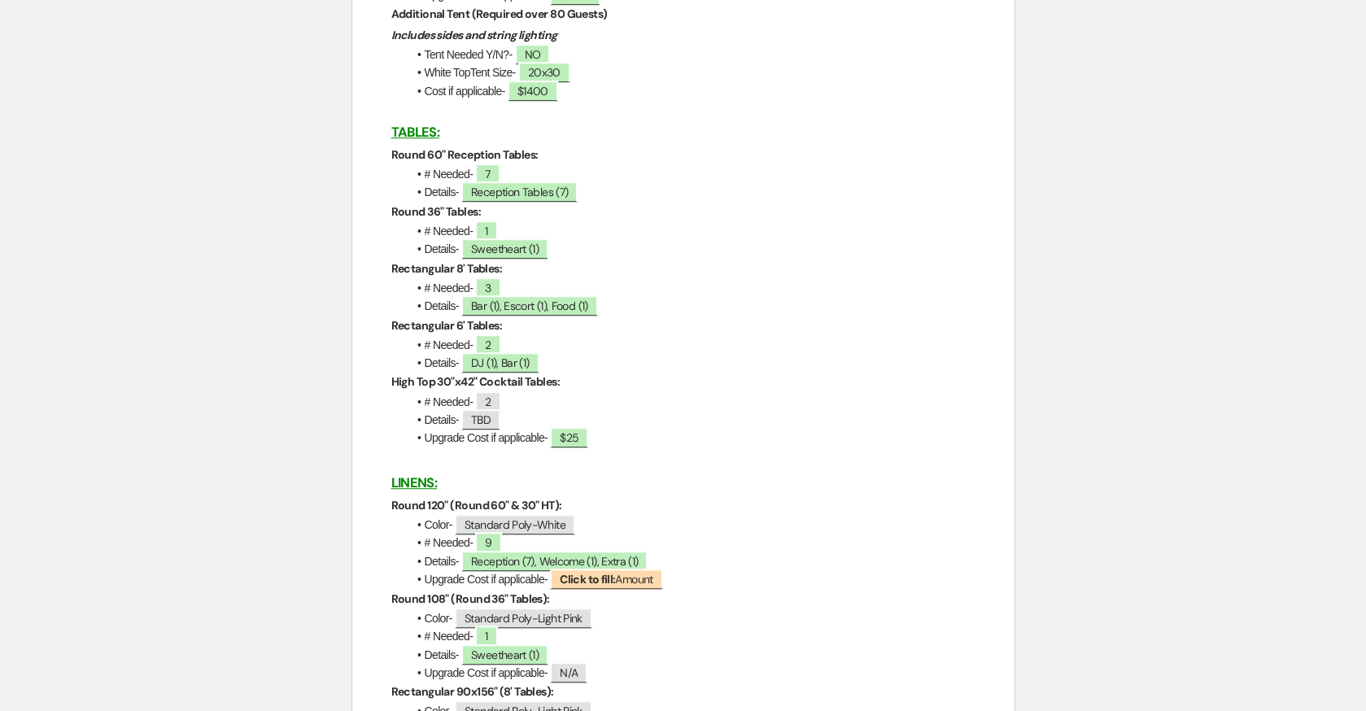
scroll to position [2370, 0]
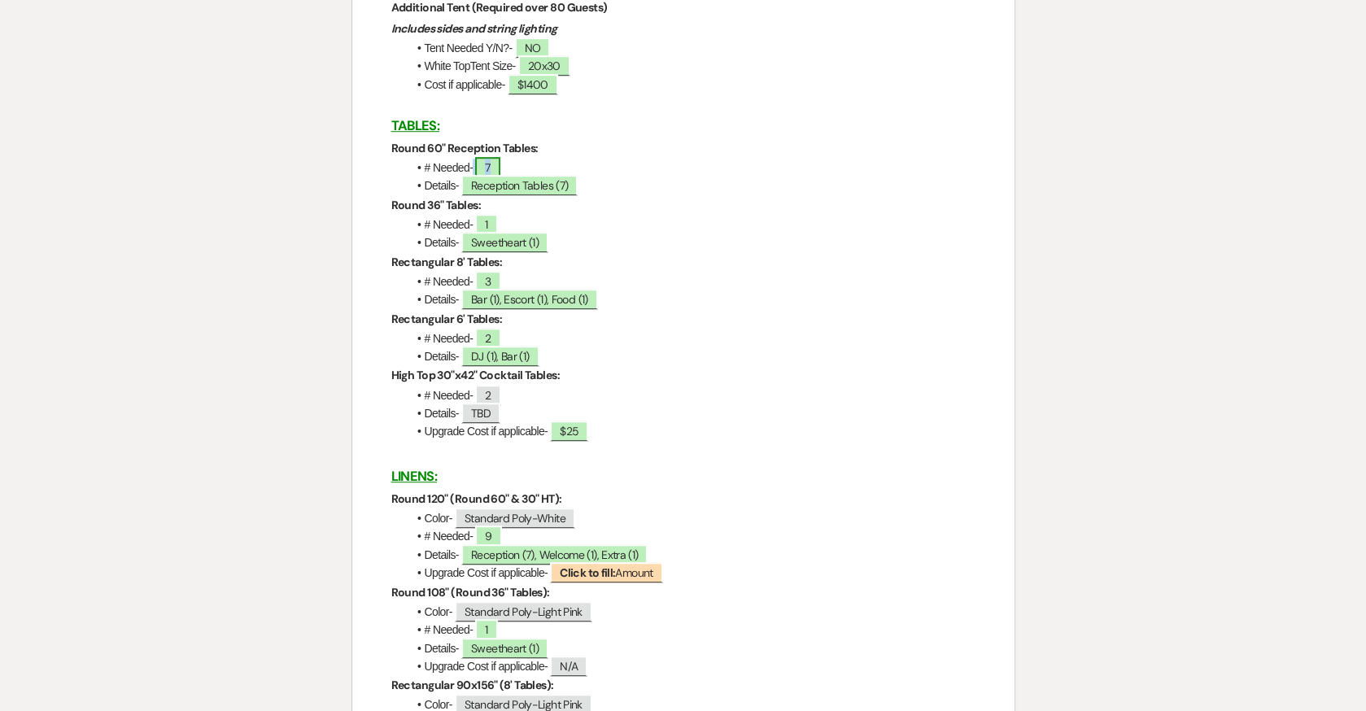
click at [493, 173] on span "7" at bounding box center [487, 167] width 24 height 21
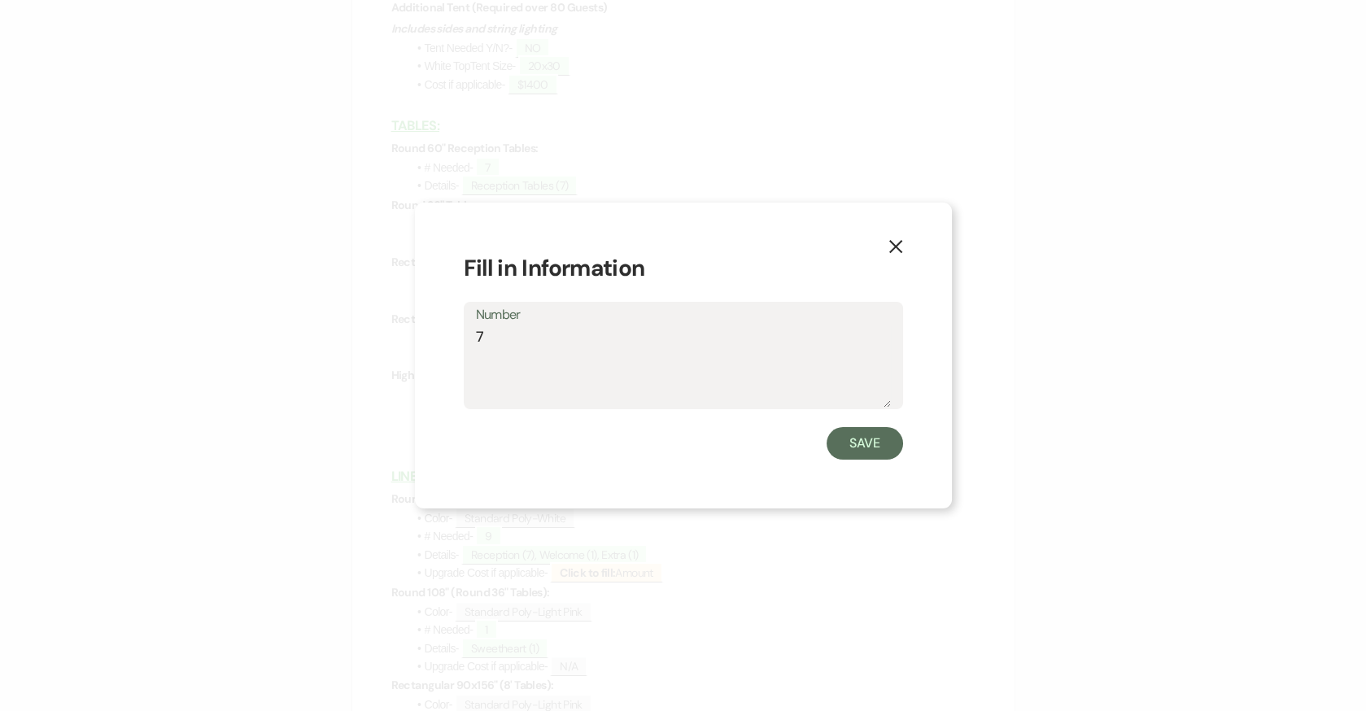
drag, startPoint x: 490, startPoint y: 338, endPoint x: 464, endPoint y: 327, distance: 28.4
click at [464, 327] on div "Number 7" at bounding box center [683, 356] width 439 height 108
type textarea "6"
click at [872, 443] on button "Save" at bounding box center [865, 443] width 76 height 33
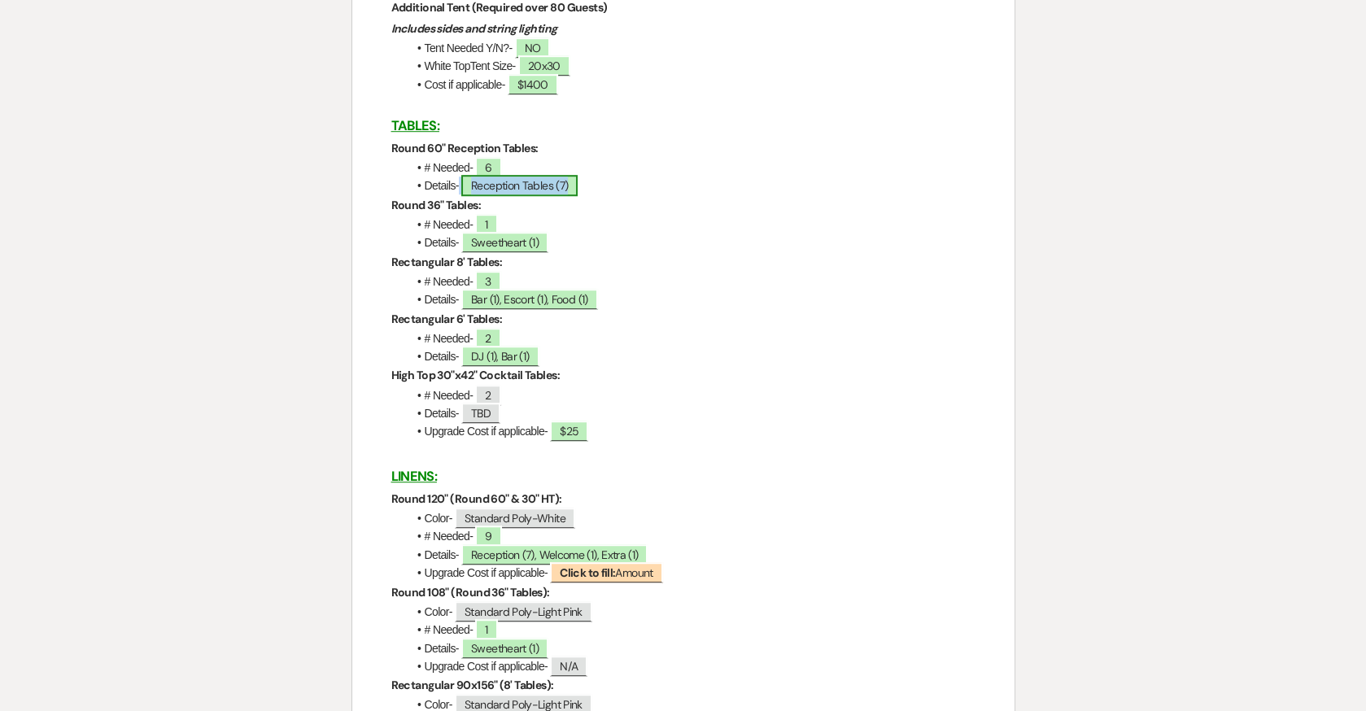
click at [552, 188] on span "Reception Tables (7)" at bounding box center [519, 185] width 116 height 21
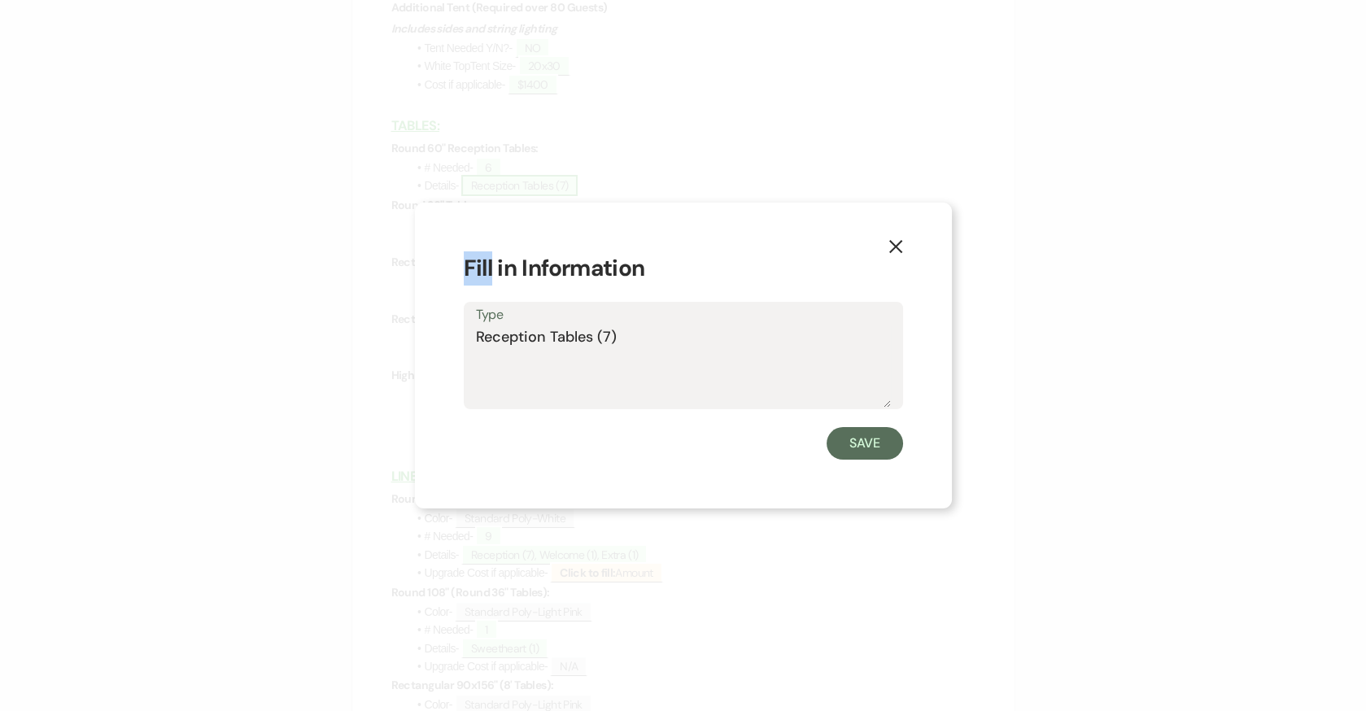
click at [552, 188] on div "X Fill in Information Type Reception Tables (7) Save" at bounding box center [683, 355] width 1366 height 711
click at [609, 340] on textarea "Reception Tables (7)" at bounding box center [683, 366] width 415 height 81
type textarea "Reception Tables (6)"
click at [895, 447] on button "Save" at bounding box center [865, 443] width 76 height 33
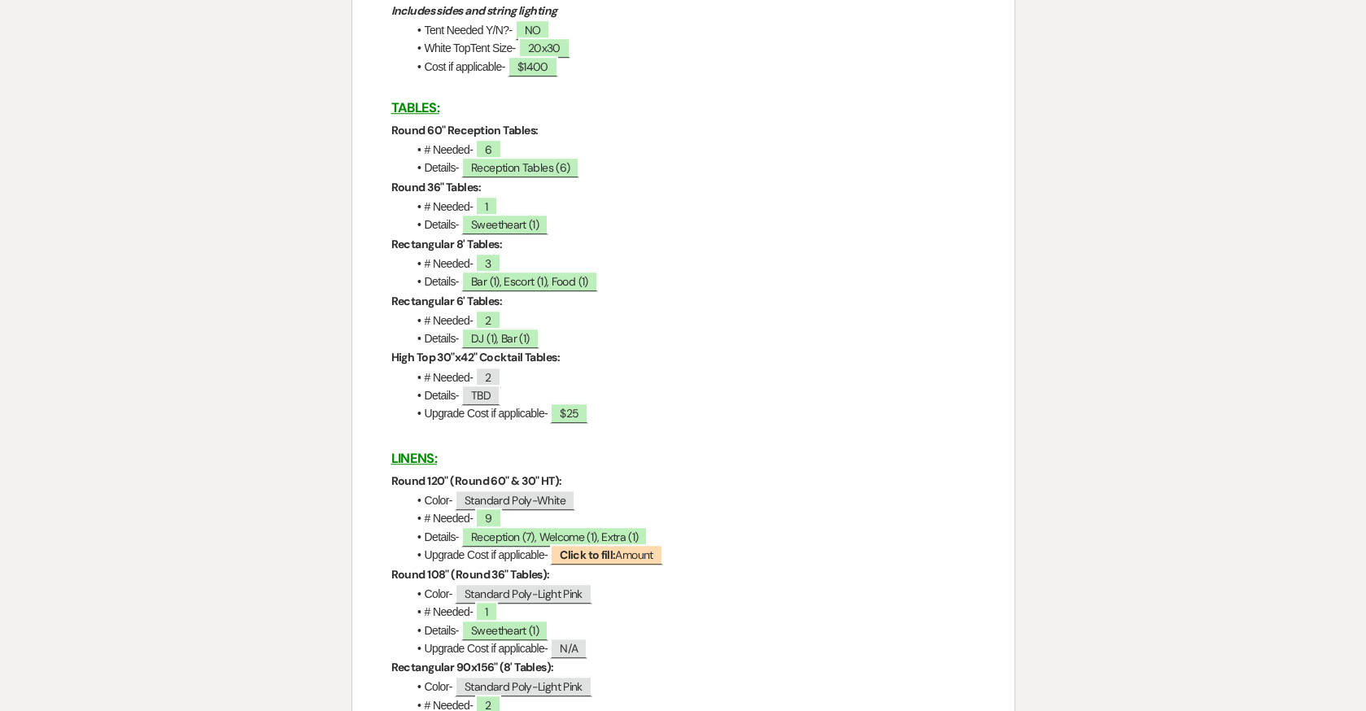
scroll to position [2395, 0]
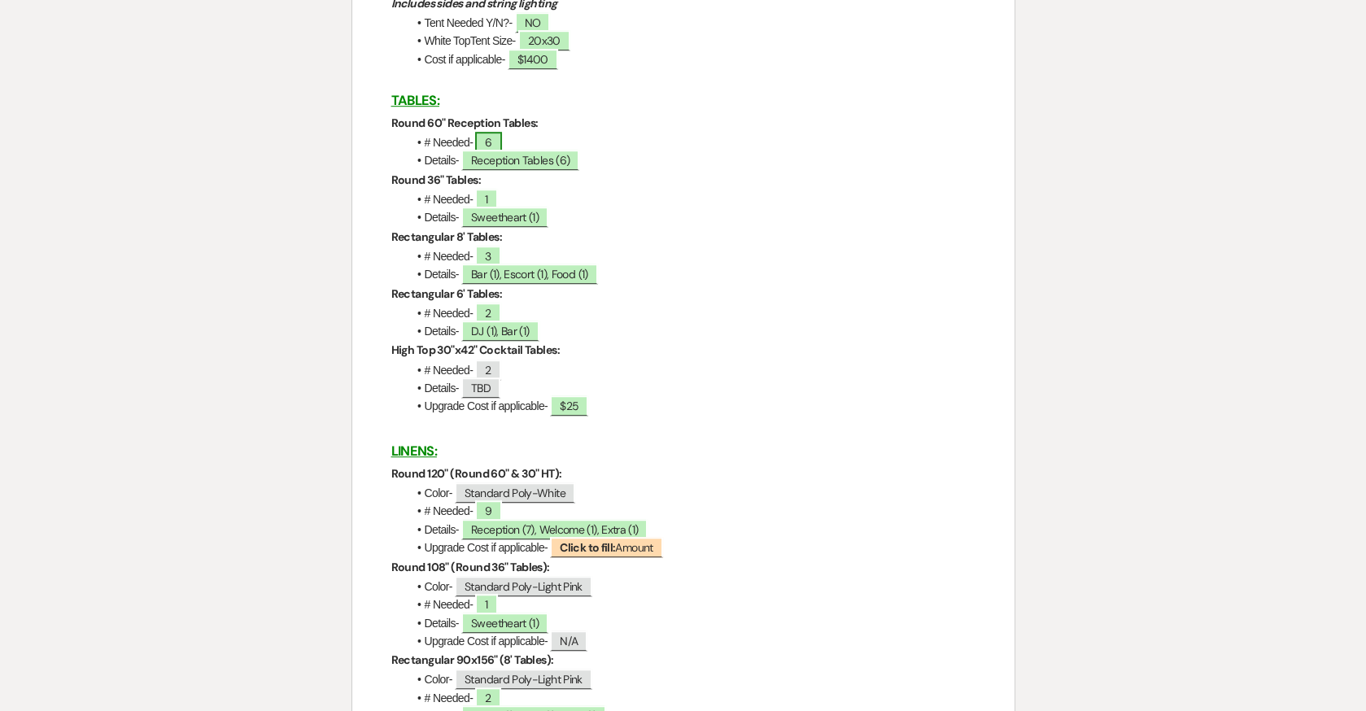
click at [495, 138] on span "6" at bounding box center [488, 142] width 26 height 21
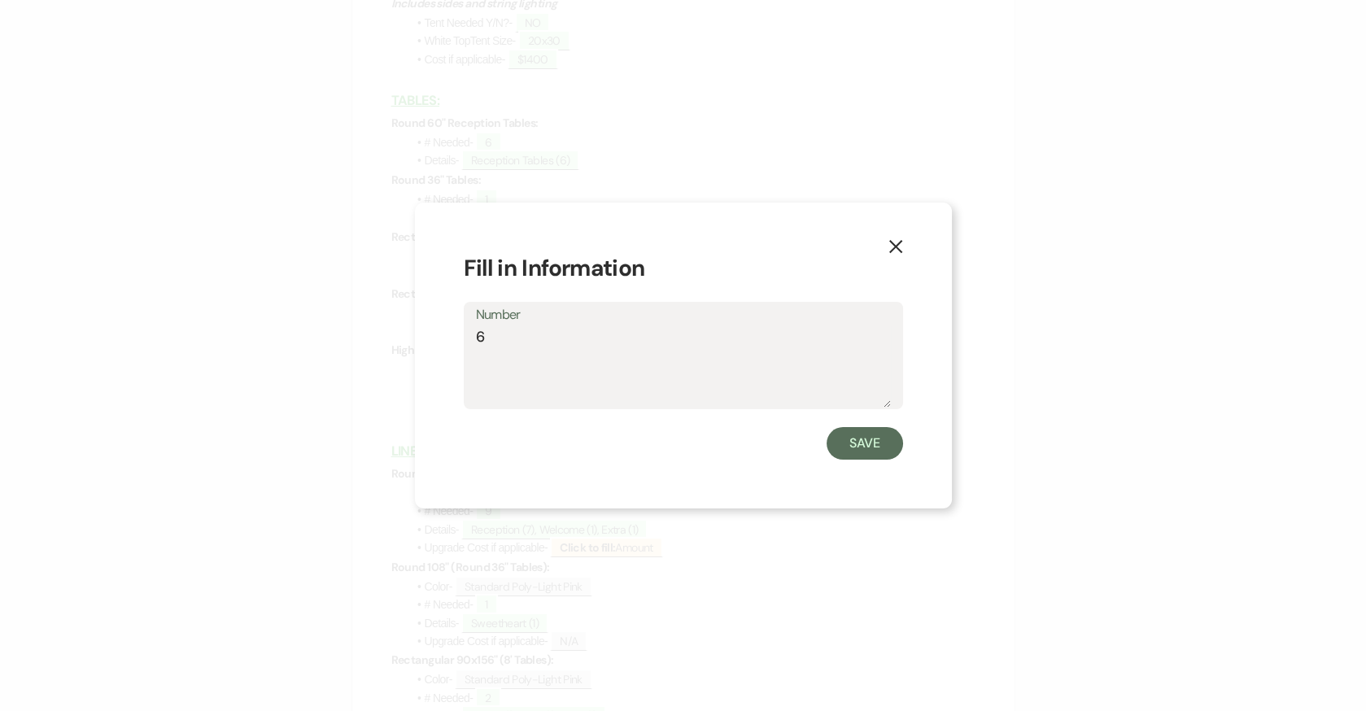
click at [513, 331] on textarea "6" at bounding box center [683, 366] width 415 height 81
type textarea "6"
type textarea "8"
click at [863, 452] on button "Save" at bounding box center [865, 443] width 76 height 33
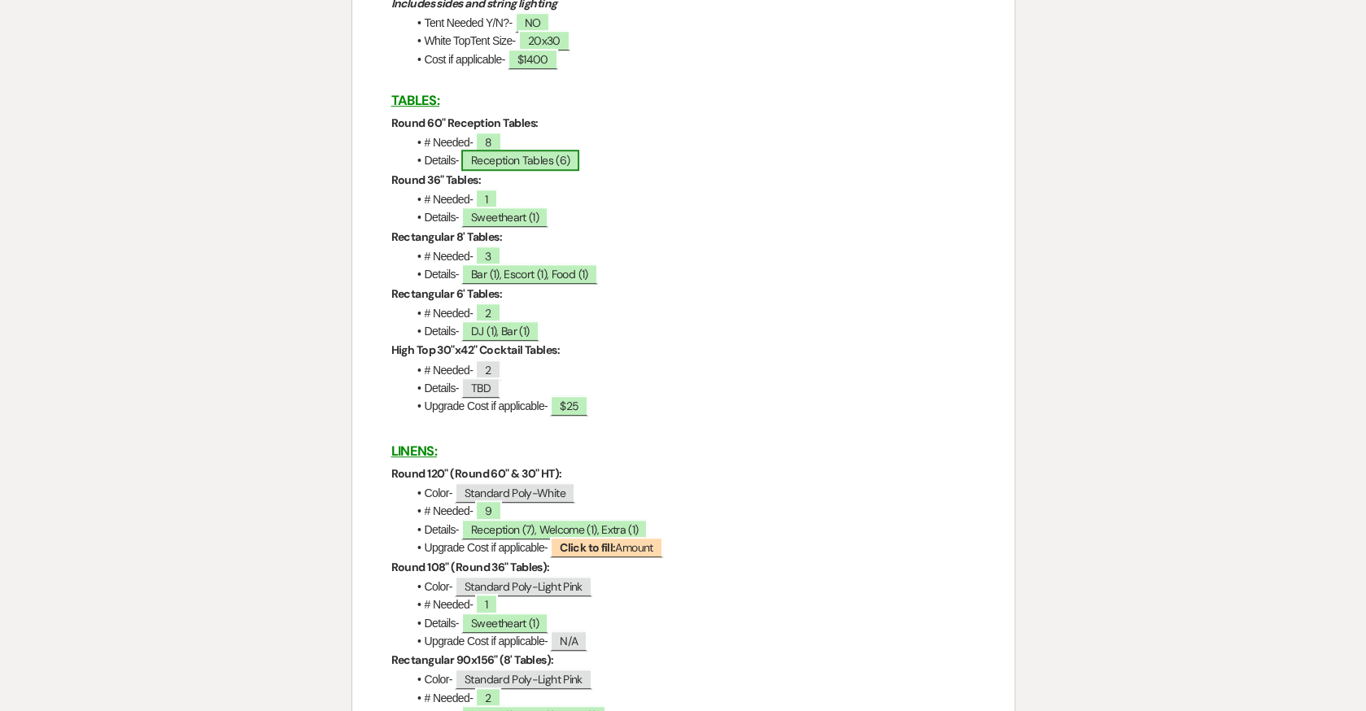
click at [505, 164] on span "Reception Tables (6)" at bounding box center [520, 160] width 118 height 21
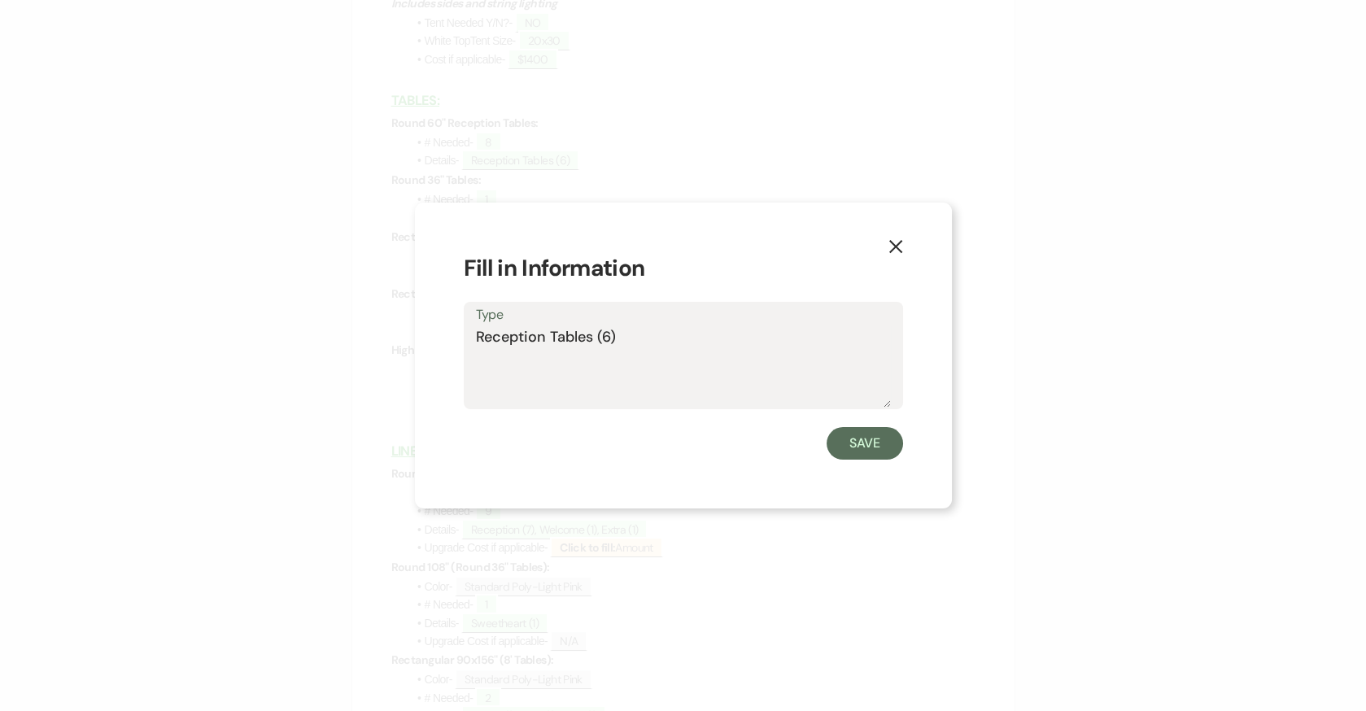
click at [892, 251] on icon "X" at bounding box center [895, 246] width 15 height 15
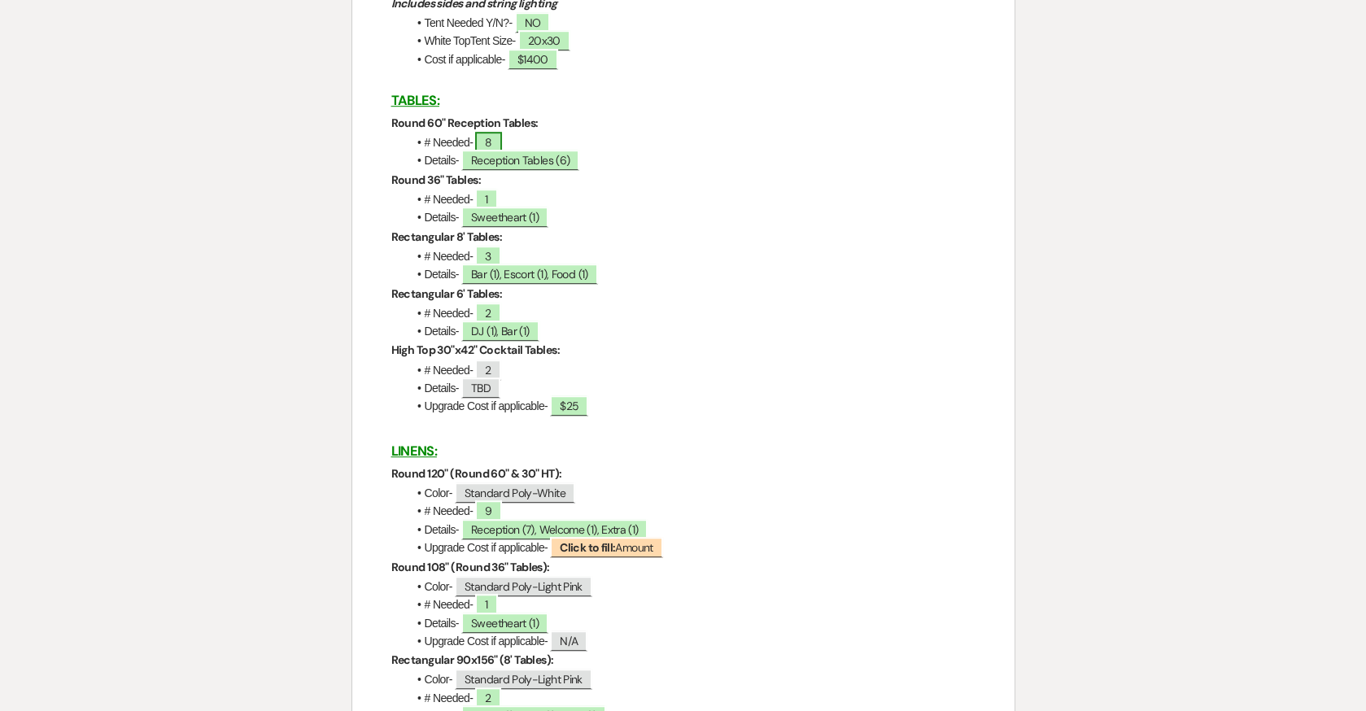
click at [495, 144] on span "8" at bounding box center [488, 142] width 26 height 21
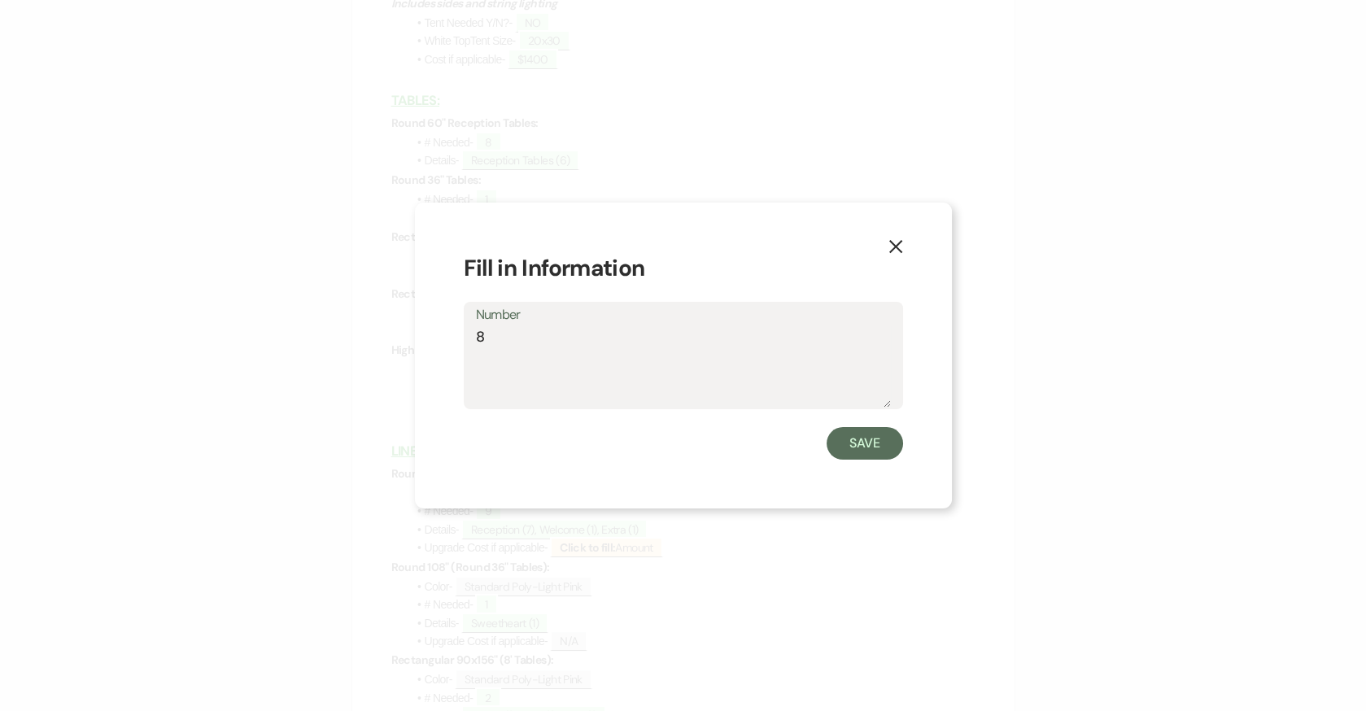
drag, startPoint x: 535, startPoint y: 328, endPoint x: 434, endPoint y: 328, distance: 100.9
click at [434, 328] on div "X Fill in Information Number 8 Save" at bounding box center [683, 356] width 537 height 307
type textarea "6"
click at [899, 445] on button "Save" at bounding box center [865, 443] width 76 height 33
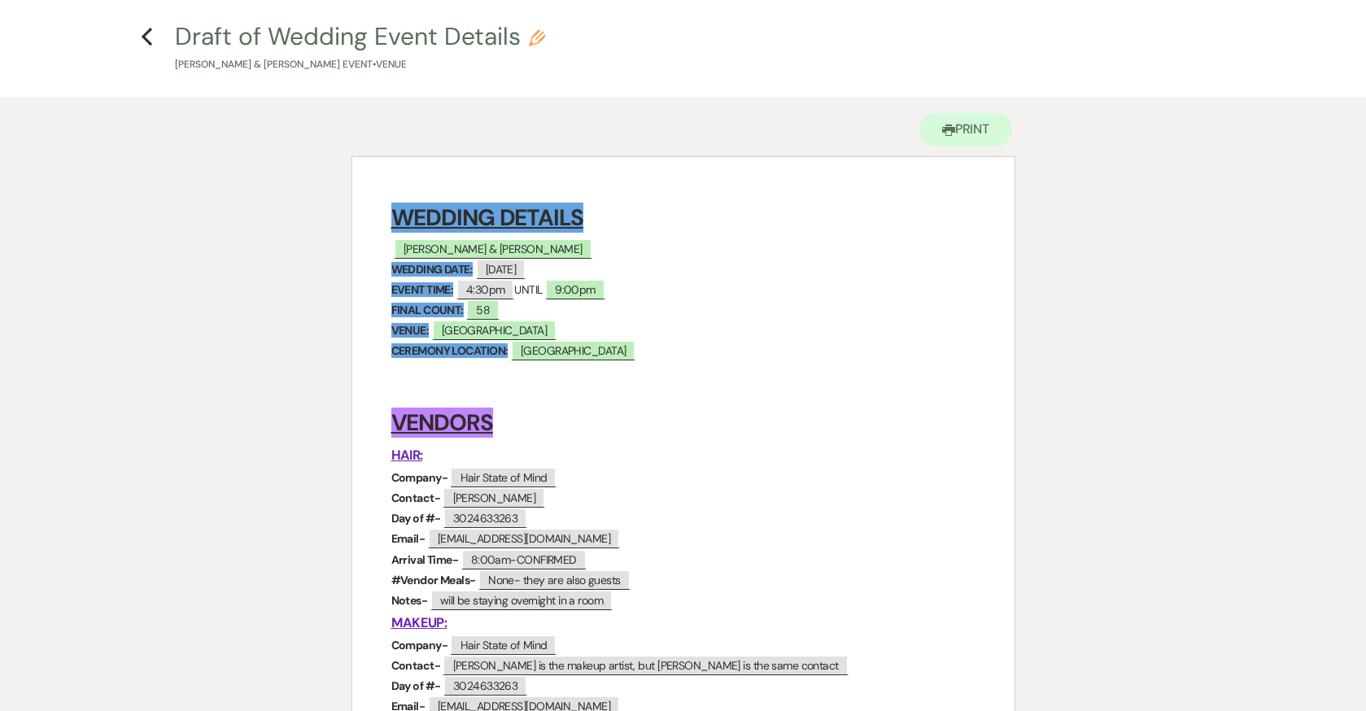
scroll to position [0, 0]
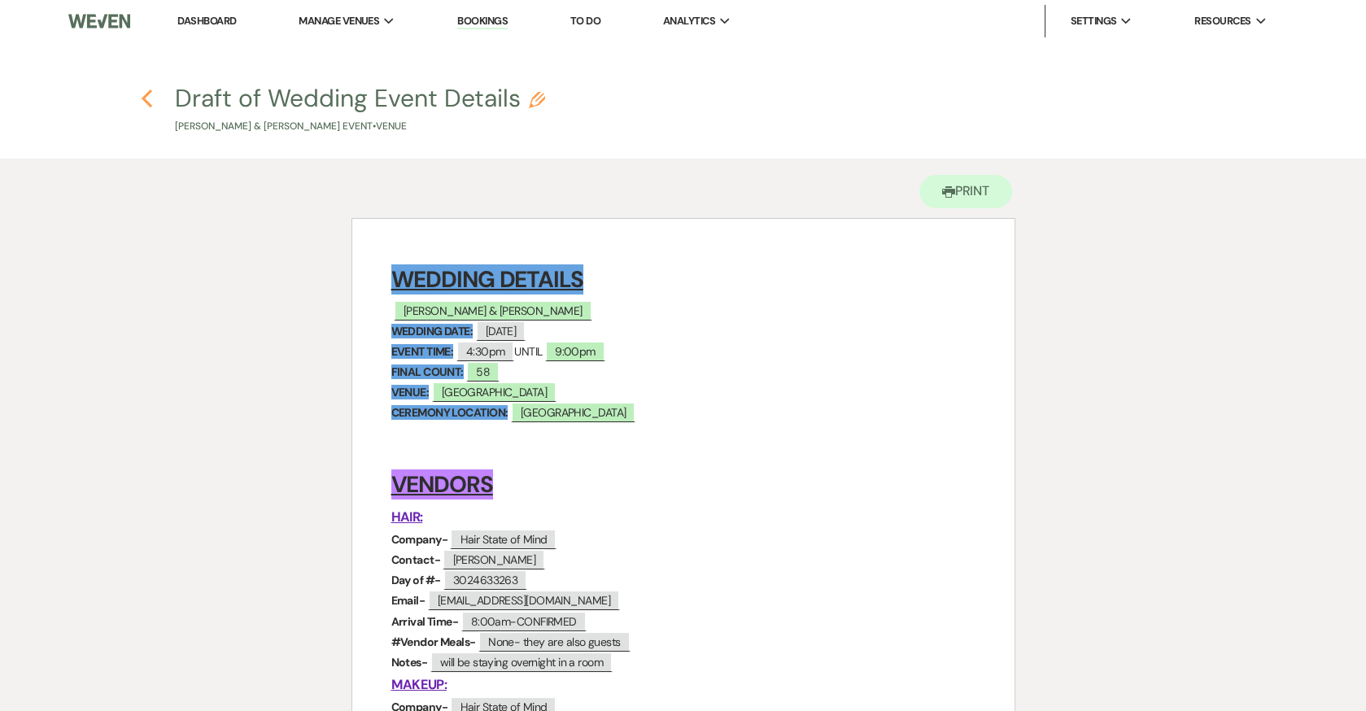
click at [146, 91] on icon "Previous" at bounding box center [147, 99] width 12 height 20
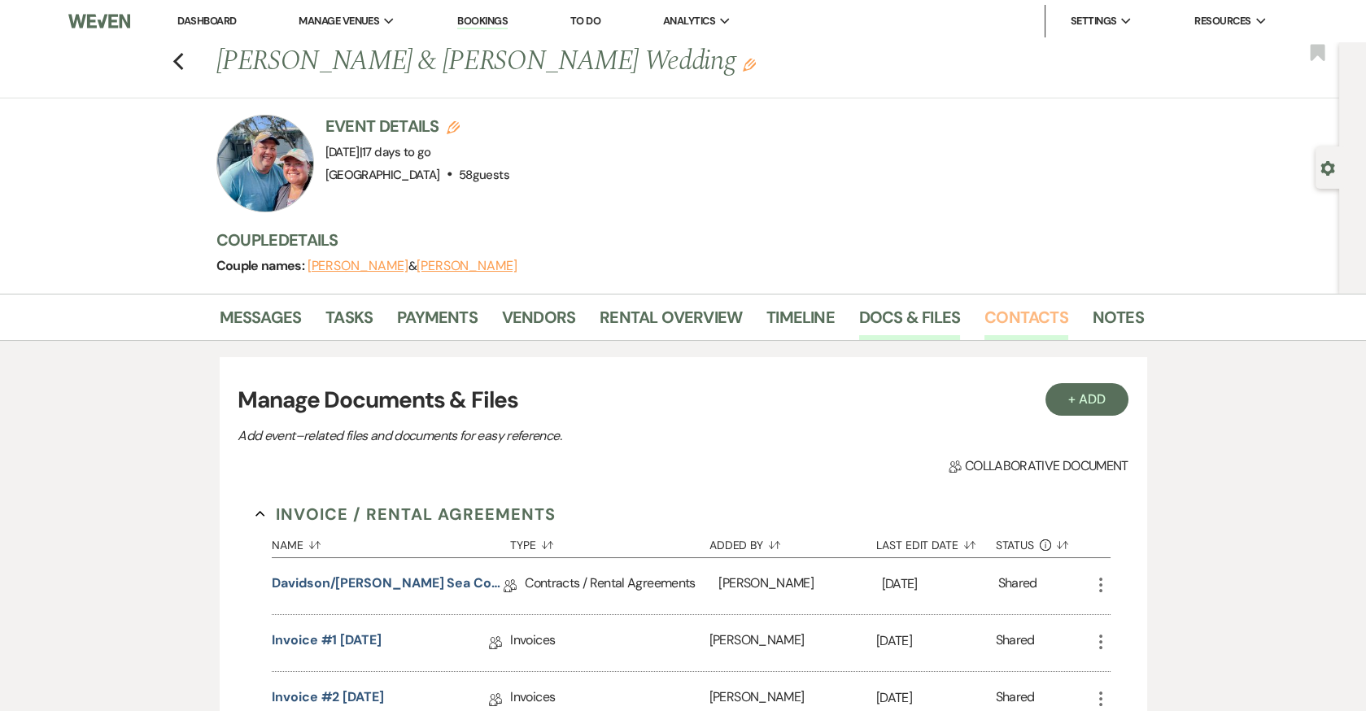
click at [1029, 316] on link "Contacts" at bounding box center [1026, 322] width 84 height 36
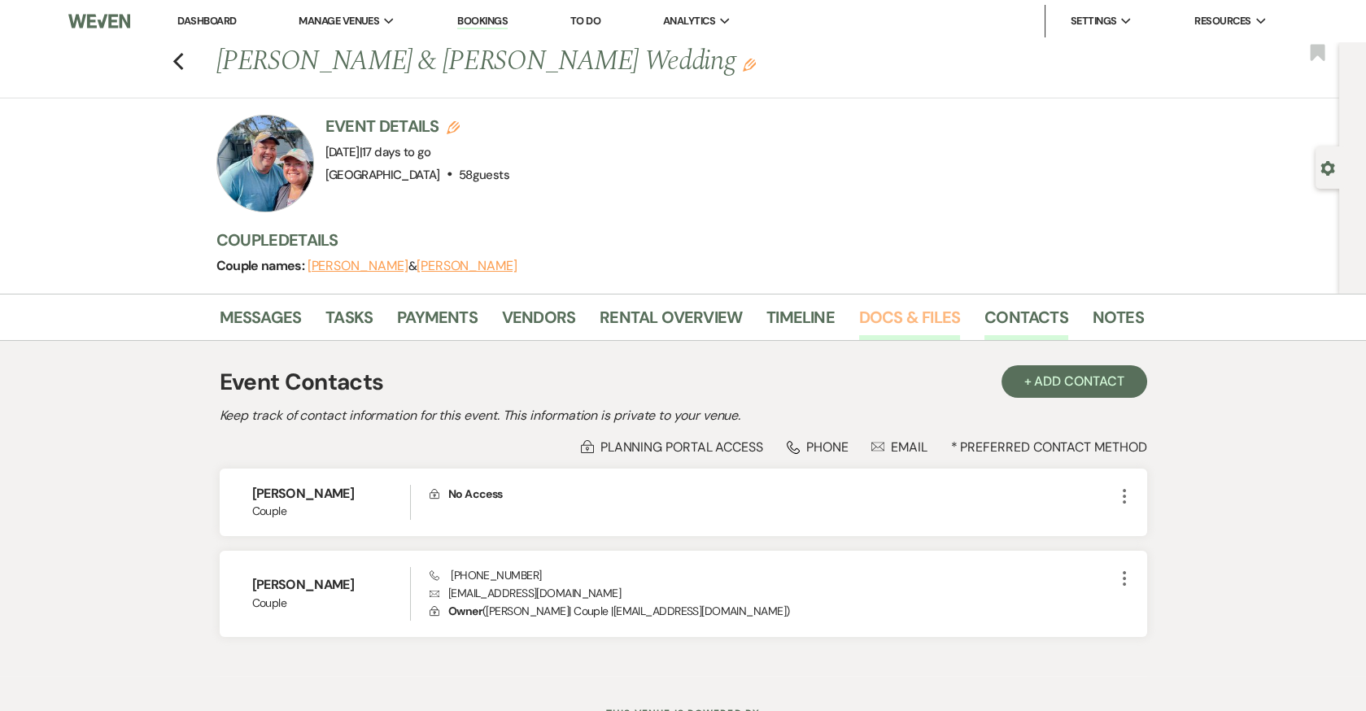
click at [911, 312] on link "Docs & Files" at bounding box center [909, 322] width 101 height 36
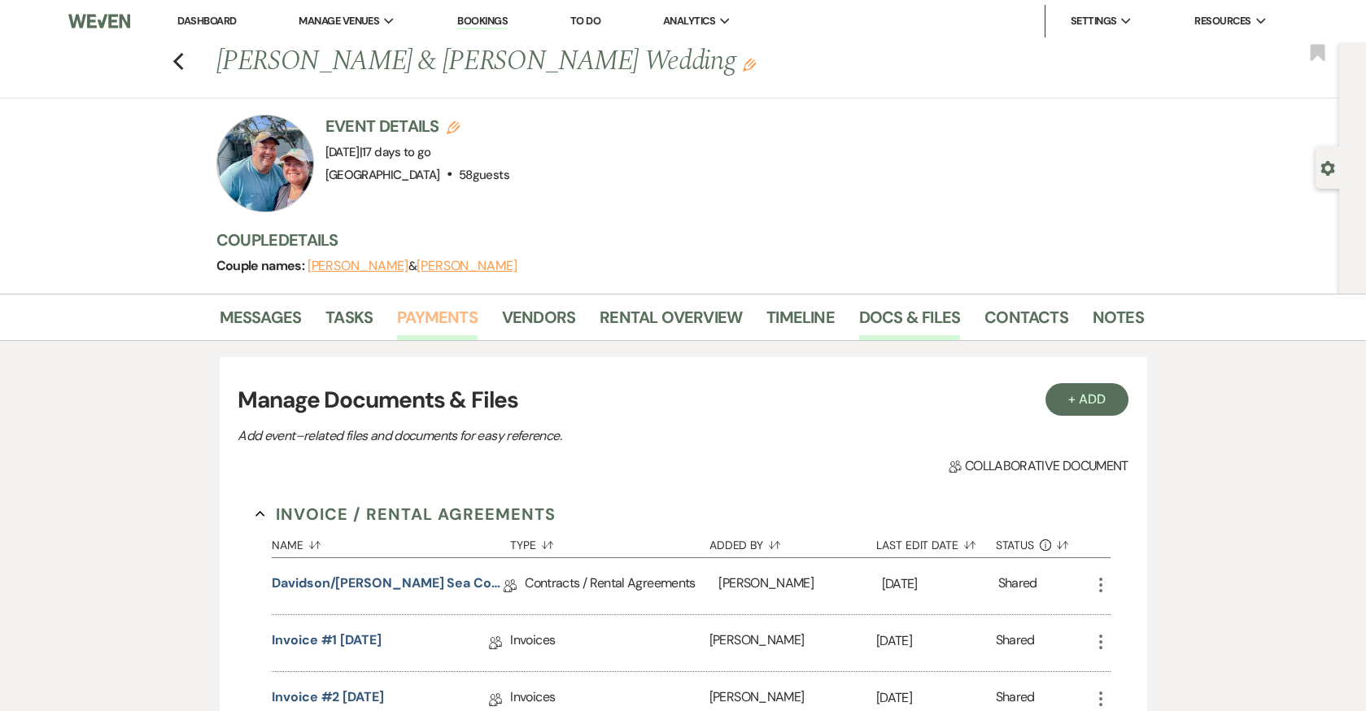
click at [444, 313] on link "Payments" at bounding box center [437, 322] width 81 height 36
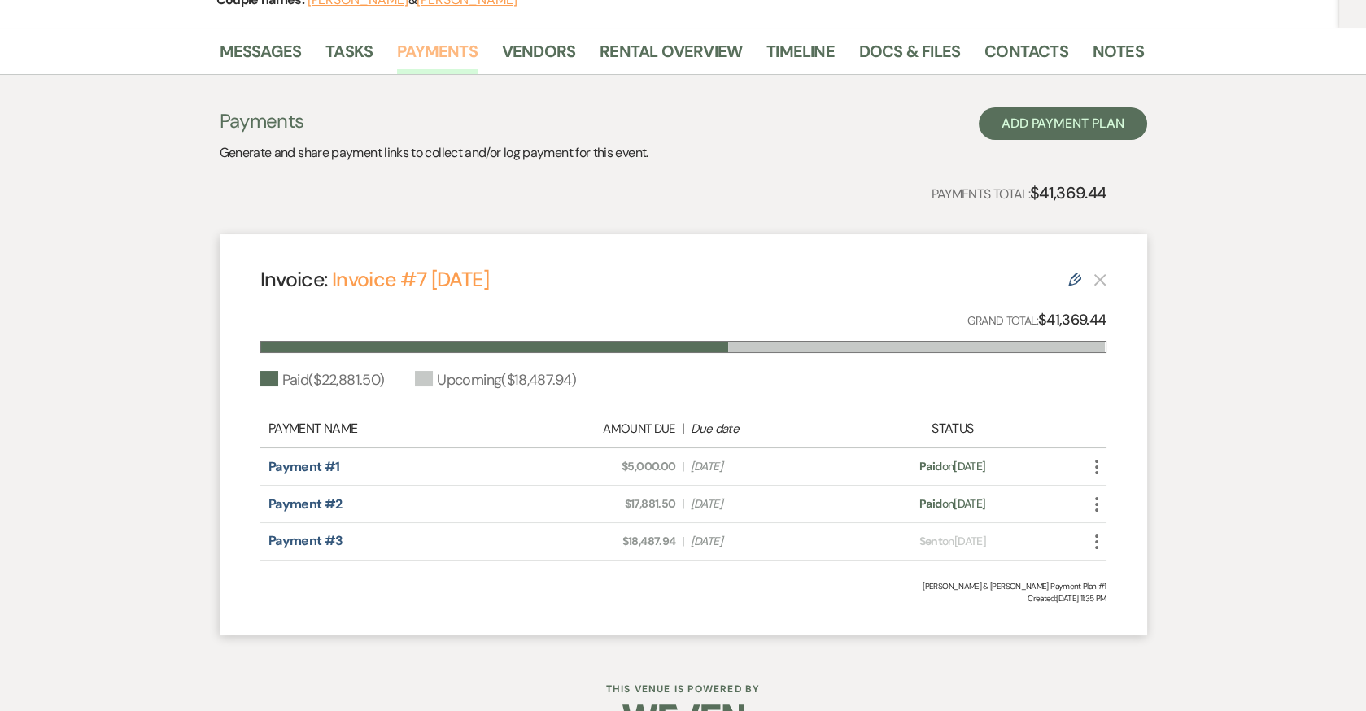
scroll to position [308, 0]
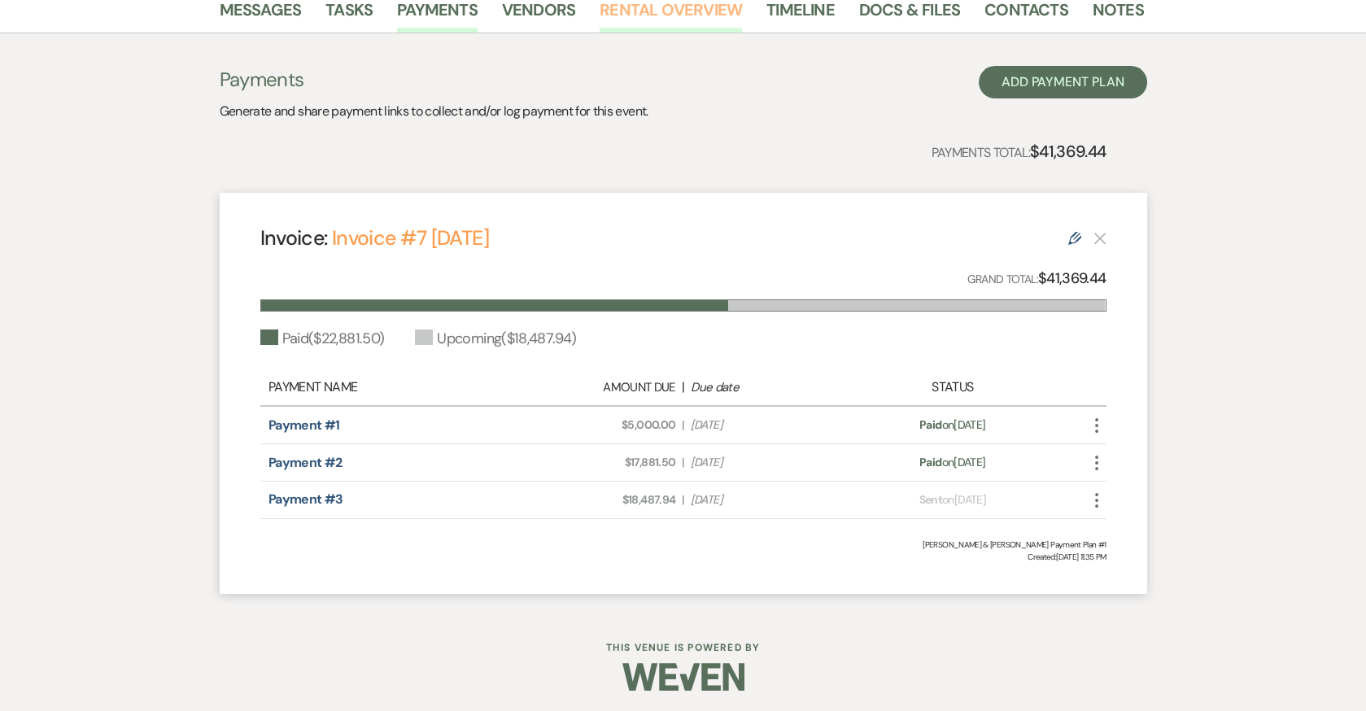
click at [656, 10] on link "Rental Overview" at bounding box center [671, 15] width 142 height 36
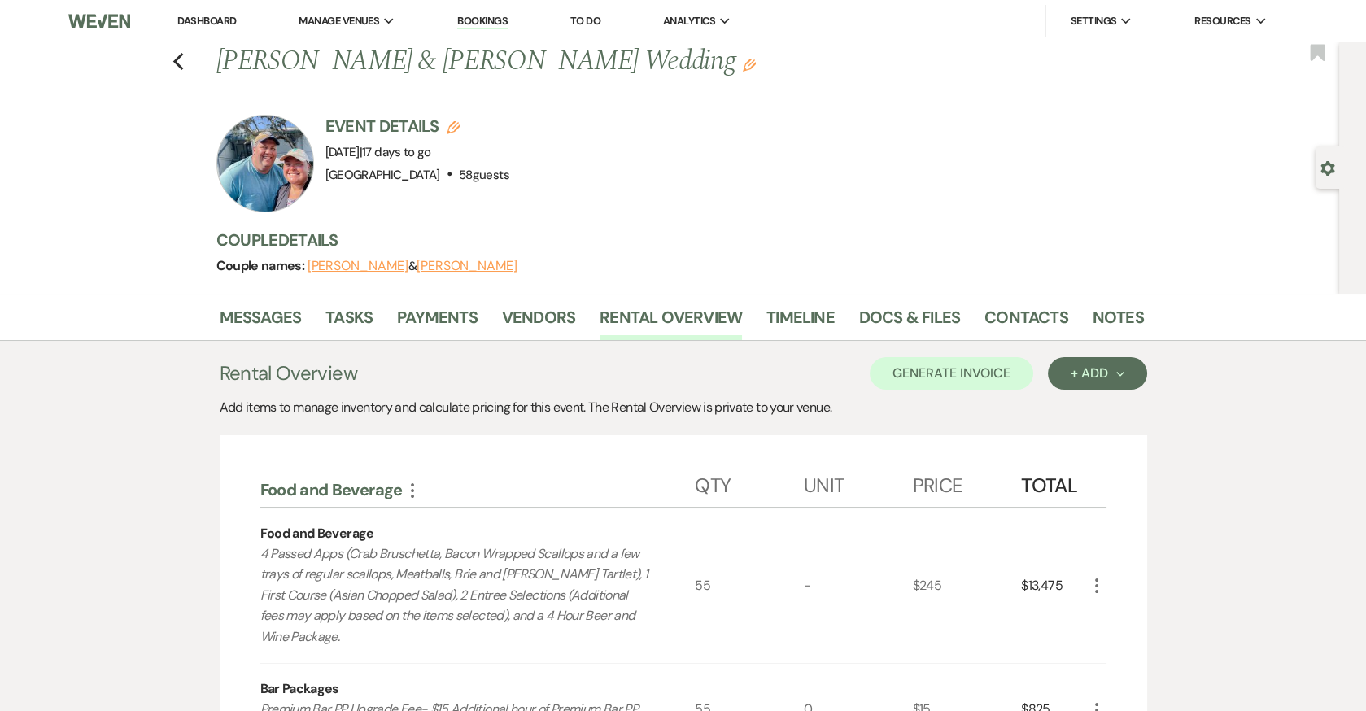
click at [185, 53] on div "Previous [PERSON_NAME] & [PERSON_NAME] Wedding Edit Bookmark" at bounding box center [665, 70] width 1347 height 56
click at [929, 315] on link "Docs & Files" at bounding box center [909, 322] width 101 height 36
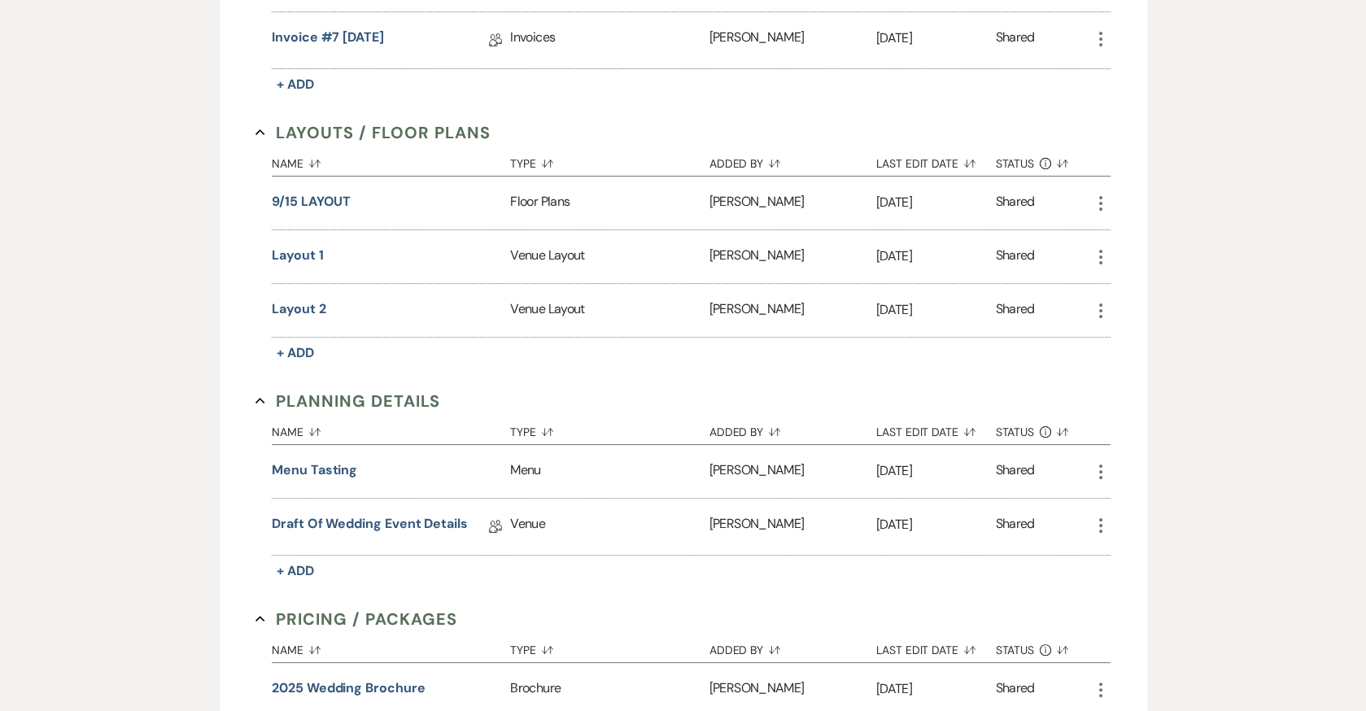
scroll to position [952, 0]
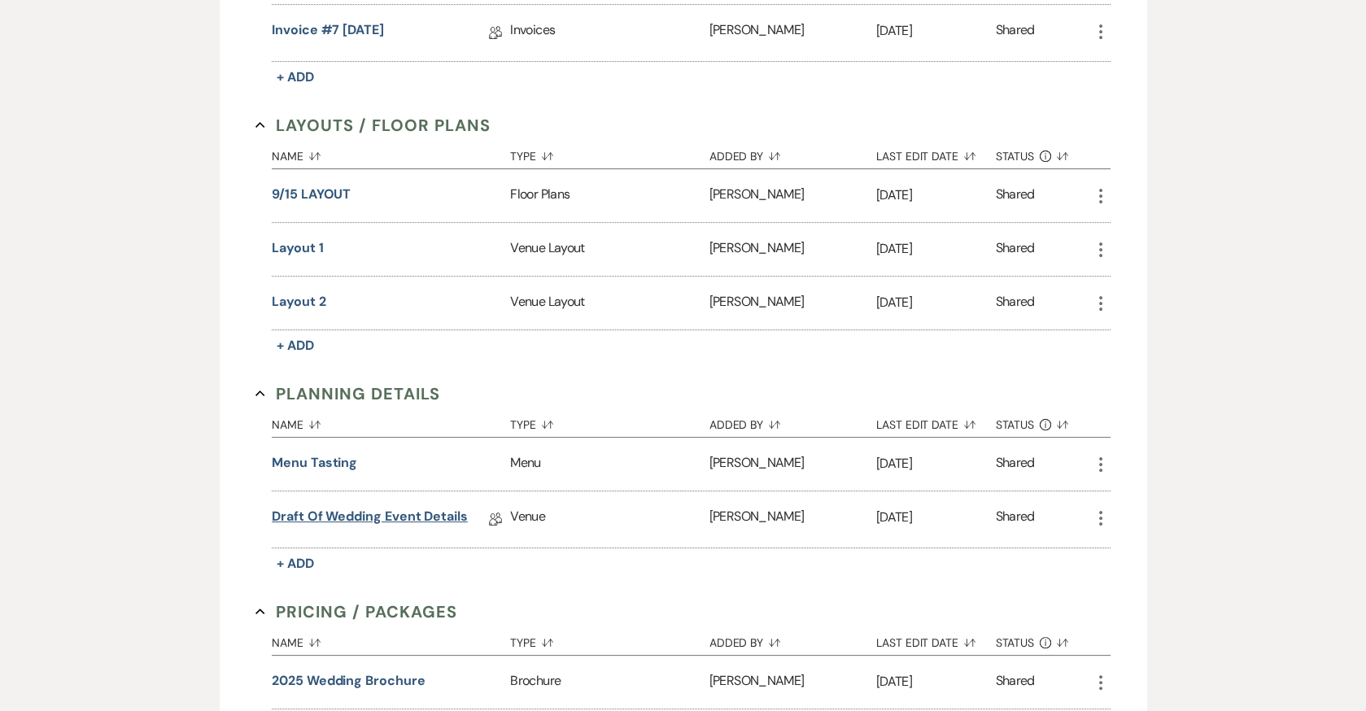
click at [399, 511] on link "Draft of Wedding Event Details" at bounding box center [370, 519] width 196 height 25
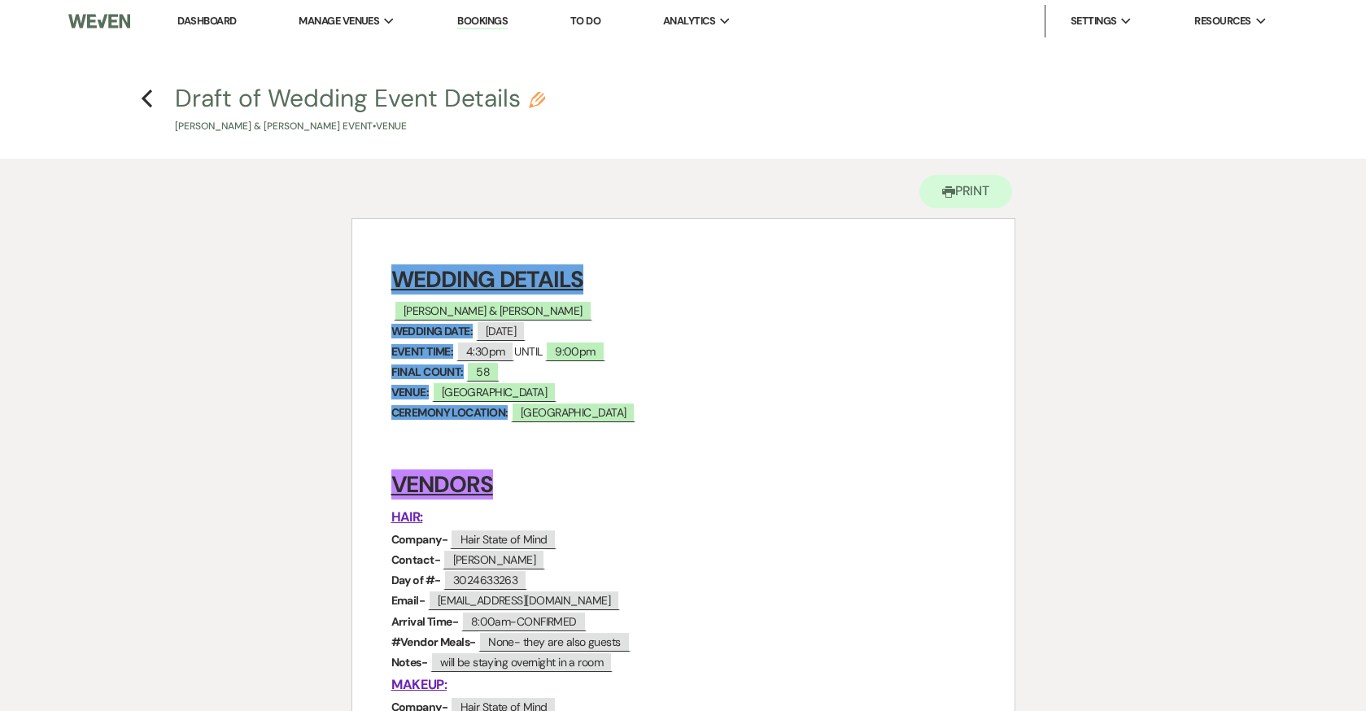
click at [138, 94] on h4 "Previous Draft of Wedding Event Details Pencil [PERSON_NAME] & [PERSON_NAME] Ev…" at bounding box center [684, 107] width 1172 height 53
click at [146, 95] on use "button" at bounding box center [147, 98] width 11 height 18
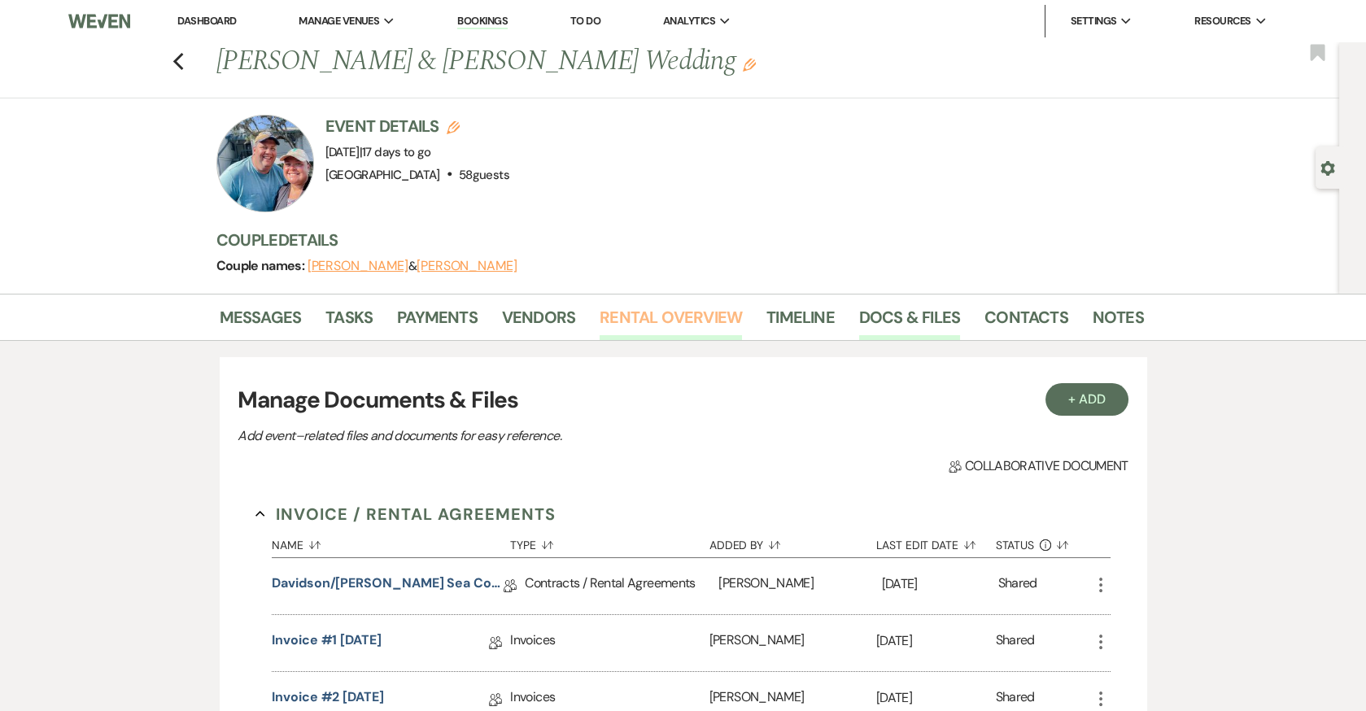
click at [656, 308] on link "Rental Overview" at bounding box center [671, 322] width 142 height 36
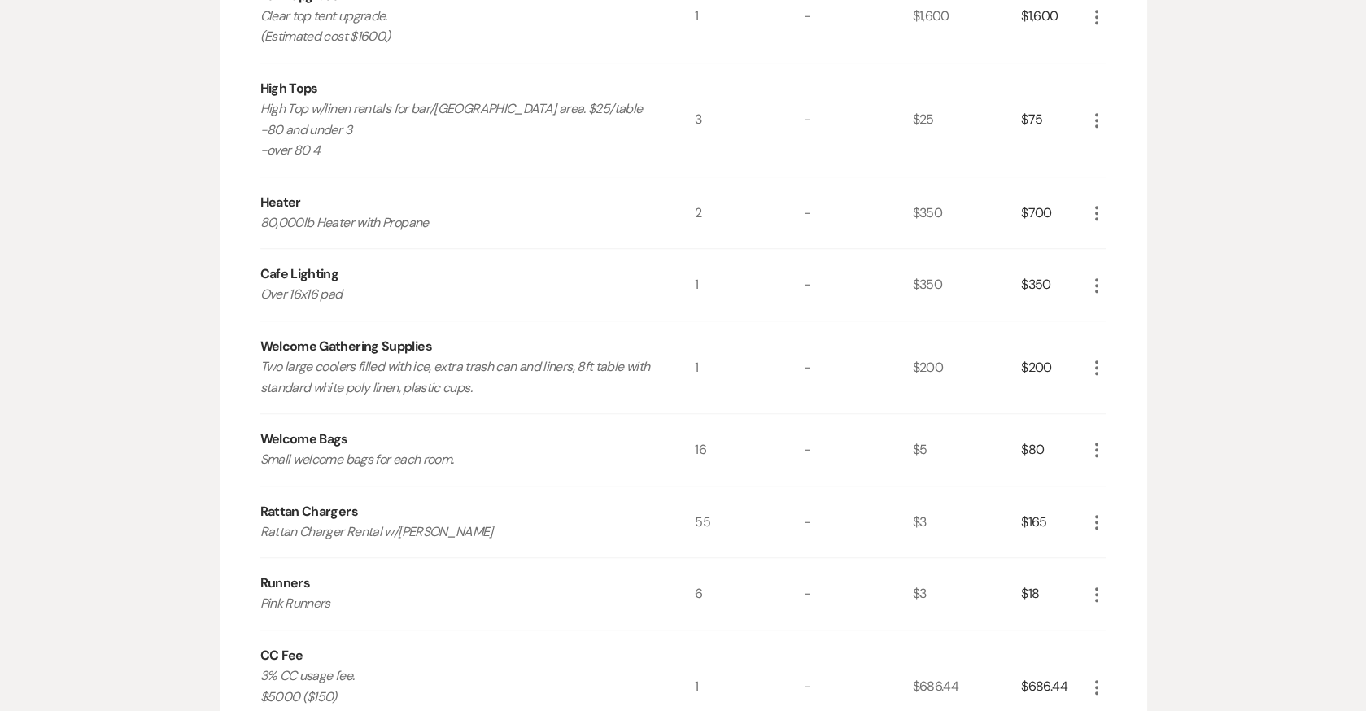
scroll to position [2586, 0]
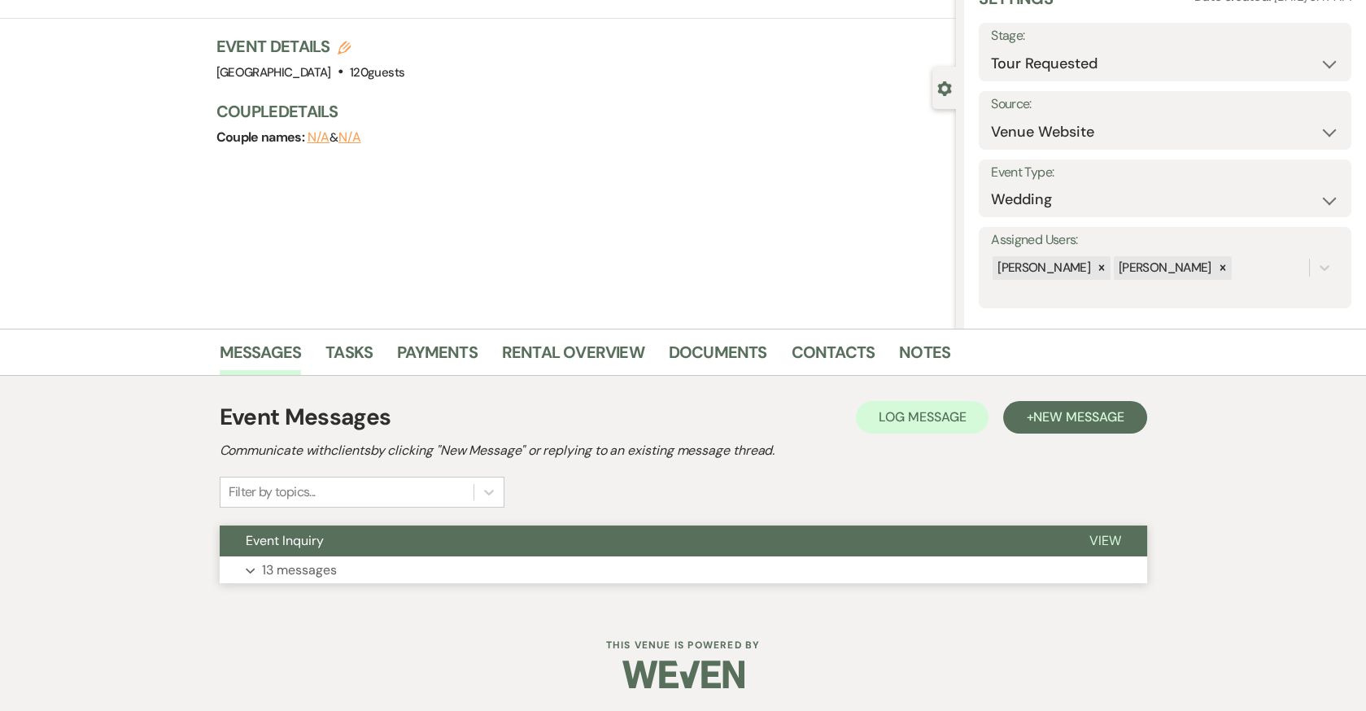
click at [467, 559] on button "Expand 13 messages" at bounding box center [683, 570] width 927 height 28
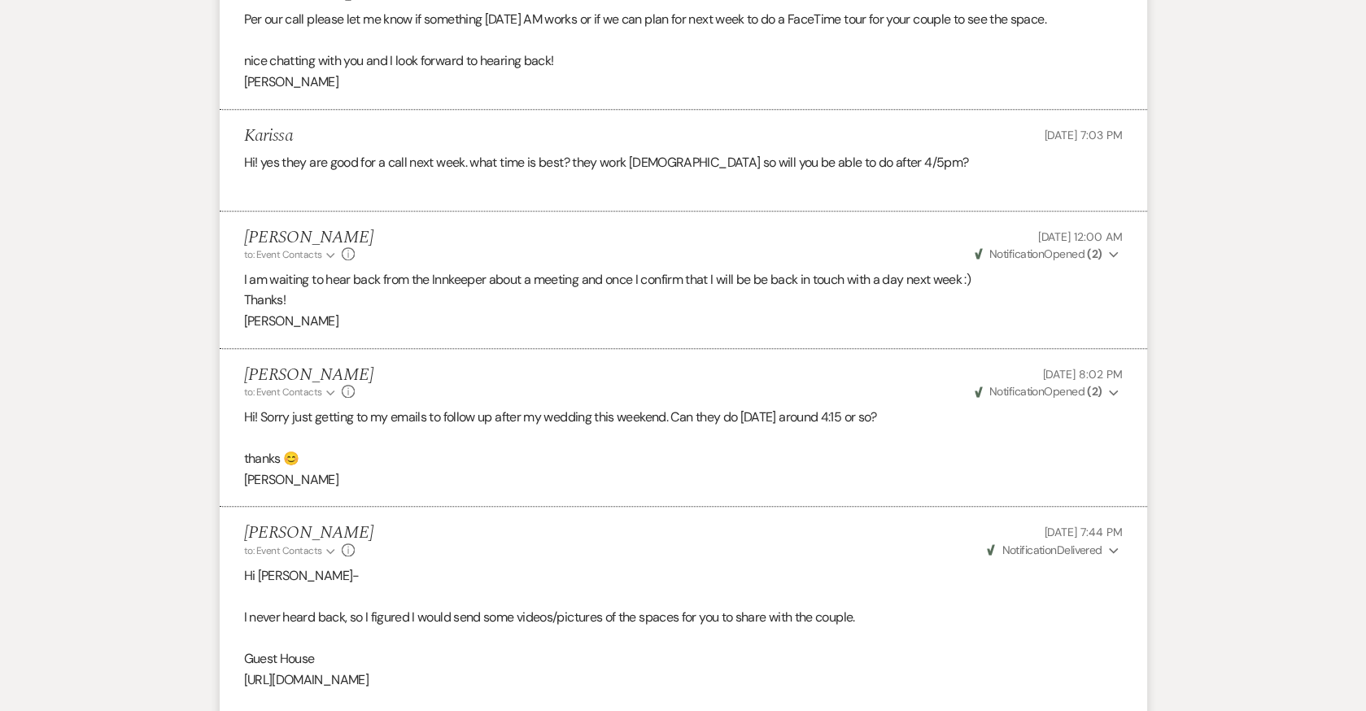
scroll to position [2298, 0]
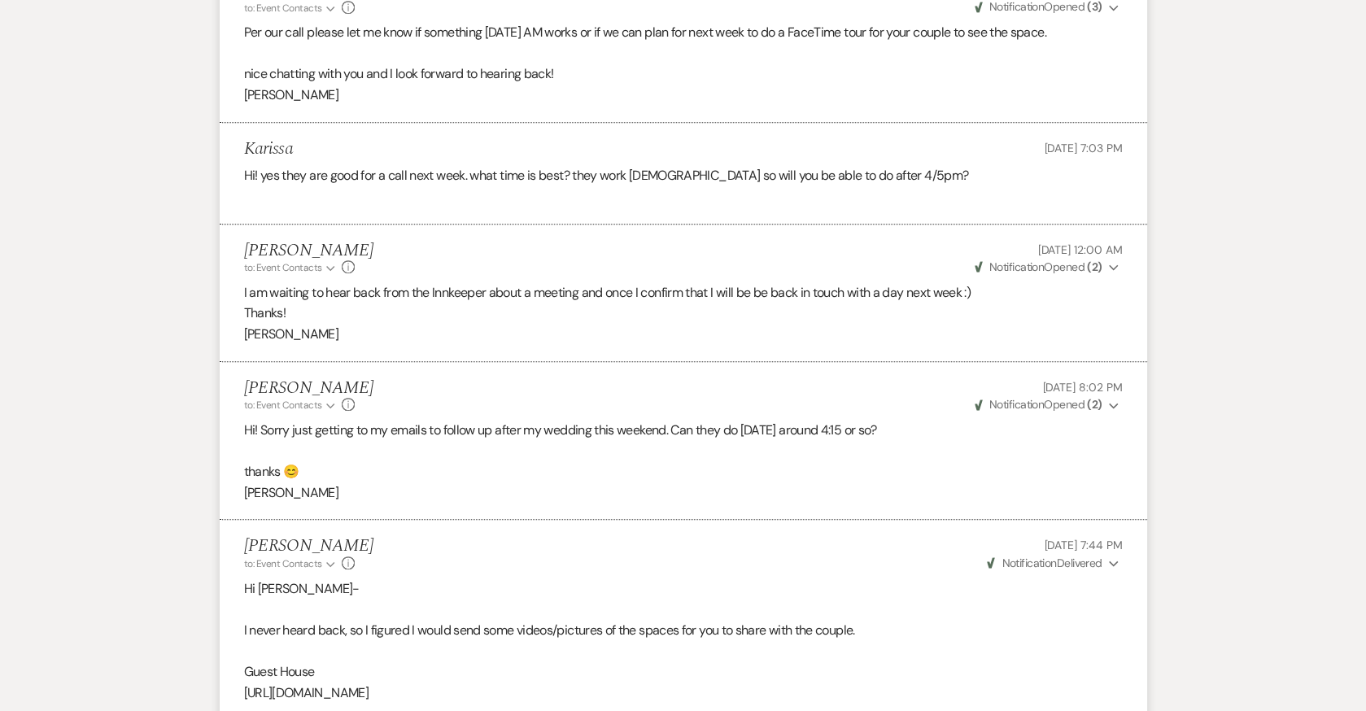
click at [1067, 556] on span "Weven Check Notification Delivered" at bounding box center [1045, 563] width 116 height 15
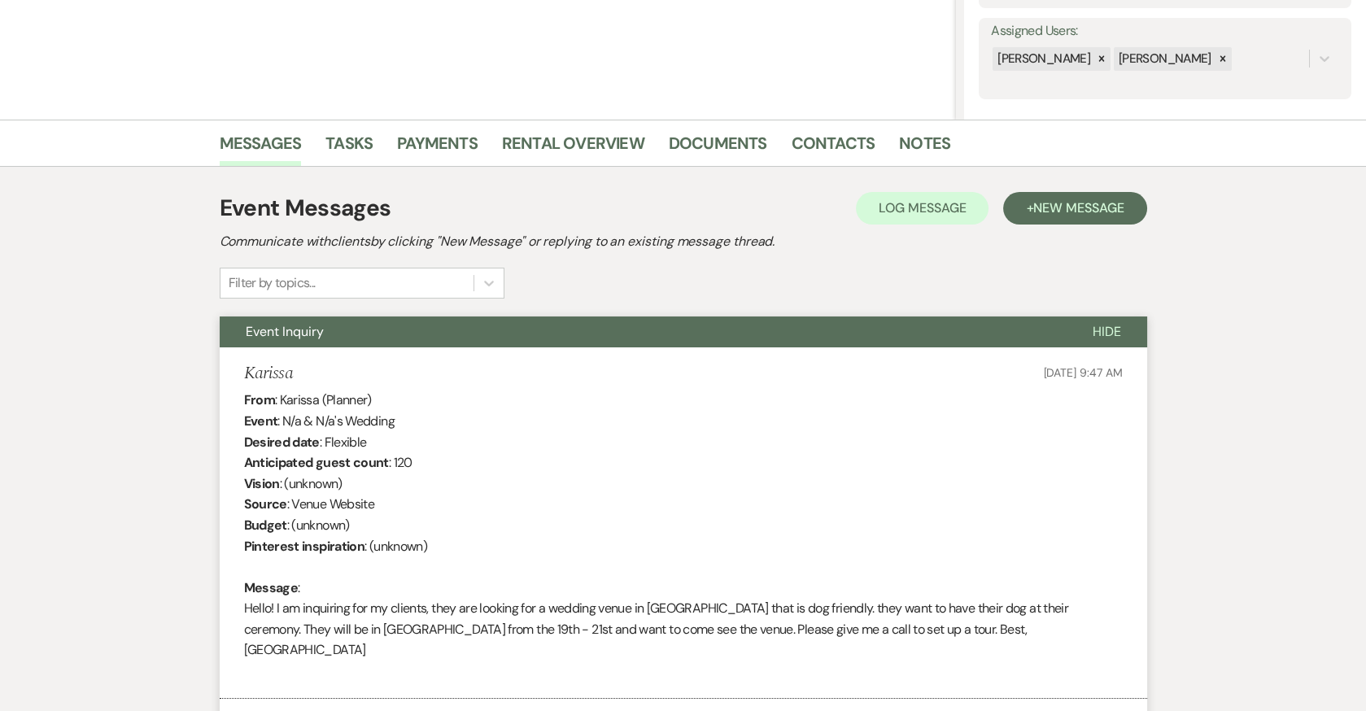
scroll to position [238, 0]
